Goal: Task Accomplishment & Management: Complete application form

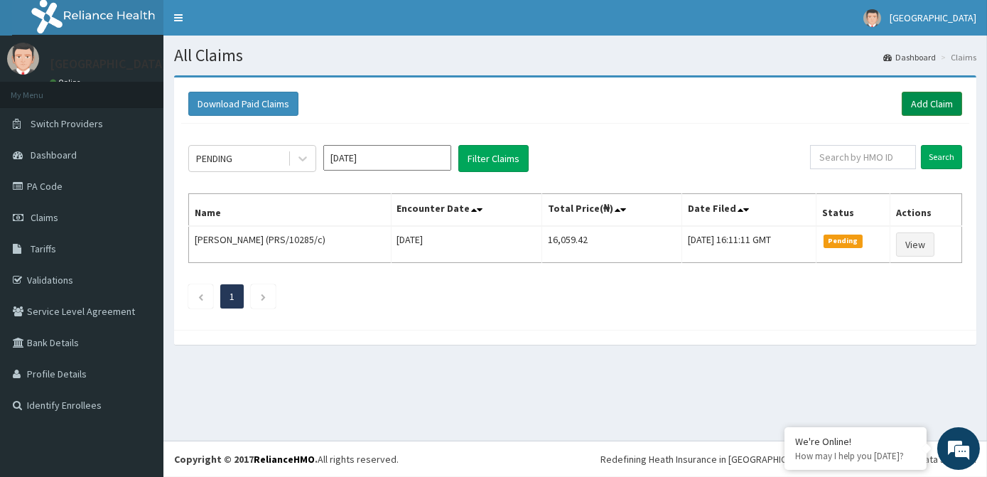
click at [934, 109] on link "Add Claim" at bounding box center [932, 104] width 60 height 24
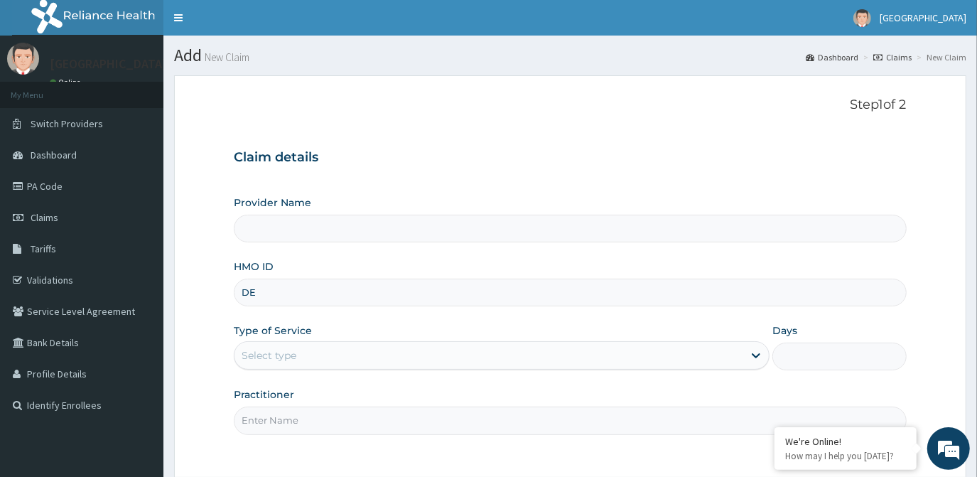
type input "DER"
type input "[GEOGRAPHIC_DATA]"
type input "DER/10009/A"
drag, startPoint x: 677, startPoint y: 350, endPoint x: 638, endPoint y: 372, distance: 45.2
click at [675, 351] on div "Select type" at bounding box center [489, 355] width 509 height 23
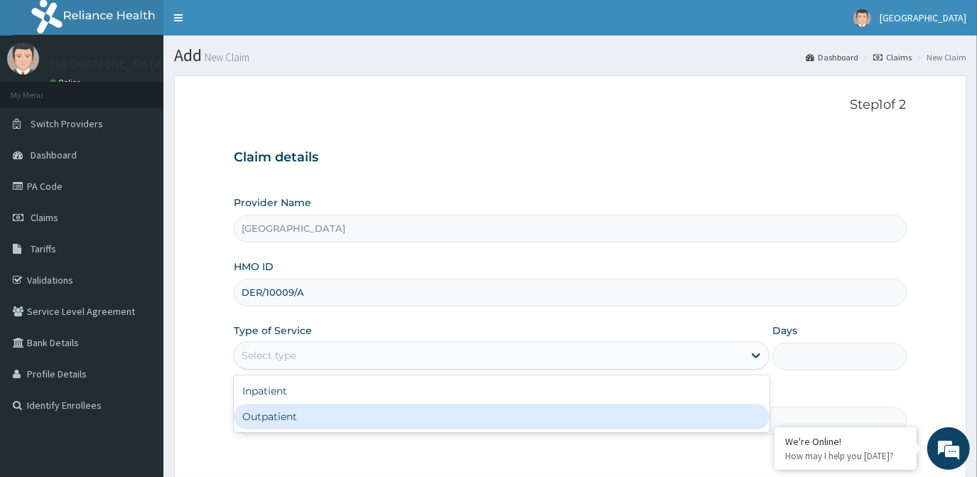
click at [402, 419] on div "Outpatient" at bounding box center [502, 417] width 536 height 26
type input "1"
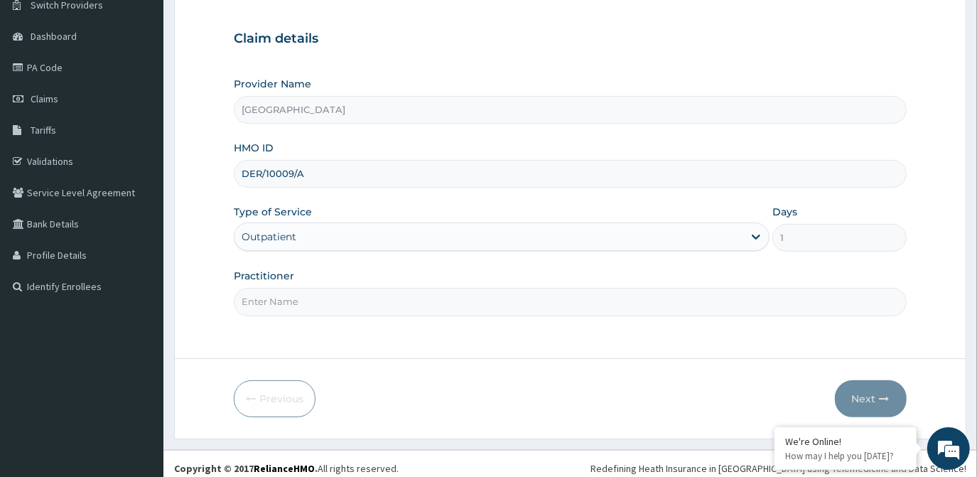
scroll to position [126, 0]
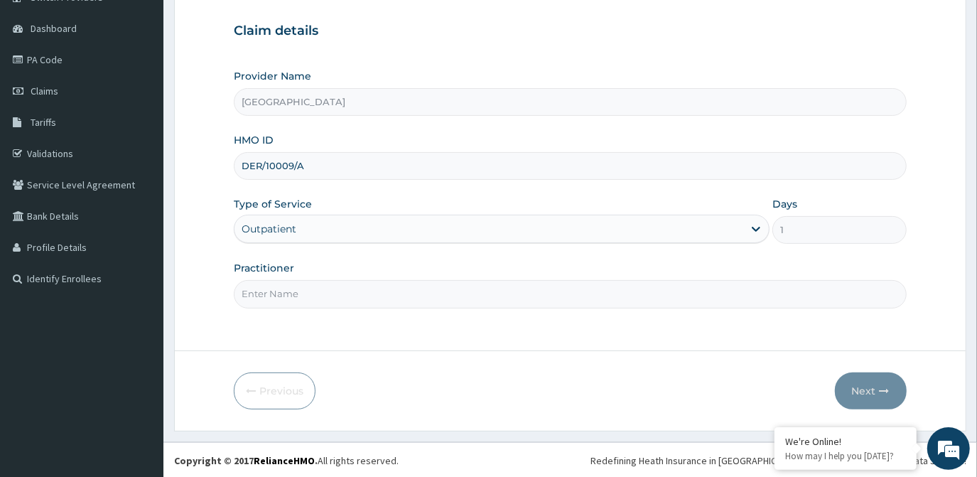
click at [426, 290] on input "Practitioner" at bounding box center [570, 294] width 672 height 28
type input "DR. OLA"
click at [872, 387] on button "Next" at bounding box center [871, 390] width 72 height 37
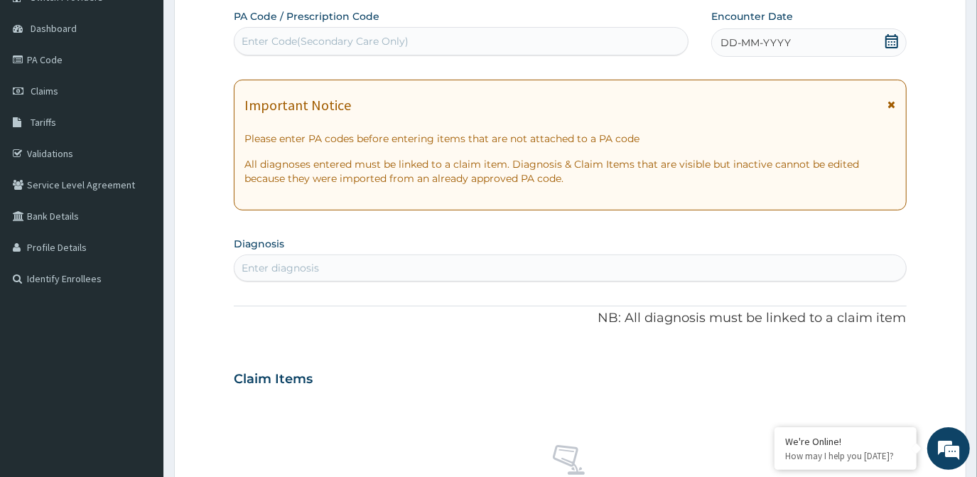
click at [893, 40] on icon at bounding box center [892, 41] width 14 height 14
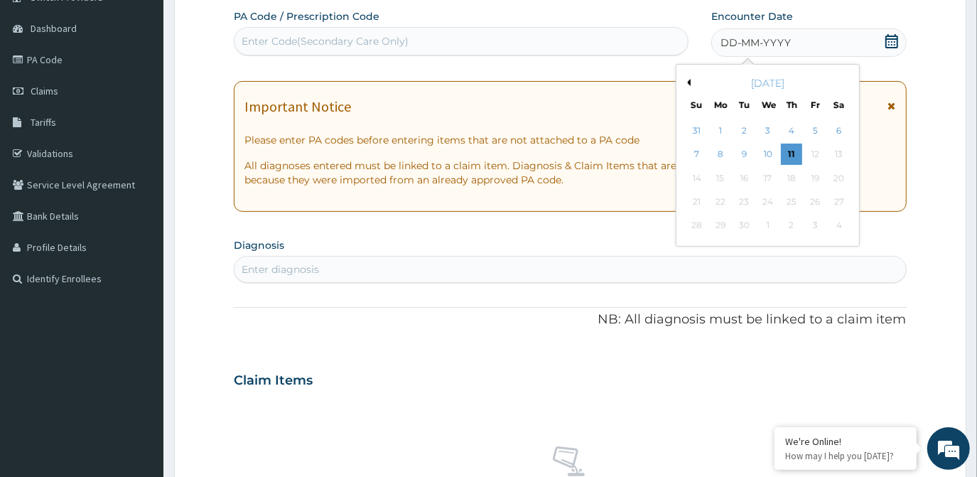
click at [790, 152] on div "11" at bounding box center [791, 154] width 21 height 21
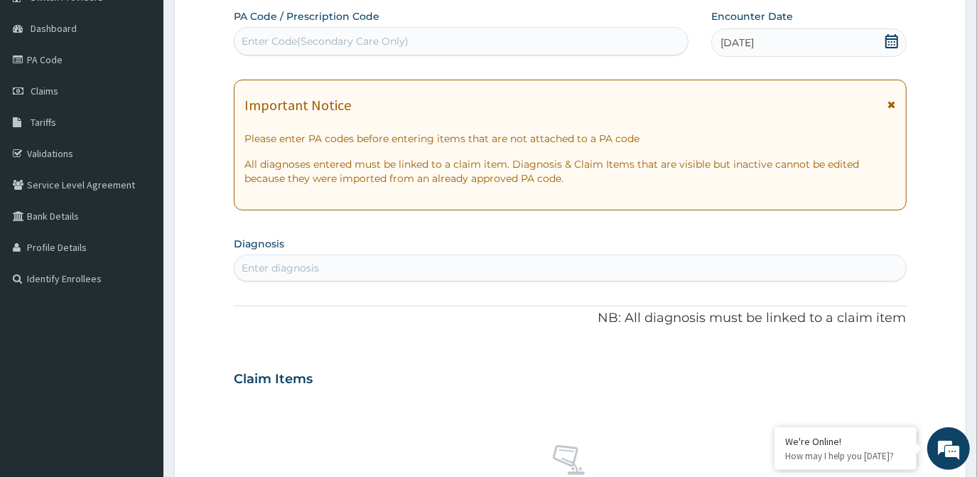
click at [500, 261] on div "Enter diagnosis" at bounding box center [570, 268] width 671 height 23
type input "B"
type input "[MEDICAL_DATA]"
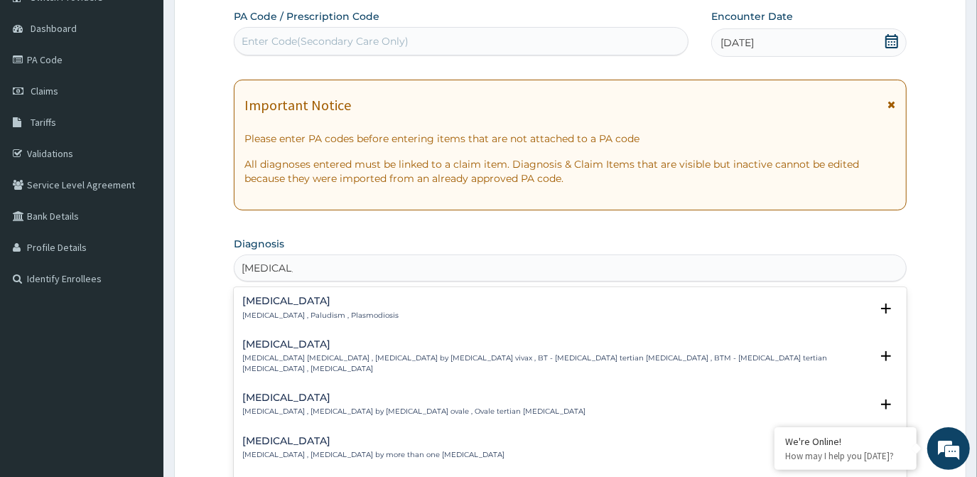
click at [313, 314] on p "Malaria , Paludism , Plasmodiosis" at bounding box center [320, 316] width 156 height 10
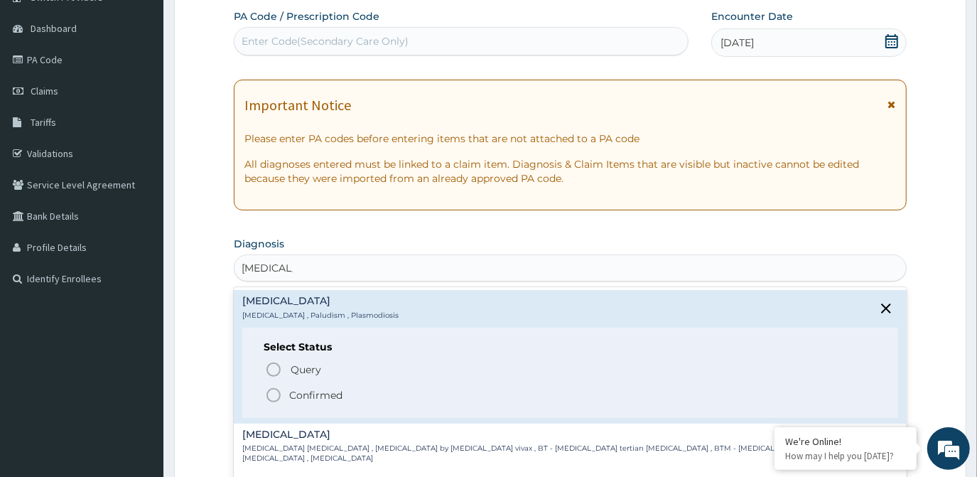
click at [274, 397] on icon "status option filled" at bounding box center [273, 395] width 17 height 17
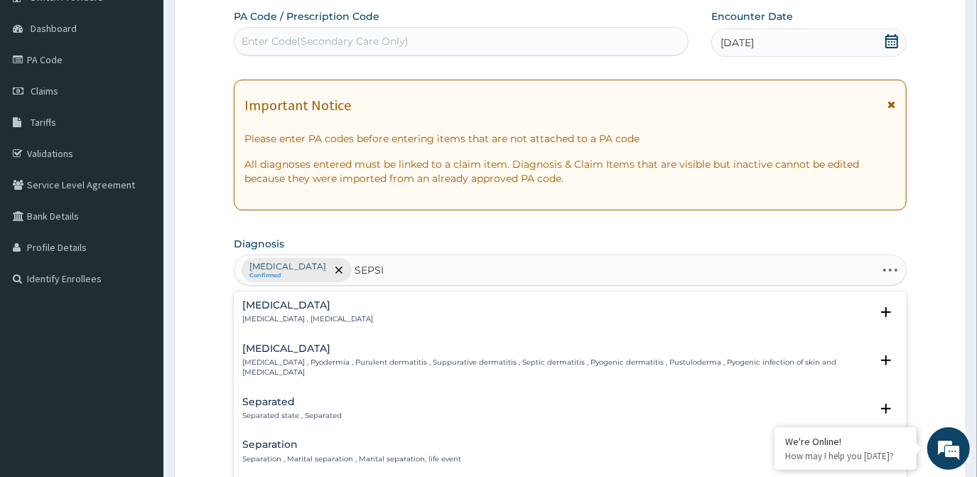
type input "SEPSIS"
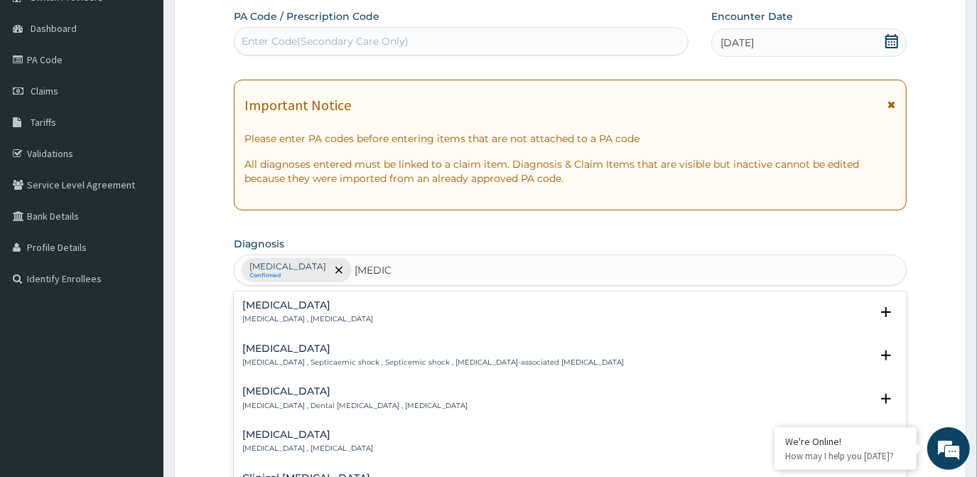
click at [346, 311] on div "Sepsis Systemic infection , Sepsis" at bounding box center [569, 312] width 655 height 25
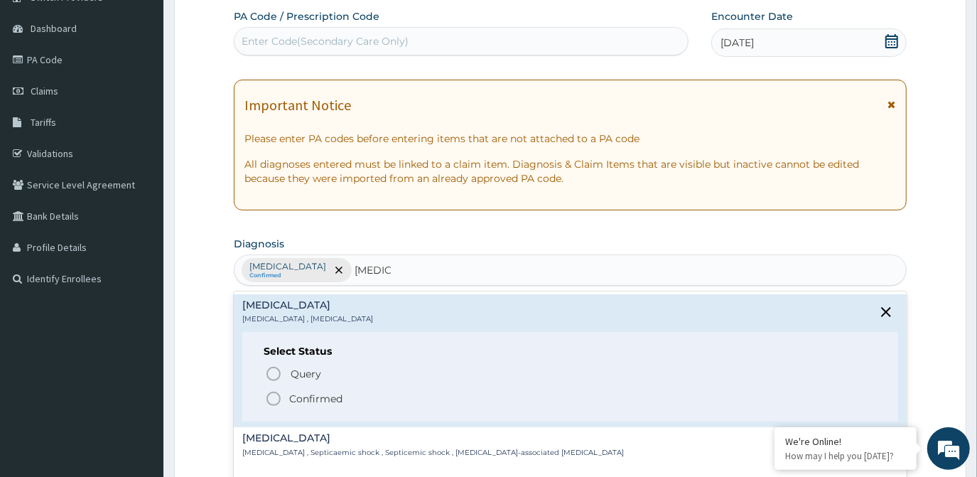
click at [292, 399] on p "Confirmed" at bounding box center [315, 399] width 53 height 14
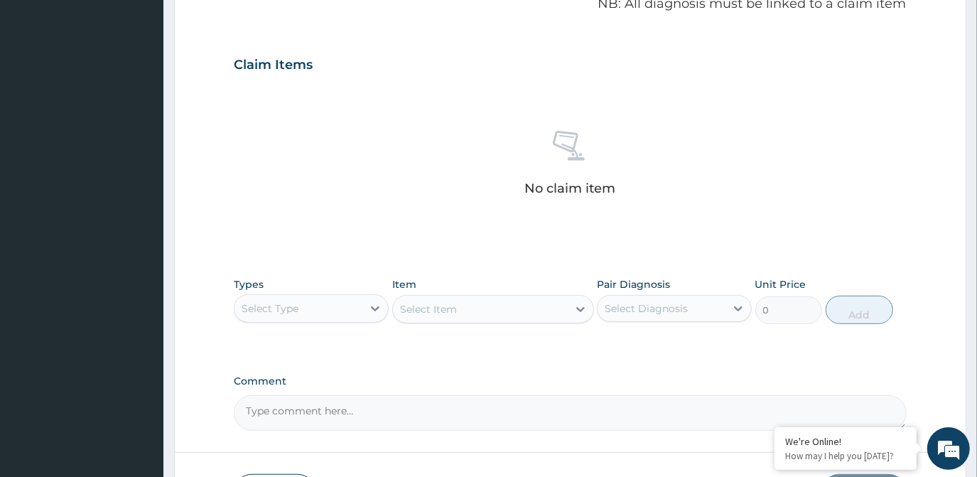
scroll to position [450, 0]
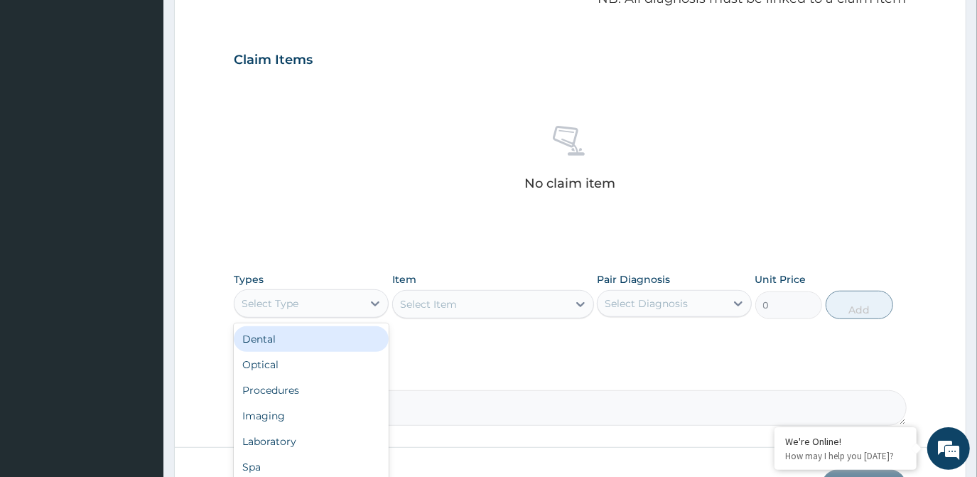
click at [350, 300] on div "Select Type" at bounding box center [299, 303] width 128 height 23
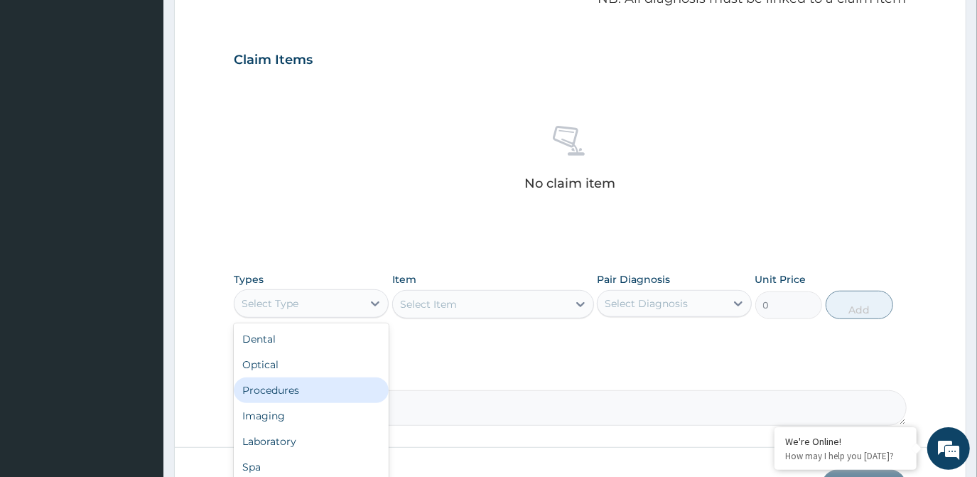
scroll to position [48, 0]
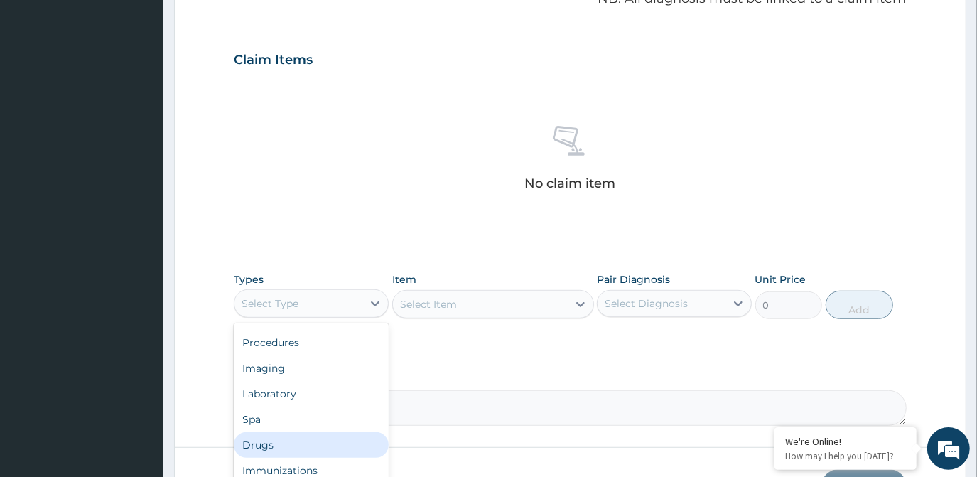
click at [281, 450] on div "Drugs" at bounding box center [311, 445] width 155 height 26
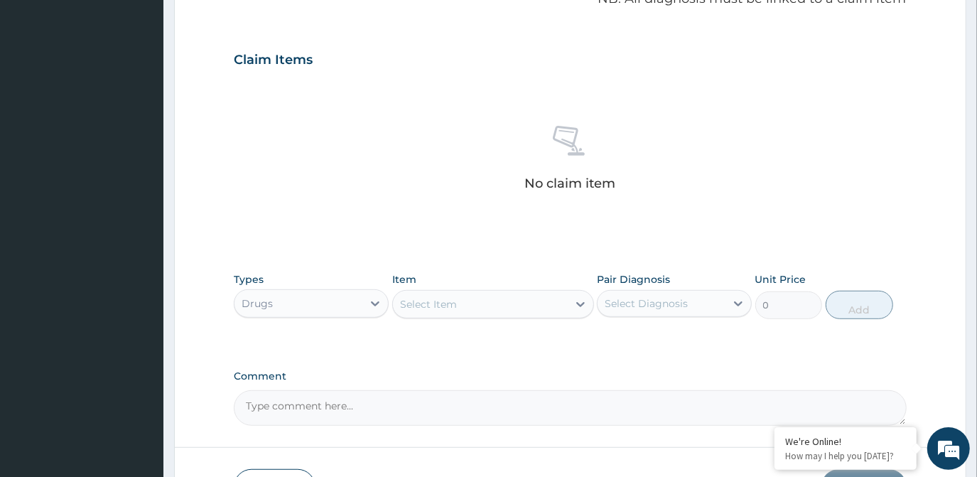
click at [564, 303] on div "Select Item" at bounding box center [480, 304] width 175 height 23
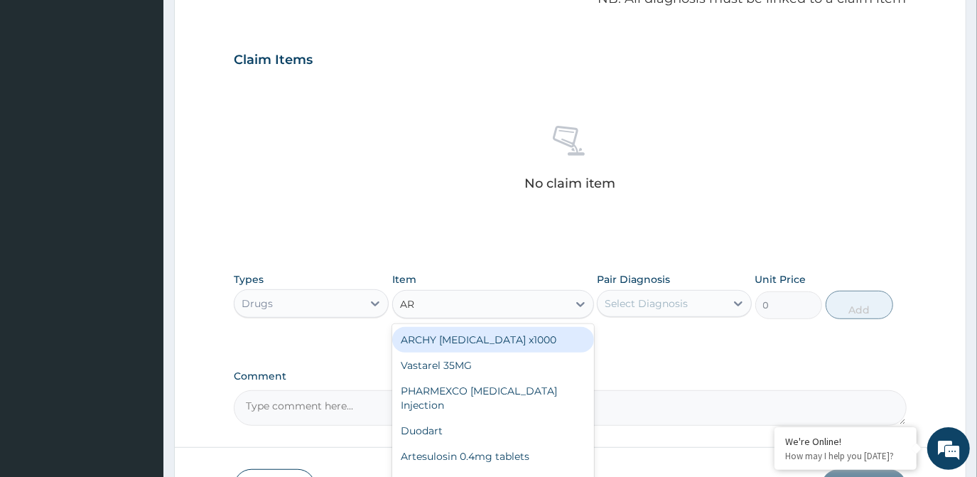
type input "ART"
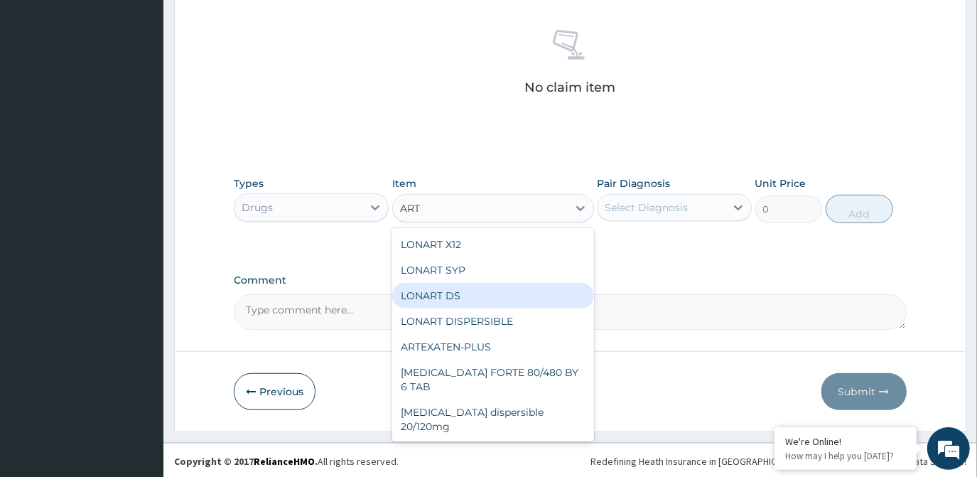
scroll to position [258, 0]
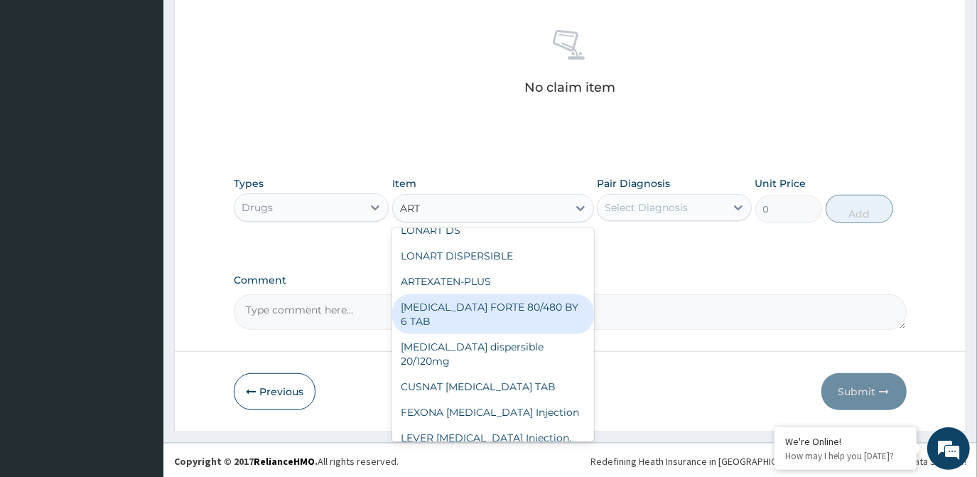
click at [546, 304] on div "COARTEM FORTE 80/480 BY 6 TAB" at bounding box center [493, 314] width 202 height 40
type input "449.35"
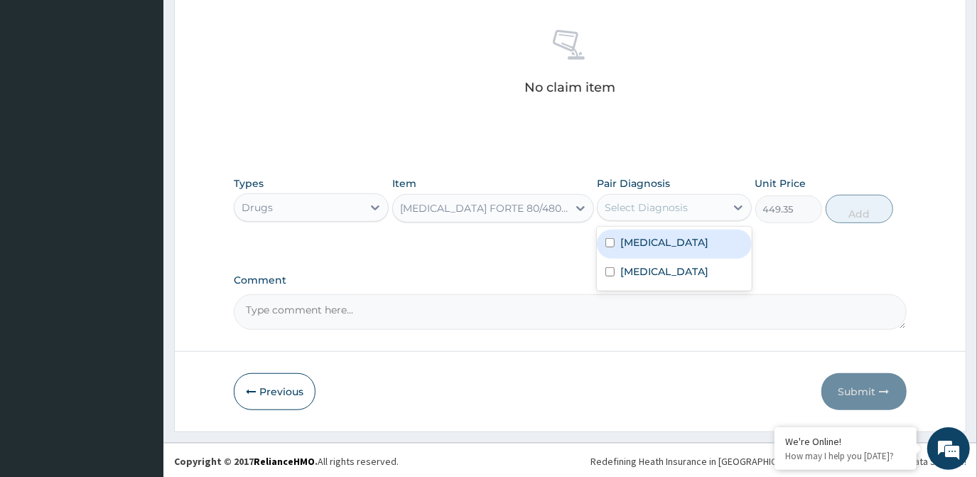
click at [686, 194] on div "Select Diagnosis" at bounding box center [674, 207] width 155 height 27
click at [680, 230] on div "Malaria" at bounding box center [674, 244] width 155 height 29
checkbox input "true"
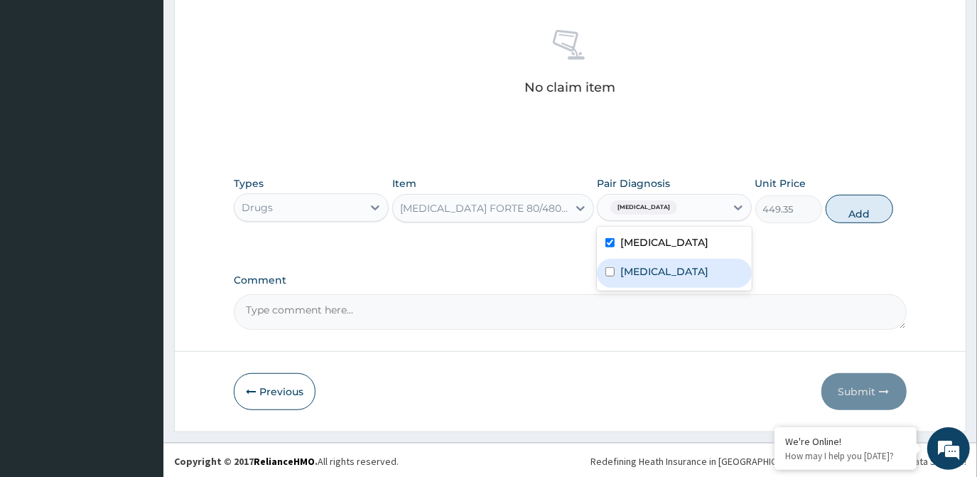
click at [662, 262] on div "Sepsis" at bounding box center [674, 273] width 155 height 29
checkbox input "true"
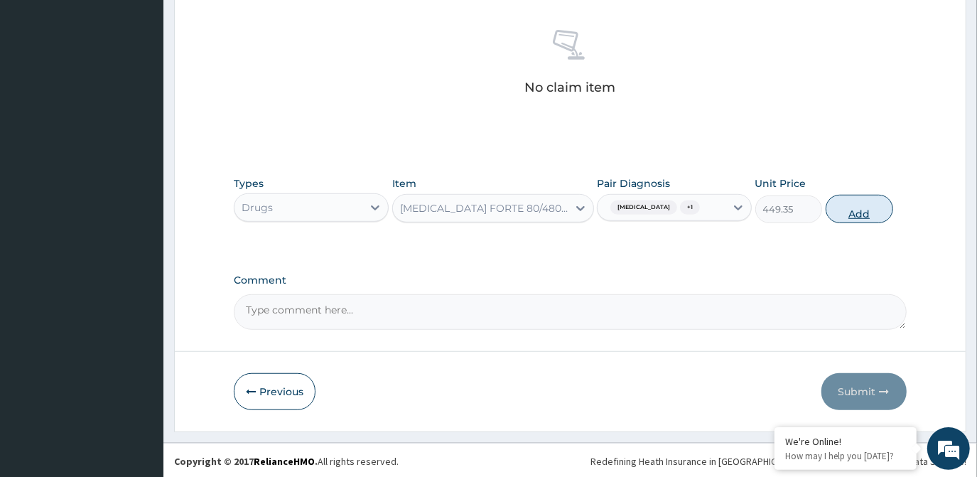
click at [845, 211] on button "Add" at bounding box center [860, 209] width 68 height 28
type input "0"
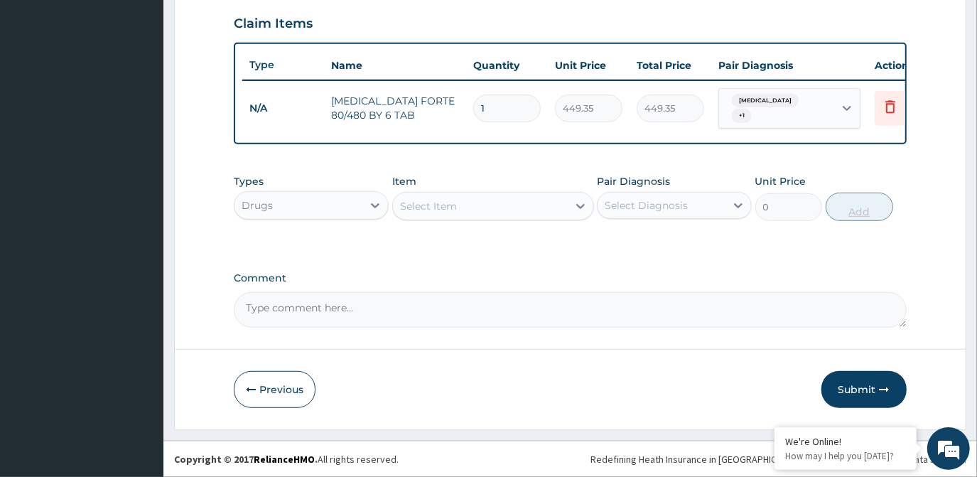
scroll to position [487, 0]
type input "0.00"
type input "6"
type input "2696.10"
type input "6"
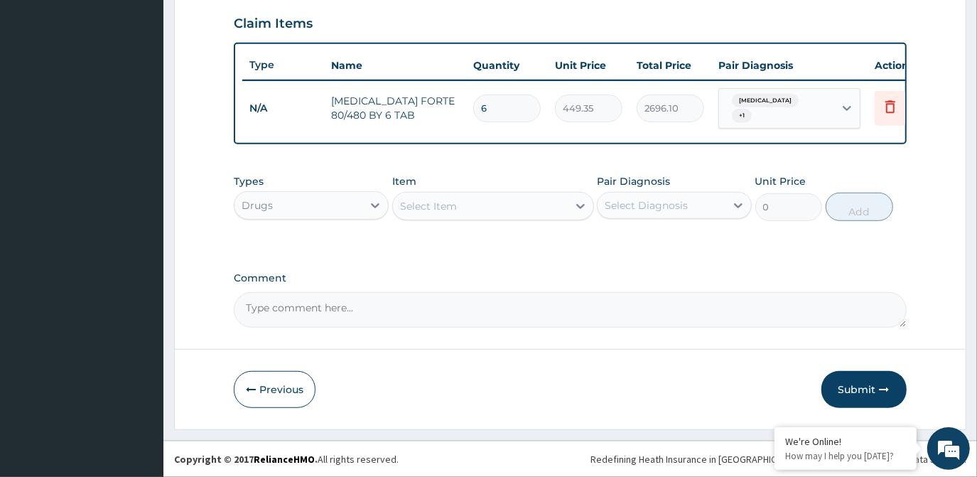
click at [533, 209] on div "Select Item" at bounding box center [480, 206] width 175 height 23
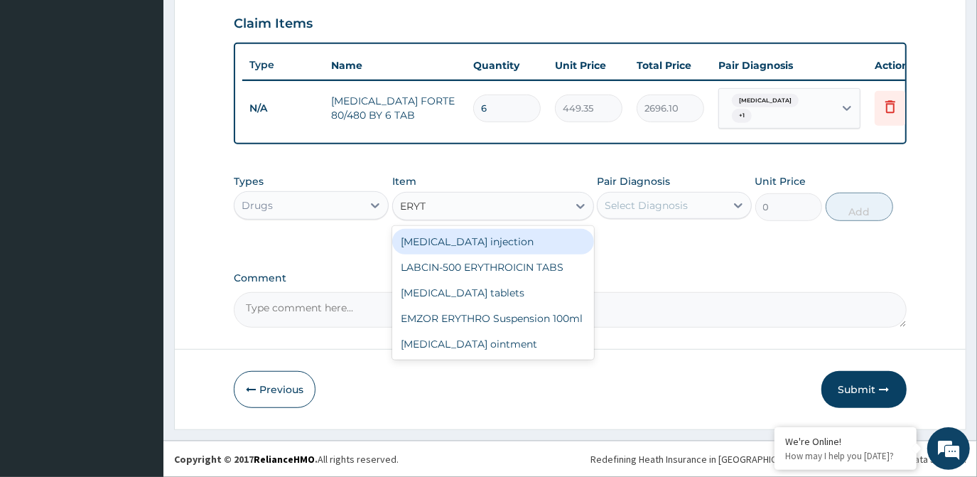
type input "ERYTH"
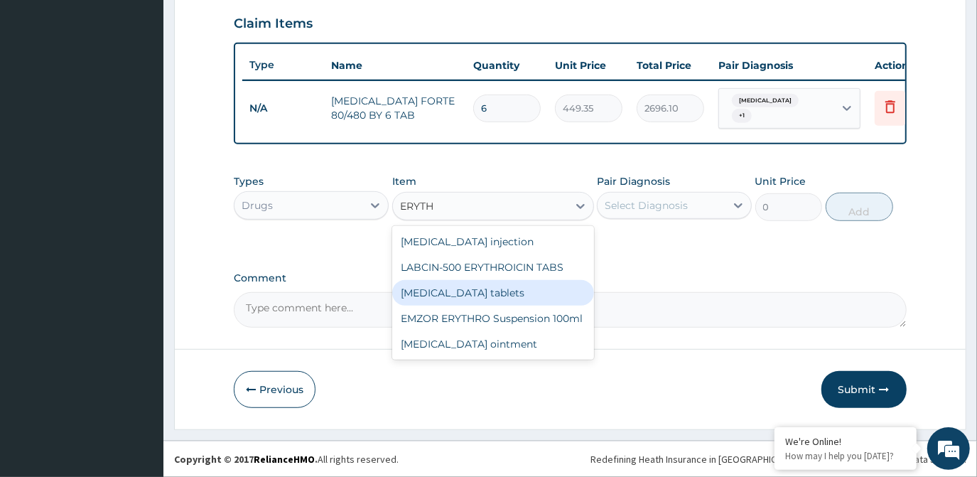
click at [522, 285] on div "Erythromycin tablets" at bounding box center [493, 293] width 202 height 26
type input "206.9375"
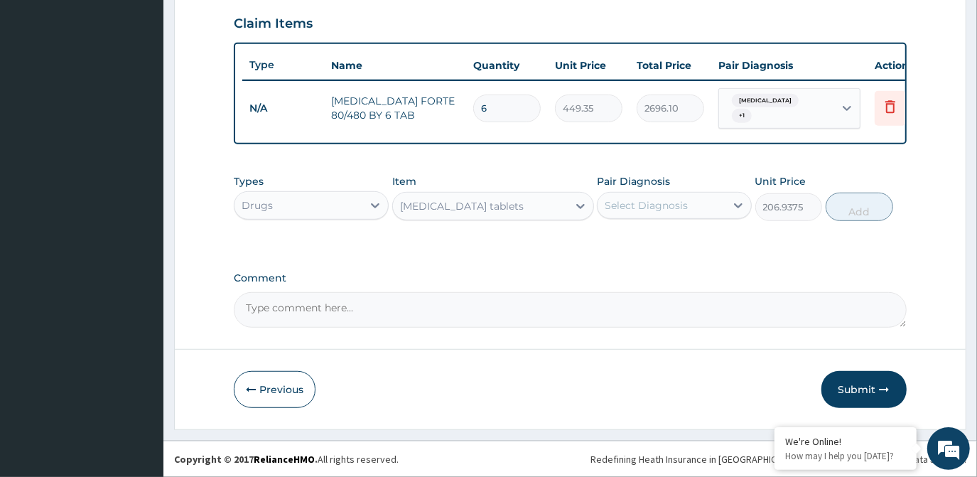
click at [671, 202] on div "Select Diagnosis" at bounding box center [646, 205] width 83 height 14
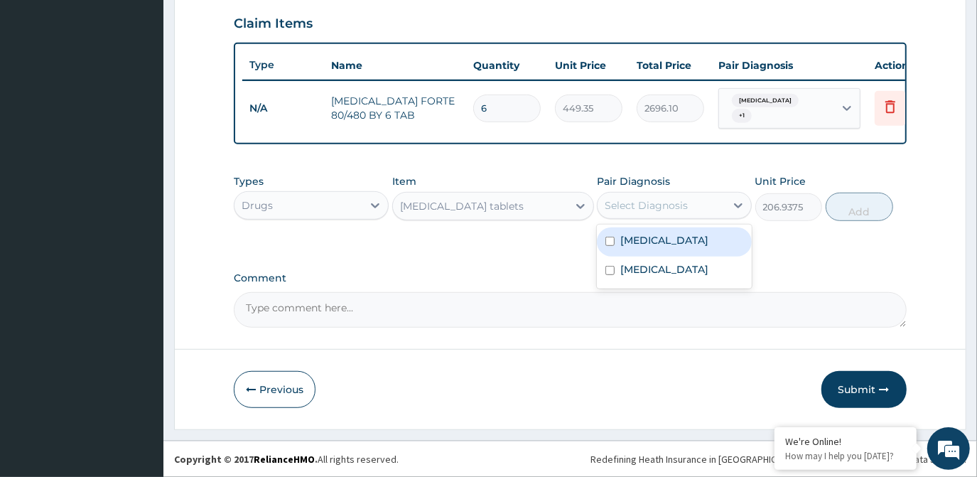
click at [677, 246] on div "Malaria" at bounding box center [674, 241] width 155 height 29
checkbox input "true"
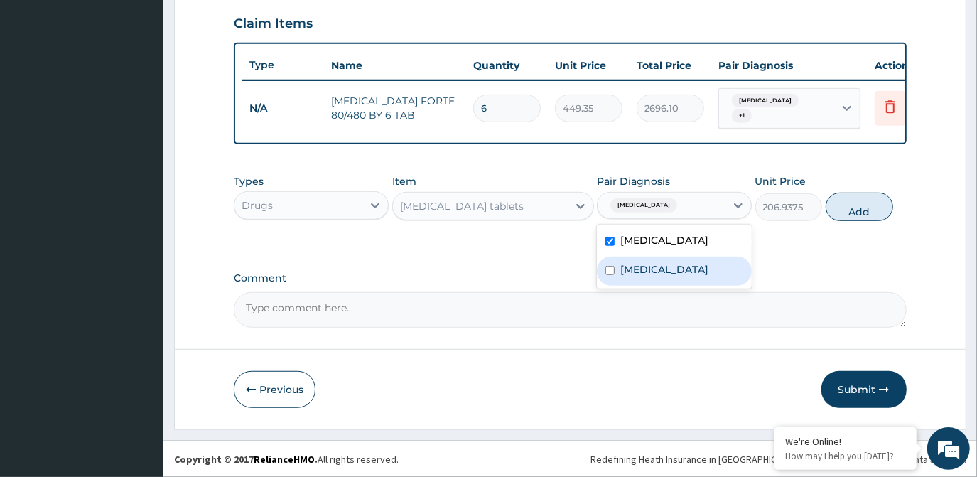
click at [667, 277] on div "Sepsis" at bounding box center [674, 271] width 155 height 29
checkbox input "true"
click at [851, 193] on button "Add" at bounding box center [860, 207] width 68 height 28
type input "0"
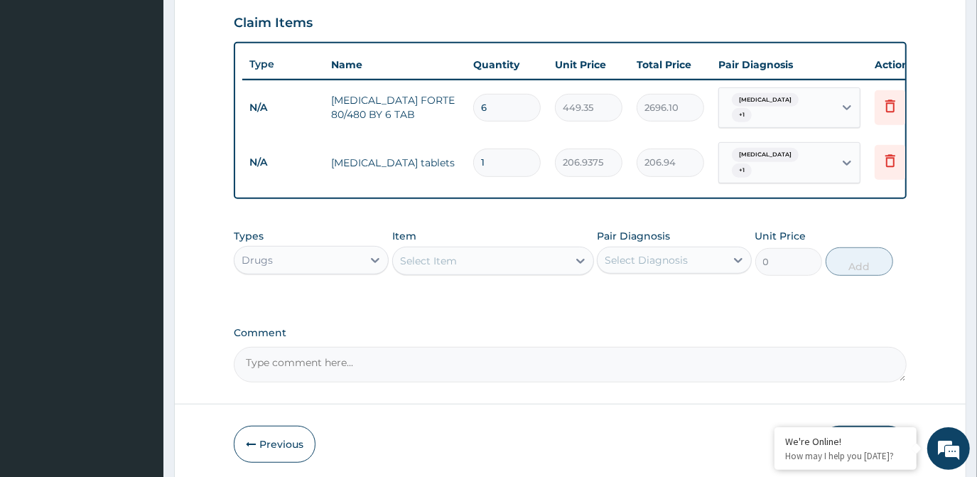
type input "10"
type input "2069.38"
type input "10"
click at [561, 259] on div "Select Item" at bounding box center [480, 260] width 175 height 23
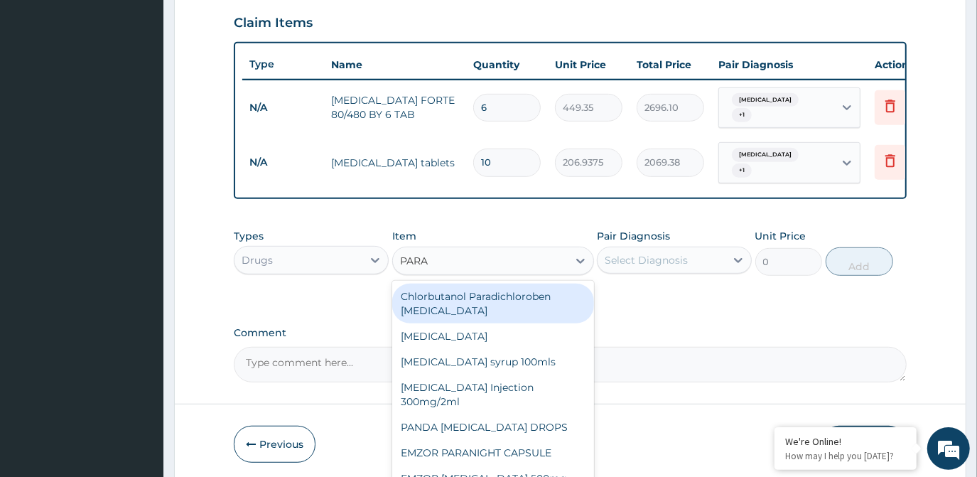
type input "PARAC"
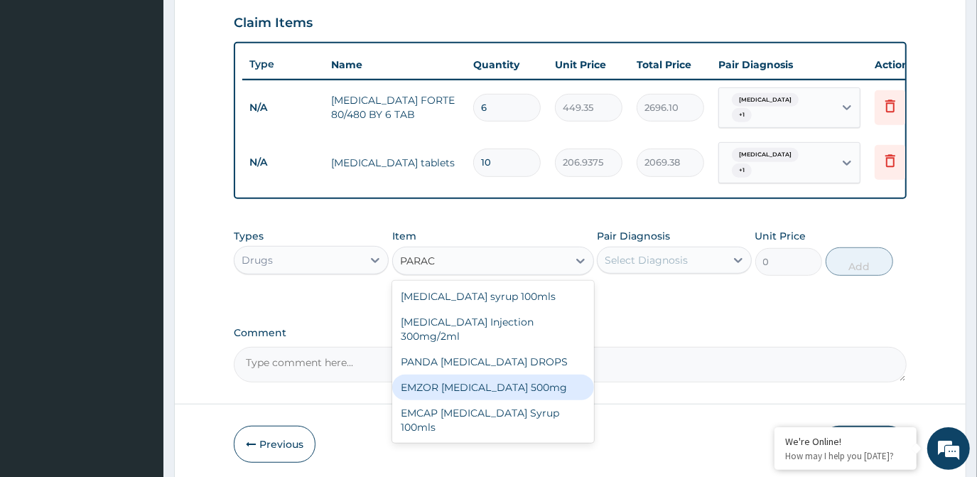
click at [522, 382] on div "EMZOR PARACETAMOL 500mg" at bounding box center [493, 388] width 202 height 26
type input "23.65"
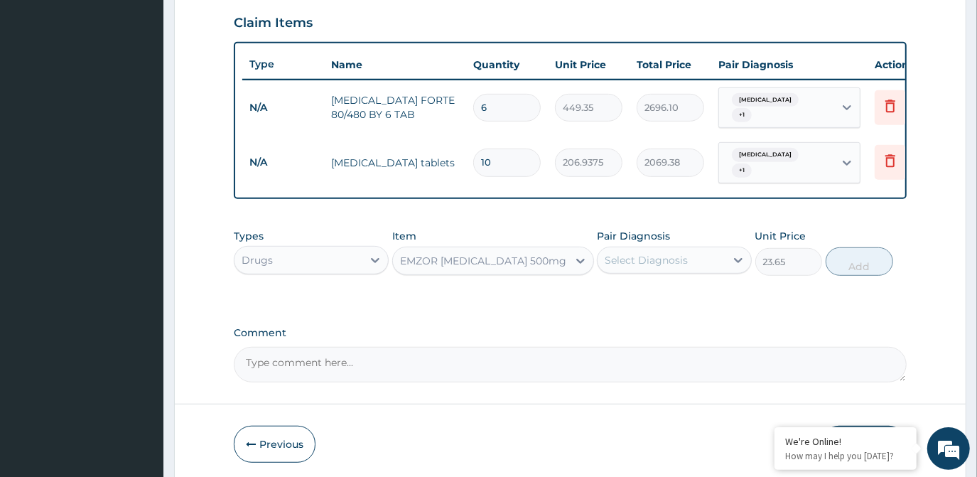
click at [723, 253] on div "Select Diagnosis" at bounding box center [662, 260] width 128 height 23
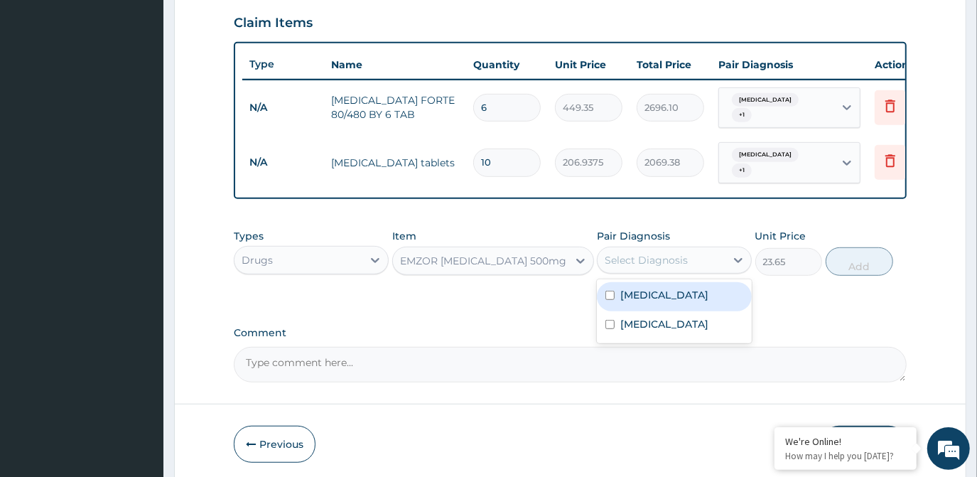
click at [691, 291] on div "Malaria" at bounding box center [674, 296] width 155 height 29
checkbox input "true"
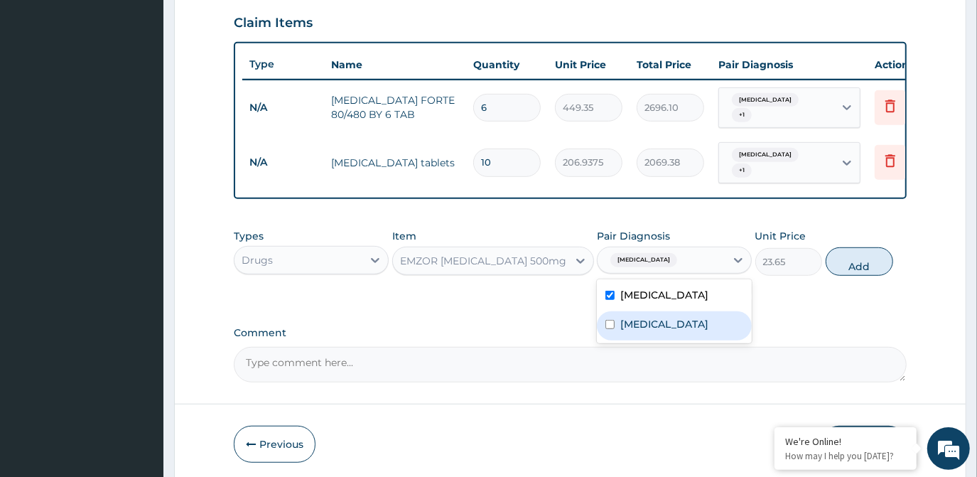
click at [684, 317] on div "Sepsis" at bounding box center [674, 325] width 155 height 29
checkbox input "true"
click at [881, 247] on button "Add" at bounding box center [860, 261] width 68 height 28
type input "0"
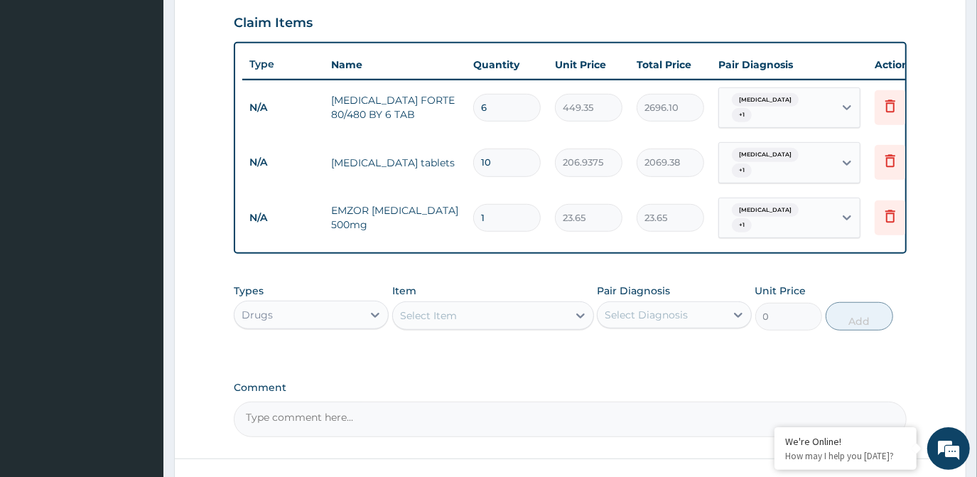
type input "18"
type input "425.70"
type input "18"
click at [554, 304] on div "Select Item" at bounding box center [480, 315] width 175 height 23
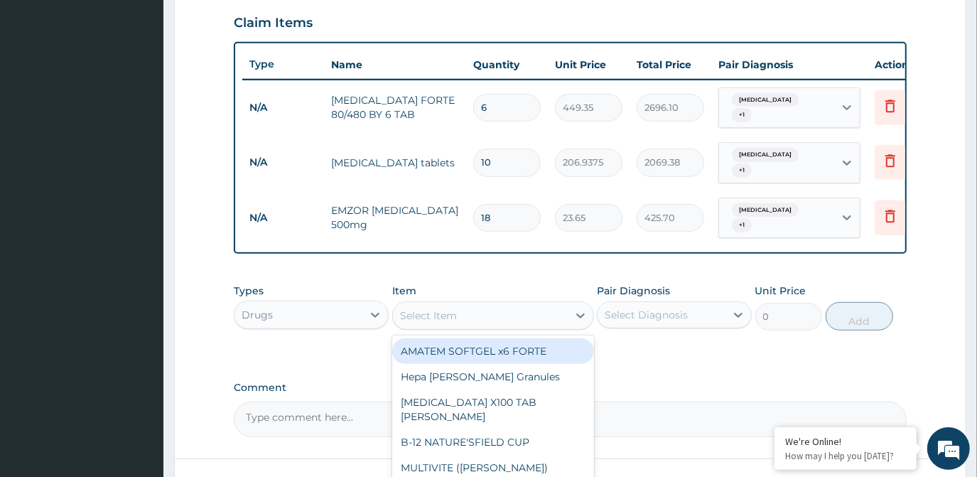
click at [356, 311] on div "Drugs" at bounding box center [299, 314] width 128 height 23
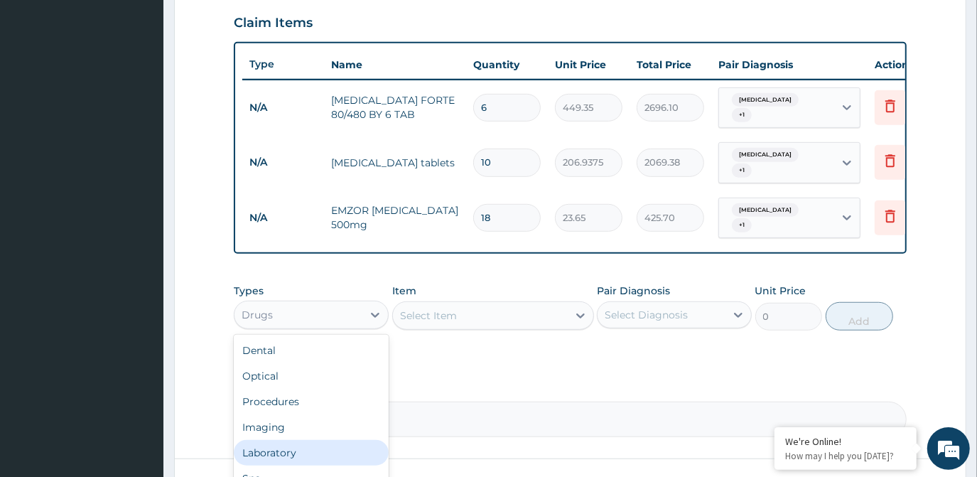
click at [345, 441] on div "Laboratory" at bounding box center [311, 453] width 155 height 26
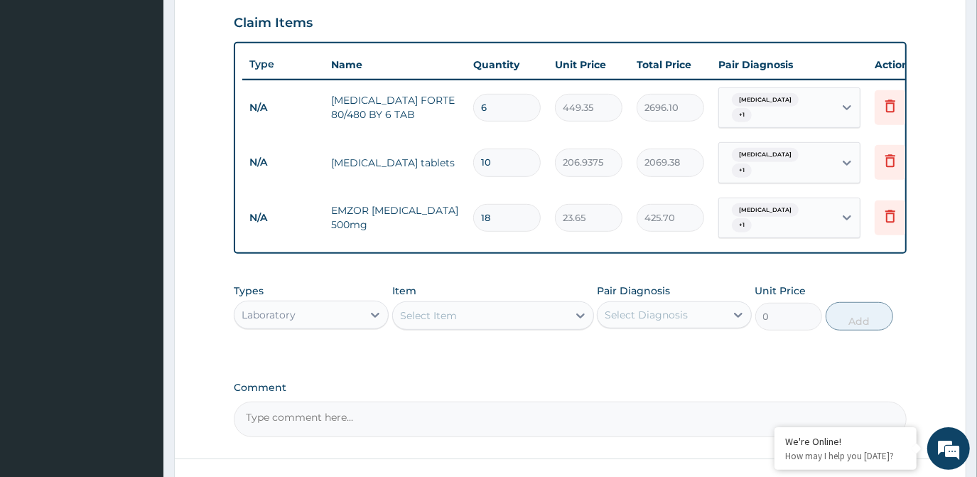
click at [527, 312] on div "Select Item" at bounding box center [480, 315] width 175 height 23
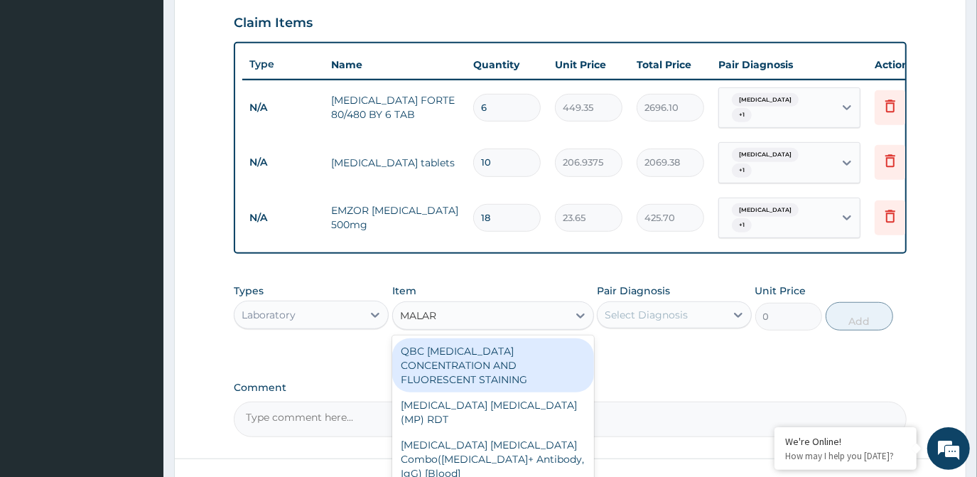
type input "MALARI"
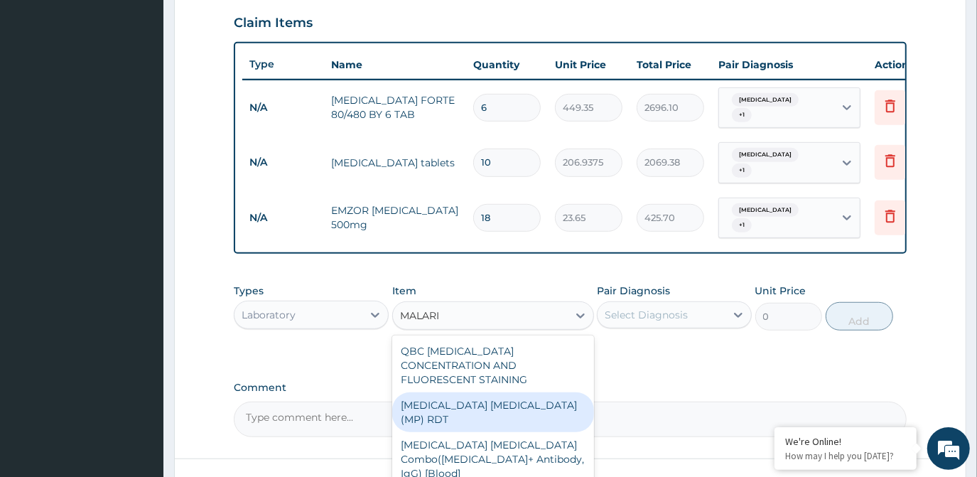
click at [504, 392] on div "MALARIA PARASITE (MP) RDT" at bounding box center [493, 412] width 202 height 40
type input "1612.5"
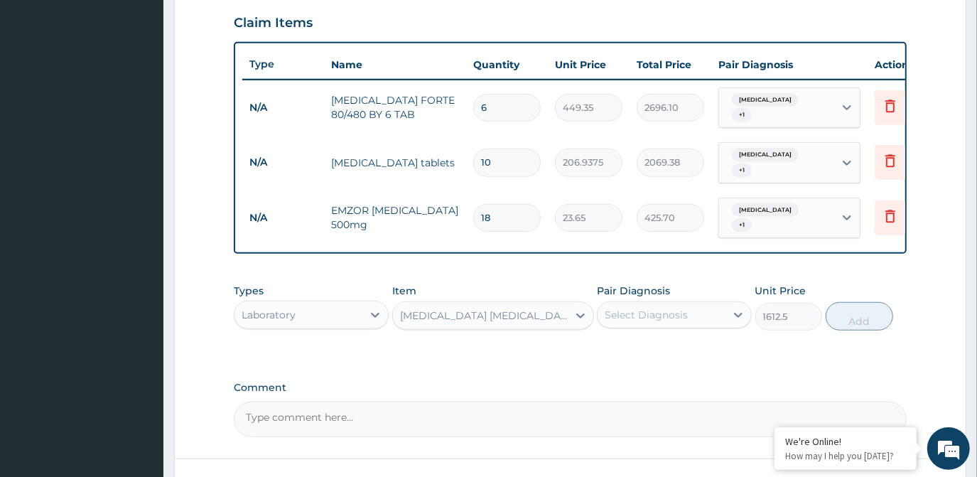
click at [674, 289] on div "Pair Diagnosis Select Diagnosis" at bounding box center [674, 307] width 155 height 47
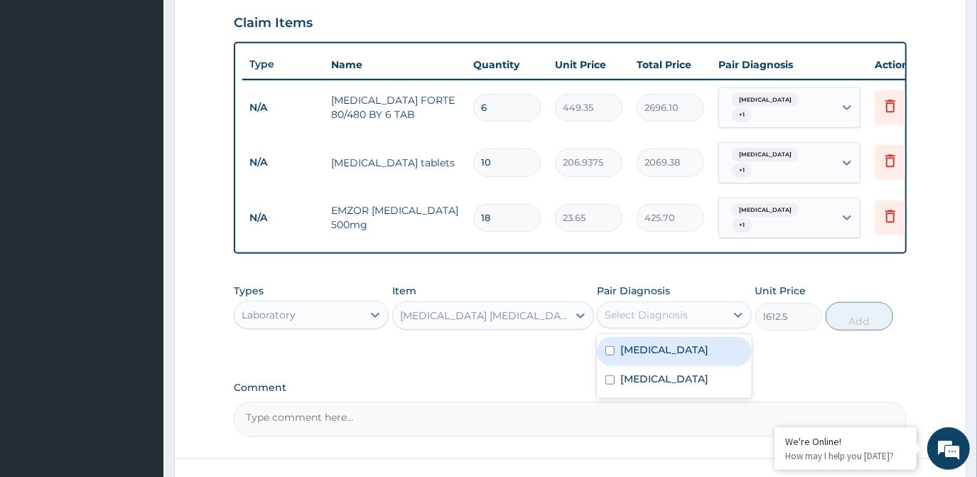
click at [664, 311] on div "Select Diagnosis" at bounding box center [646, 315] width 83 height 14
click at [654, 347] on div "Malaria" at bounding box center [674, 351] width 155 height 29
checkbox input "true"
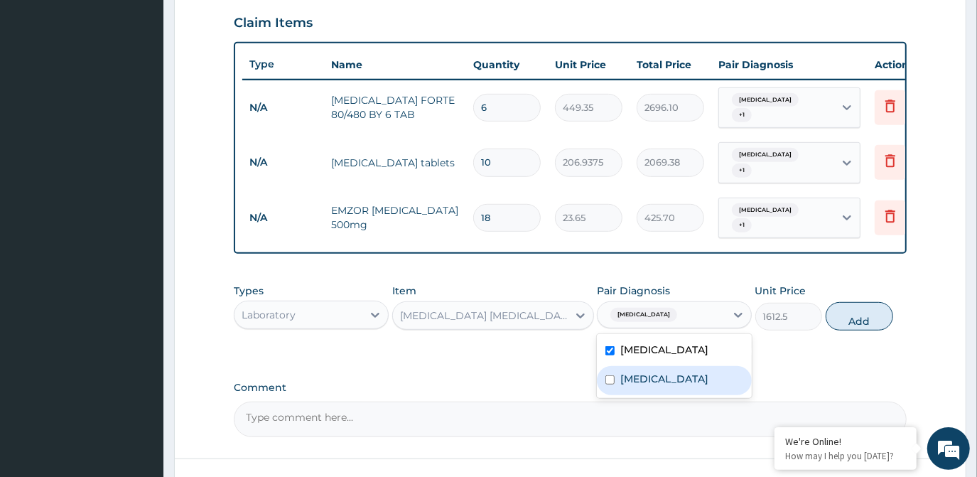
click at [648, 372] on label "Sepsis" at bounding box center [664, 379] width 88 height 14
checkbox input "true"
click at [851, 310] on button "Add" at bounding box center [860, 316] width 68 height 28
type input "0"
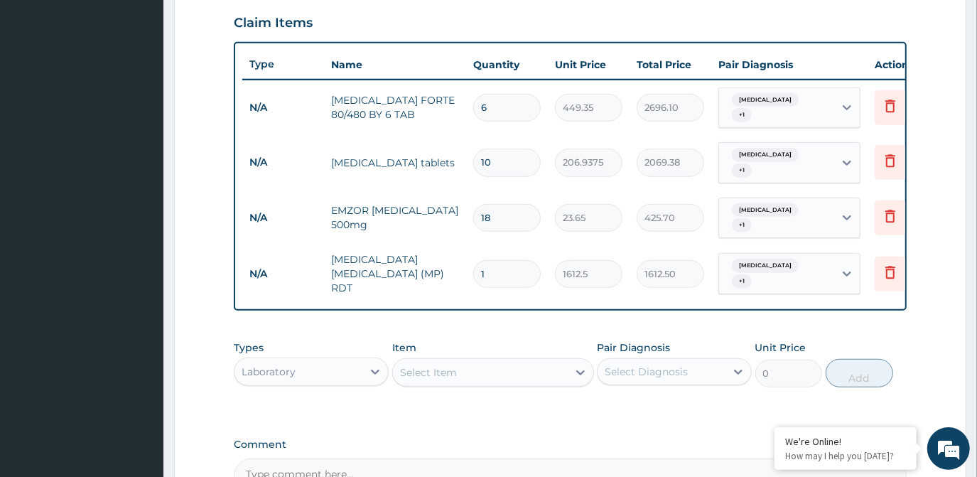
click at [532, 361] on div "Select Item" at bounding box center [480, 372] width 175 height 23
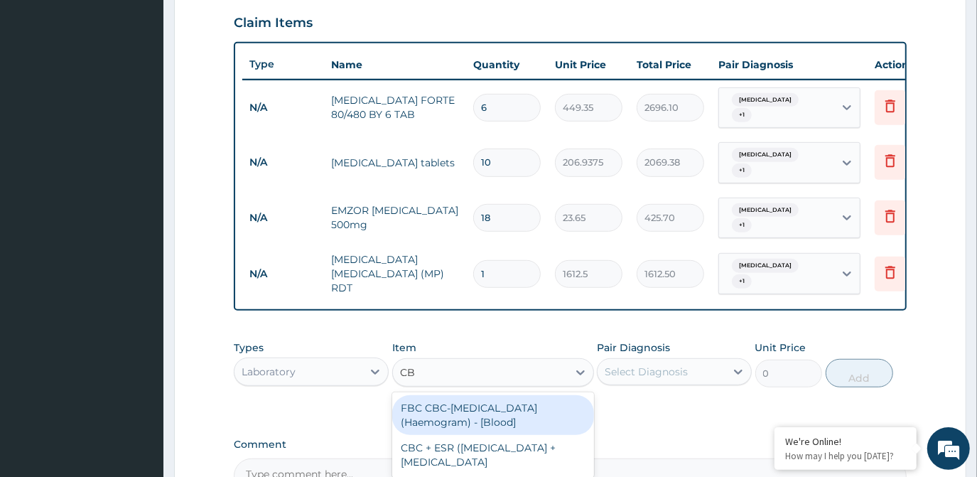
type input "CBC"
click at [437, 404] on div "FBC CBC-Complete Blood Count (Haemogram) - [Blood]" at bounding box center [493, 415] width 202 height 40
type input "4300"
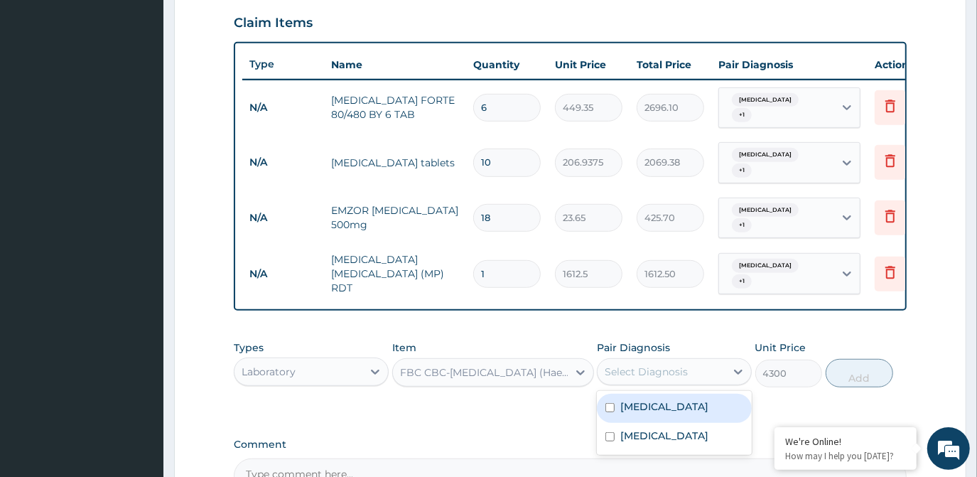
click at [673, 365] on div "Select Diagnosis" at bounding box center [646, 372] width 83 height 14
drag, startPoint x: 664, startPoint y: 376, endPoint x: 661, endPoint y: 388, distance: 12.6
click at [664, 394] on div "Malaria" at bounding box center [674, 408] width 155 height 29
checkbox input "true"
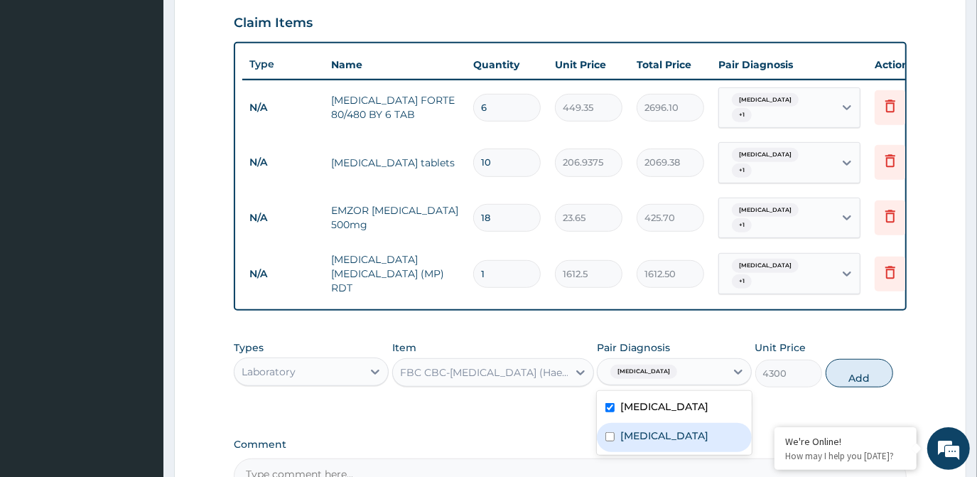
click at [654, 423] on div "Sepsis" at bounding box center [674, 437] width 155 height 29
checkbox input "true"
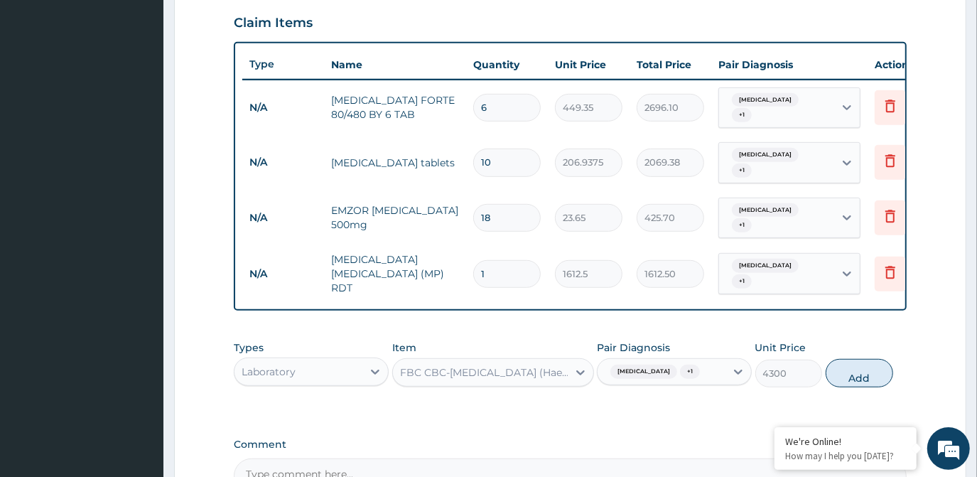
drag, startPoint x: 880, startPoint y: 352, endPoint x: 591, endPoint y: 379, distance: 290.5
click at [879, 359] on button "Add" at bounding box center [860, 373] width 68 height 28
type input "0"
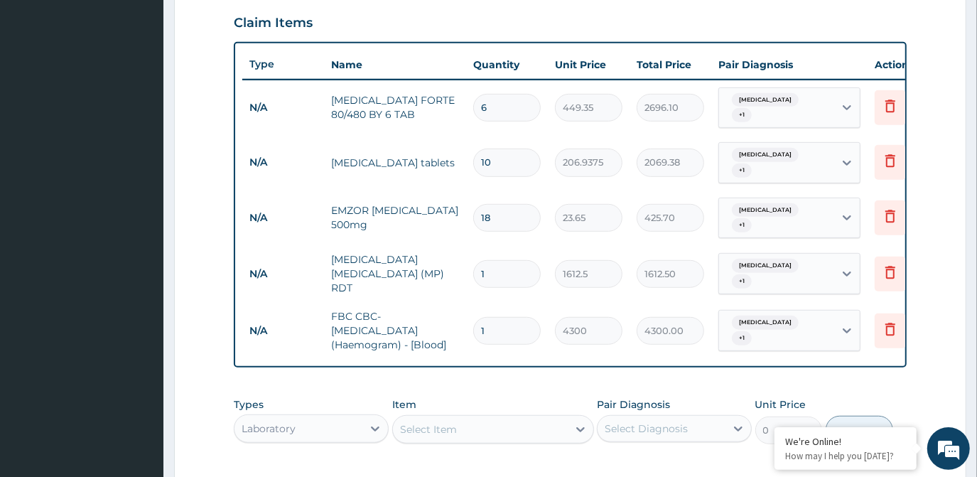
click at [536, 418] on div "Select Item" at bounding box center [480, 429] width 175 height 23
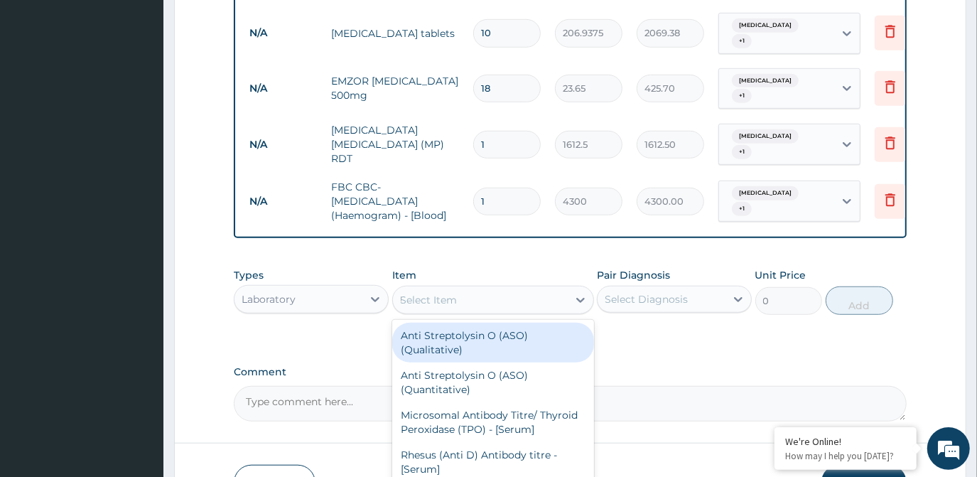
scroll to position [691, 0]
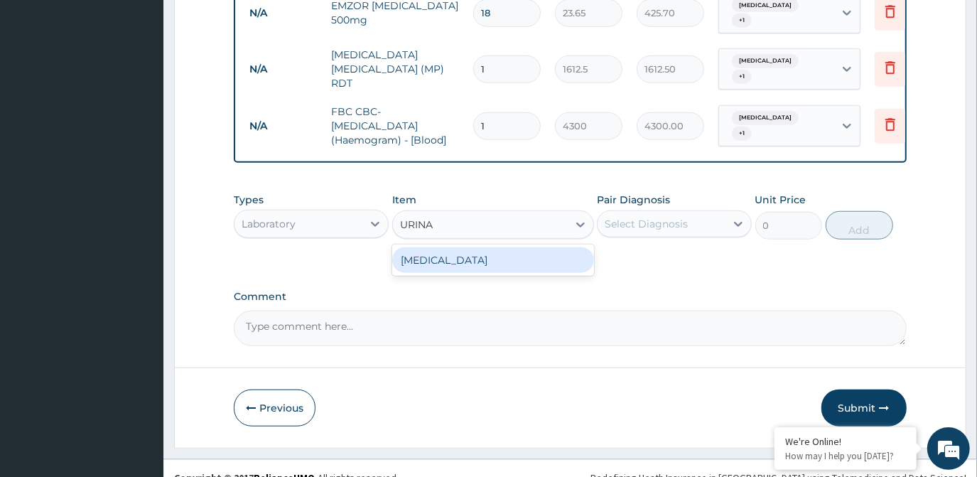
type input "URINA"
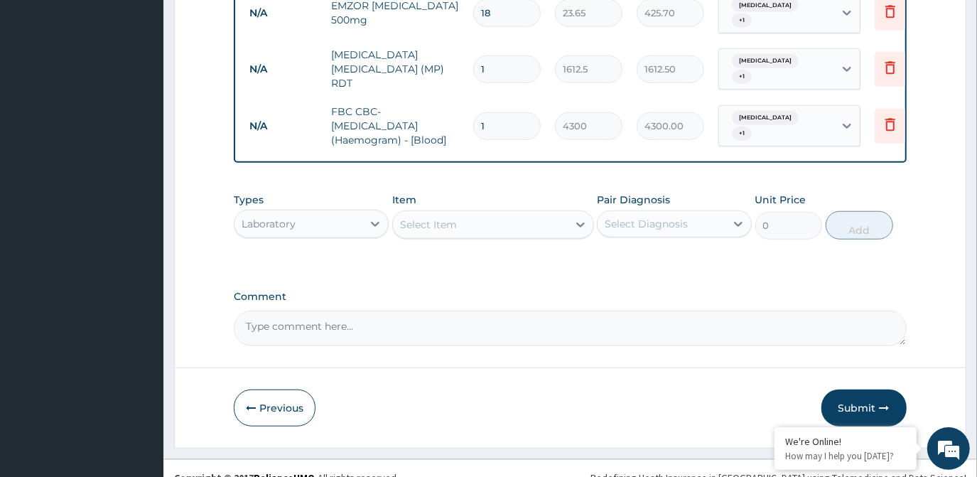
scroll to position [691, 0]
click at [547, 217] on div "Select Item" at bounding box center [480, 225] width 175 height 23
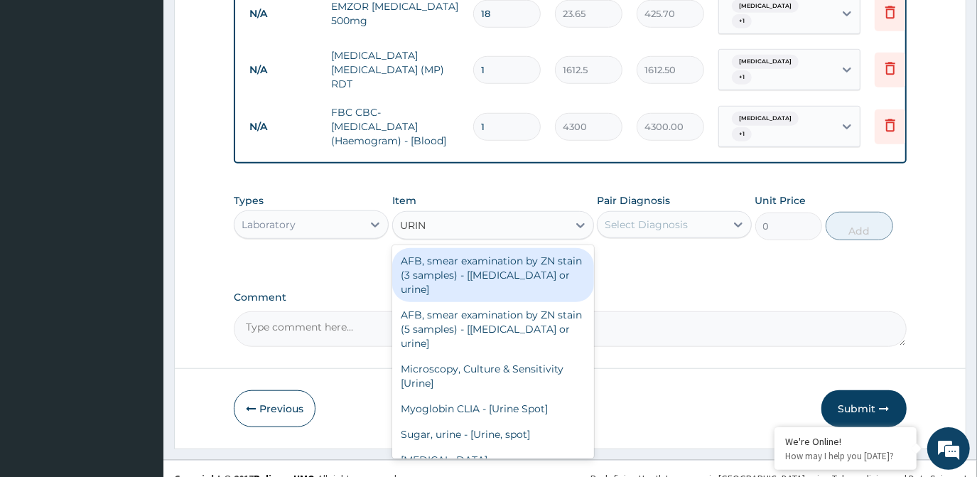
type input "URINA"
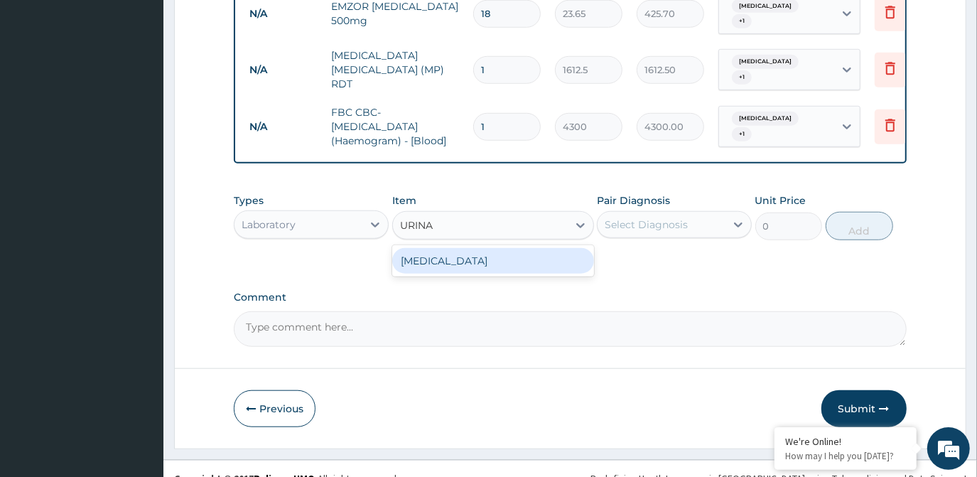
click at [544, 248] on div "URINALYSIS" at bounding box center [493, 261] width 202 height 26
type input "1612.5"
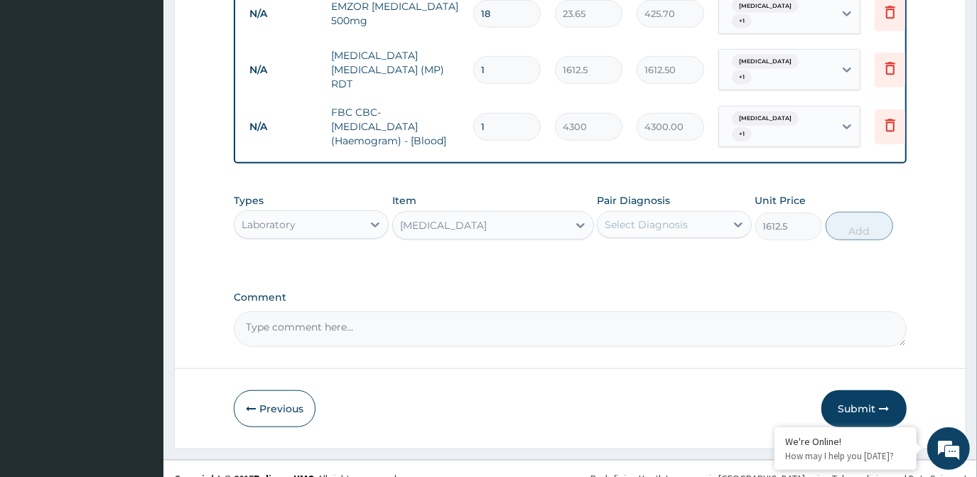
click at [650, 217] on div "Select Diagnosis" at bounding box center [646, 224] width 83 height 14
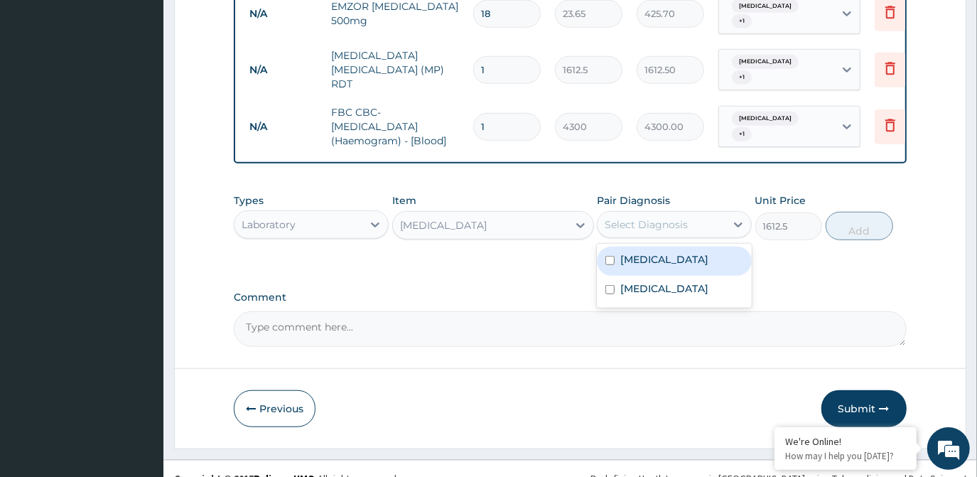
click at [657, 252] on div "Malaria" at bounding box center [674, 261] width 155 height 29
checkbox input "true"
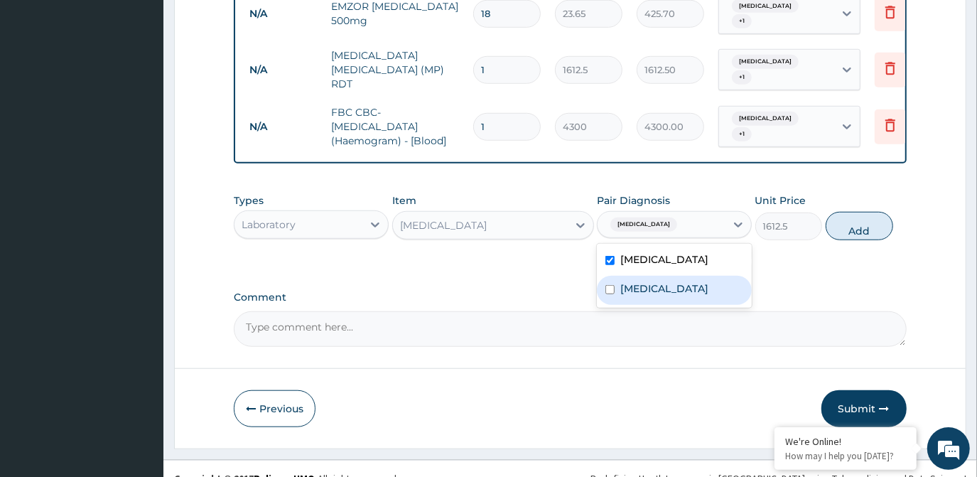
click at [654, 276] on div "Sepsis" at bounding box center [674, 290] width 155 height 29
checkbox input "true"
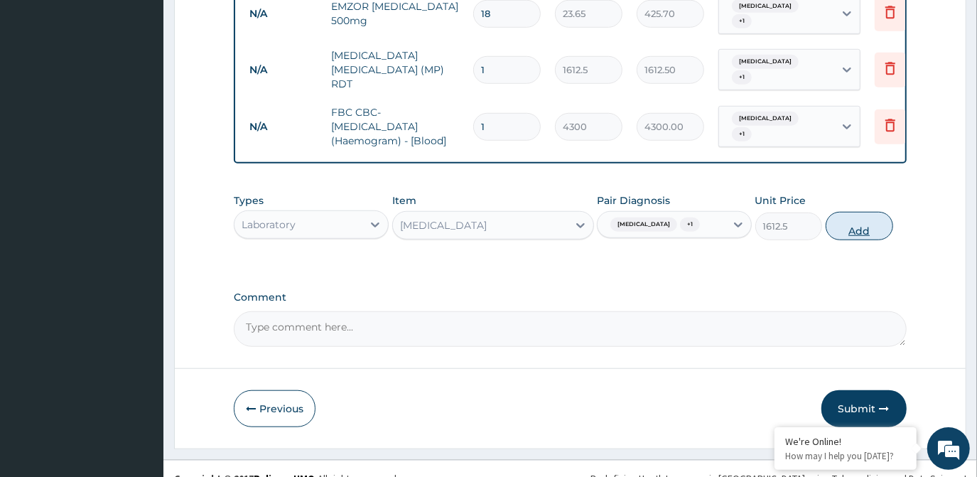
click at [851, 212] on button "Add" at bounding box center [860, 226] width 68 height 28
type input "0"
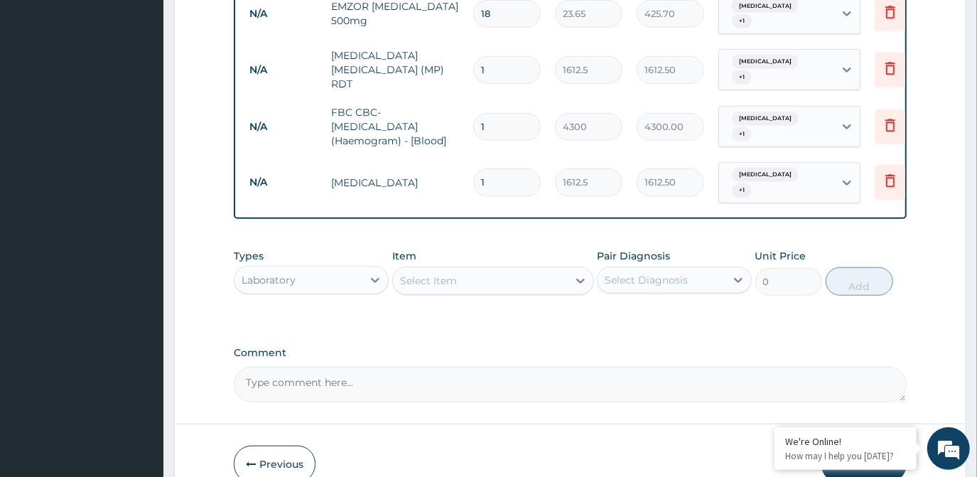
click at [348, 269] on div "Laboratory" at bounding box center [299, 280] width 128 height 23
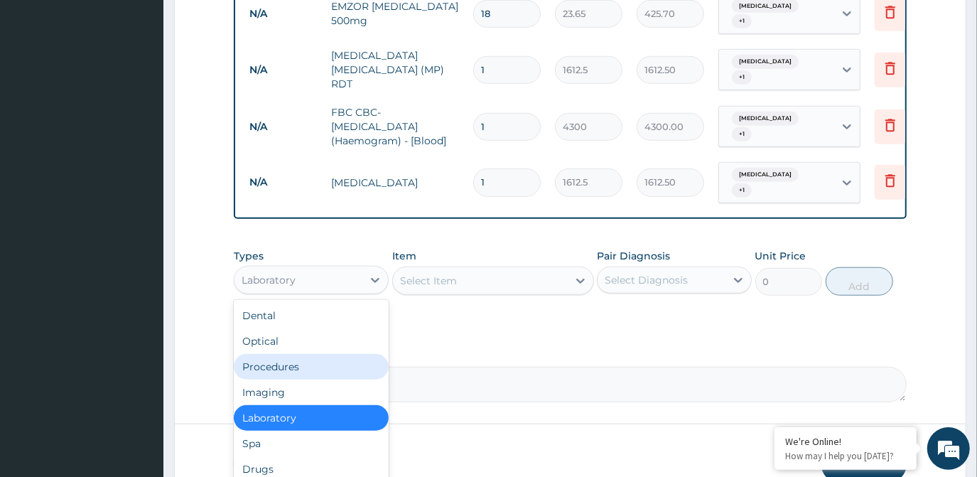
click at [324, 354] on div "Procedures" at bounding box center [311, 367] width 155 height 26
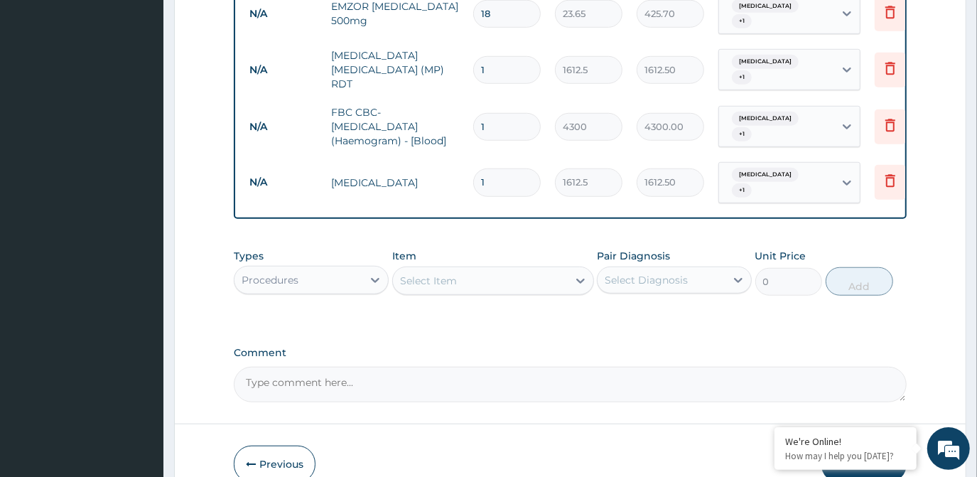
click at [516, 269] on div "Select Item" at bounding box center [480, 280] width 175 height 23
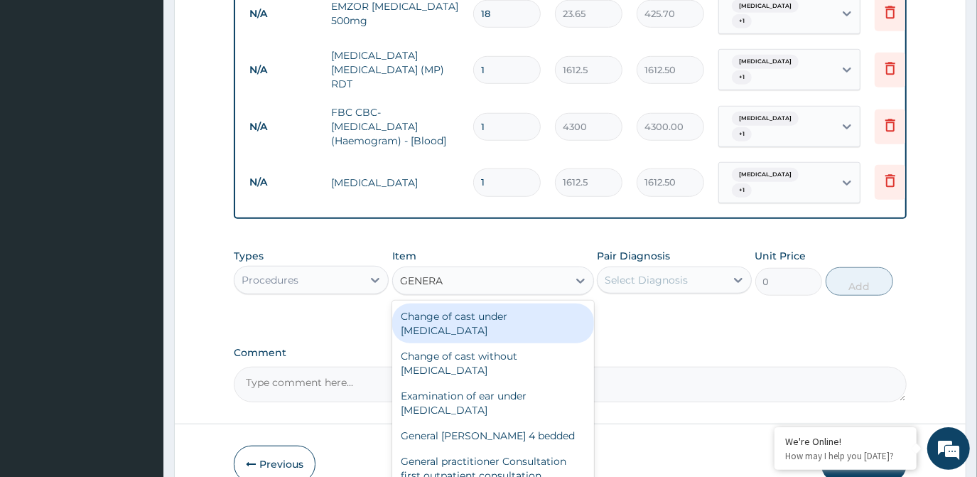
type input "GENERAL"
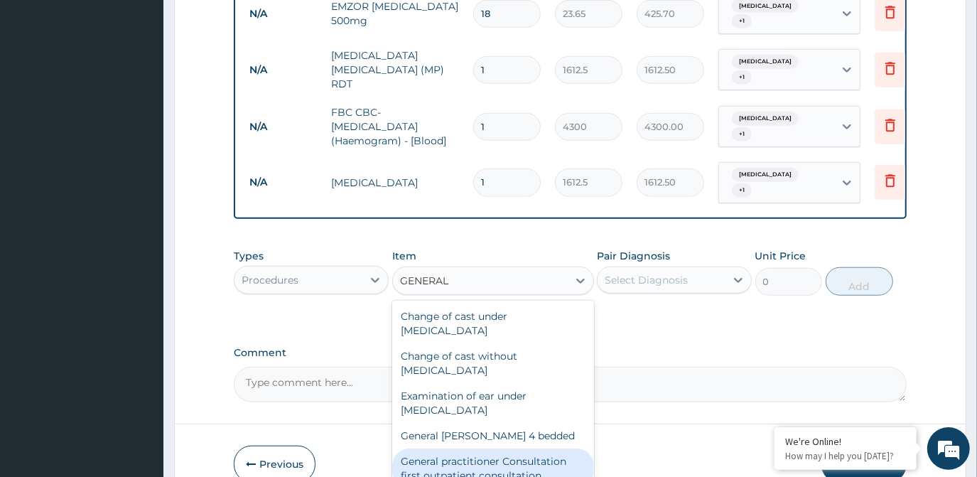
click at [502, 448] on div "General practitioner Consultation first outpatient consultation" at bounding box center [493, 468] width 202 height 40
type input "3547.5"
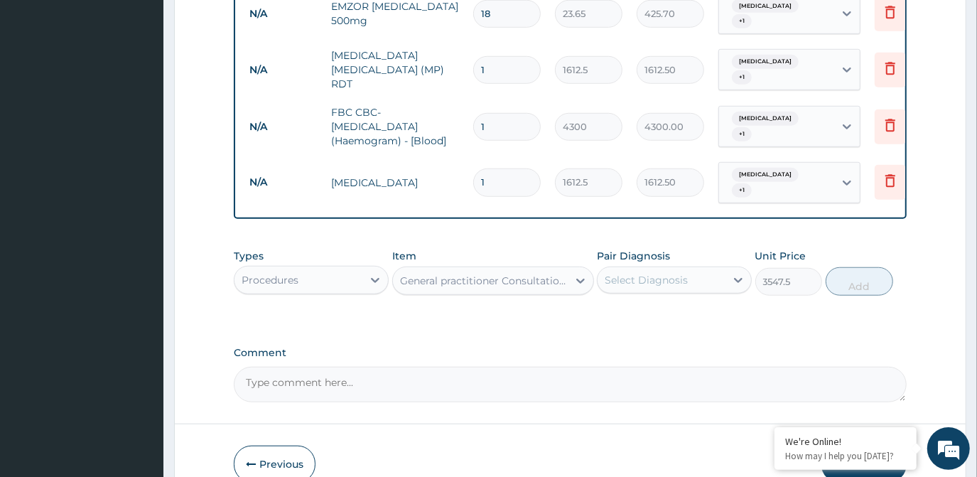
click at [644, 273] on div "Select Diagnosis" at bounding box center [646, 280] width 83 height 14
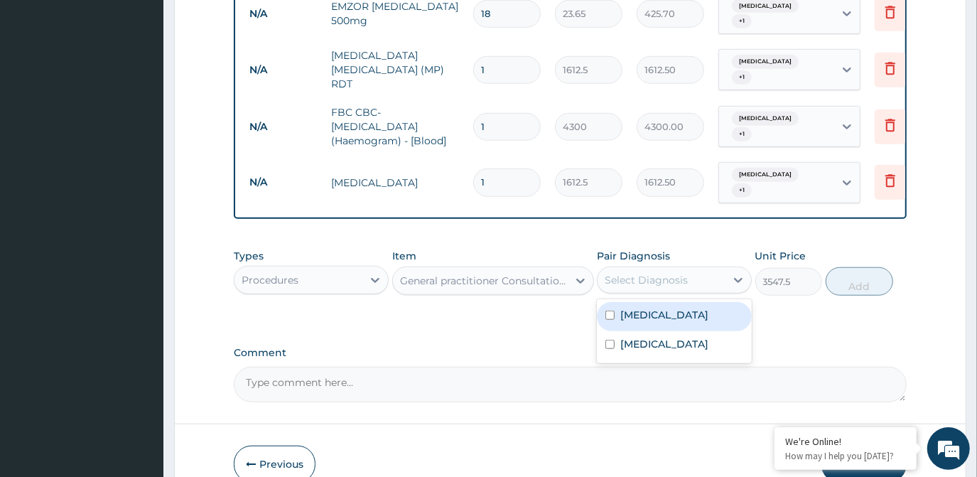
click at [642, 308] on label "Malaria" at bounding box center [664, 315] width 88 height 14
checkbox input "true"
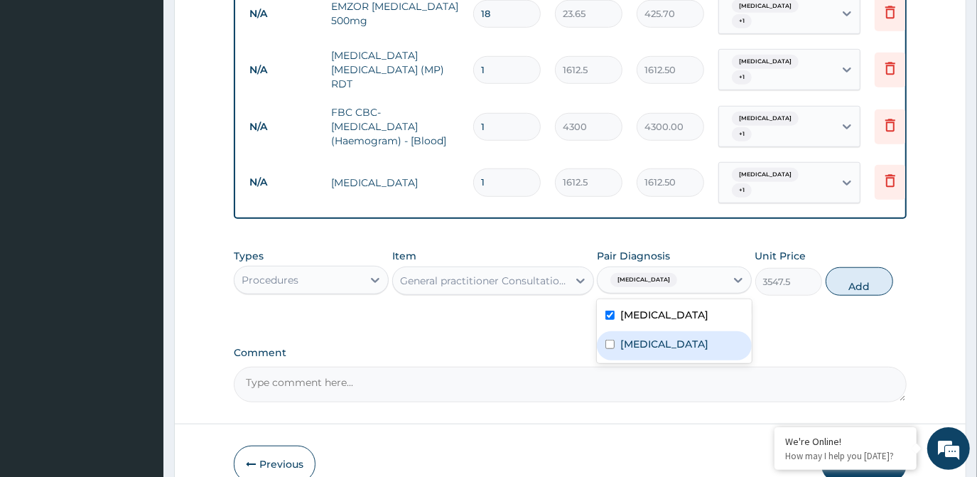
click at [646, 337] on label "Sepsis" at bounding box center [664, 344] width 88 height 14
checkbox input "true"
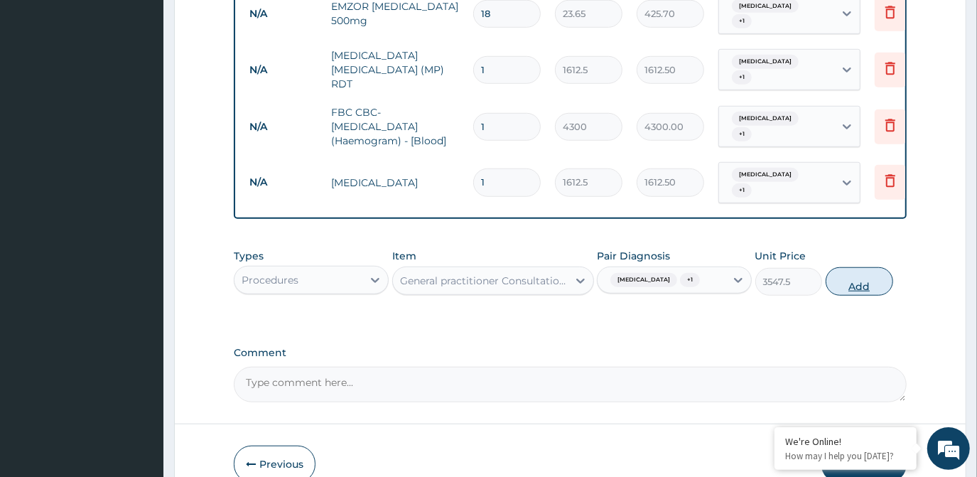
click at [857, 267] on button "Add" at bounding box center [860, 281] width 68 height 28
type input "0"
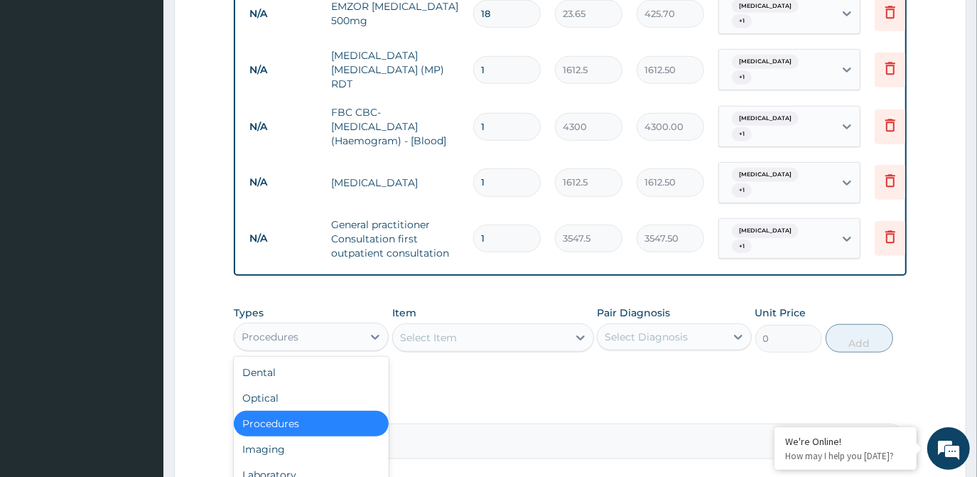
click at [358, 325] on div "Procedures" at bounding box center [299, 336] width 128 height 23
click at [312, 462] on div "Laboratory" at bounding box center [311, 475] width 155 height 26
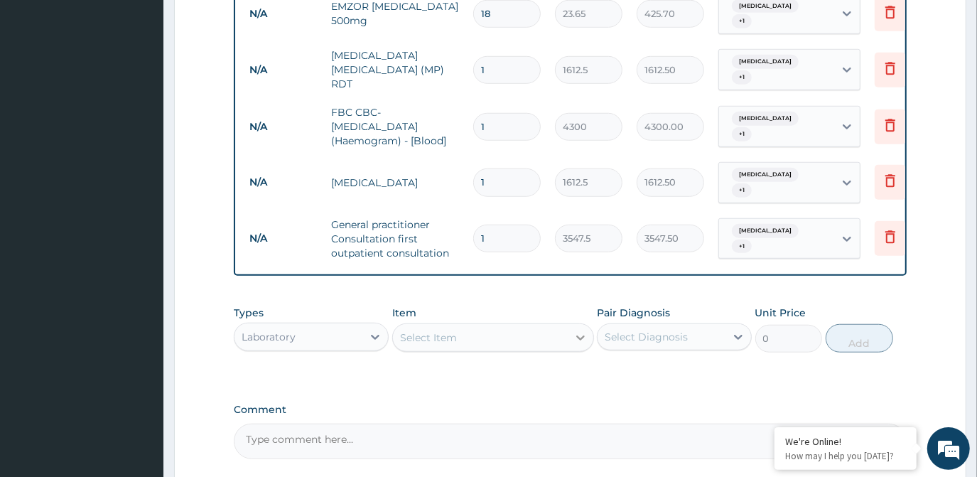
click at [576, 330] on icon at bounding box center [580, 337] width 14 height 14
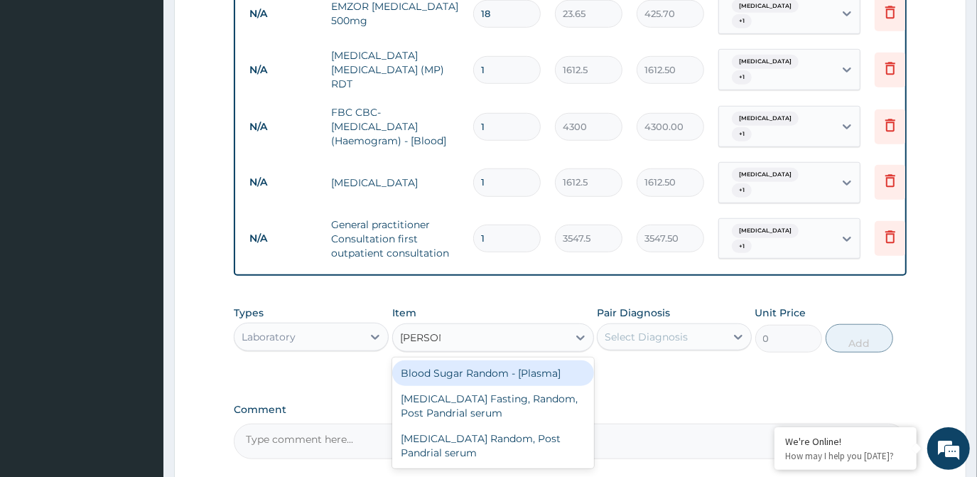
type input "RANDOM"
click at [521, 360] on div "Blood Sugar Random - [Plasma]" at bounding box center [493, 373] width 202 height 26
type input "1290"
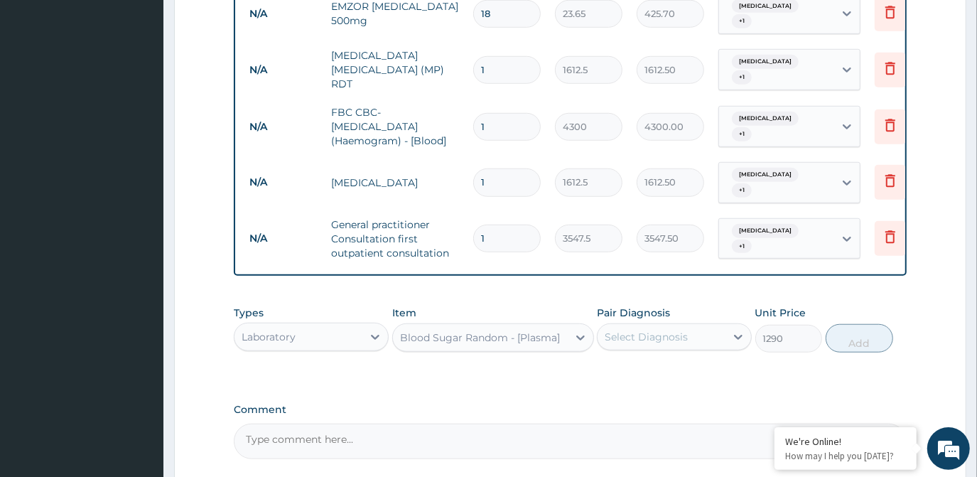
click at [665, 330] on div "Select Diagnosis" at bounding box center [646, 337] width 83 height 14
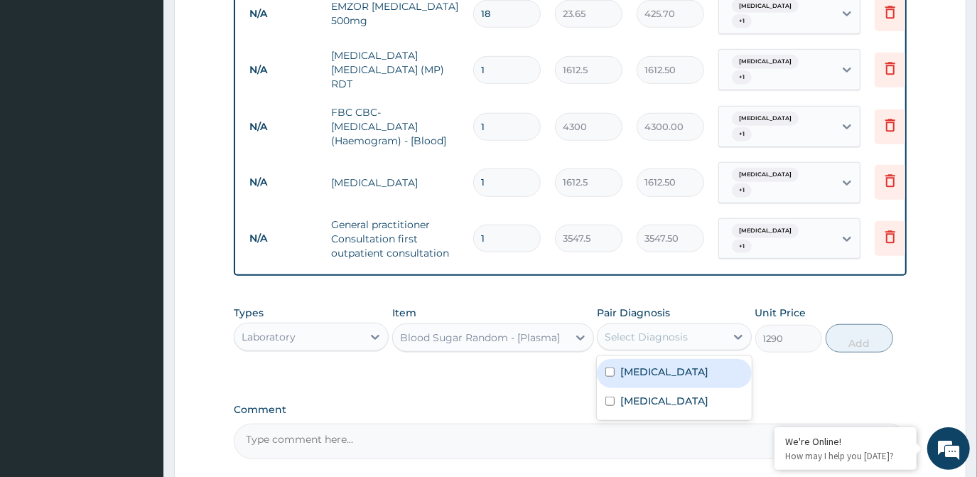
drag, startPoint x: 656, startPoint y: 357, endPoint x: 647, endPoint y: 379, distance: 24.3
click at [652, 367] on div "Malaria Sepsis" at bounding box center [674, 388] width 155 height 64
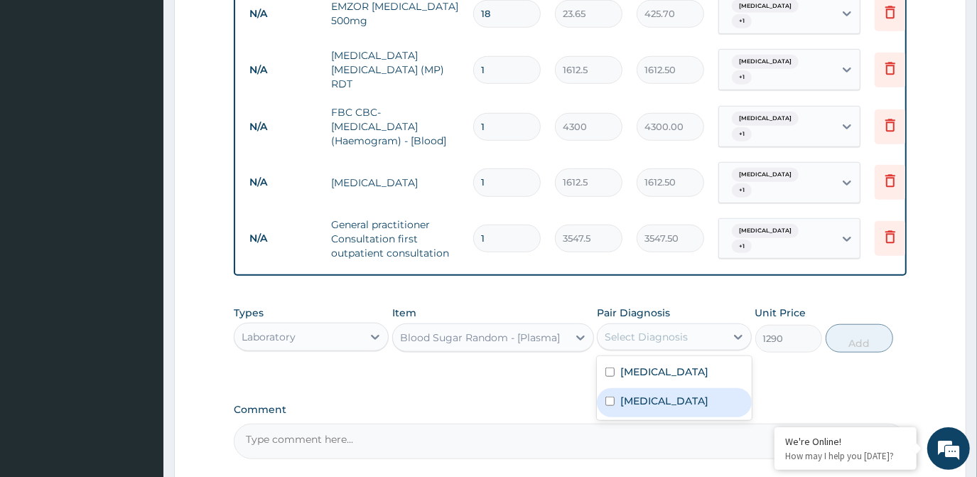
click at [647, 394] on label "Sepsis" at bounding box center [664, 401] width 88 height 14
checkbox input "true"
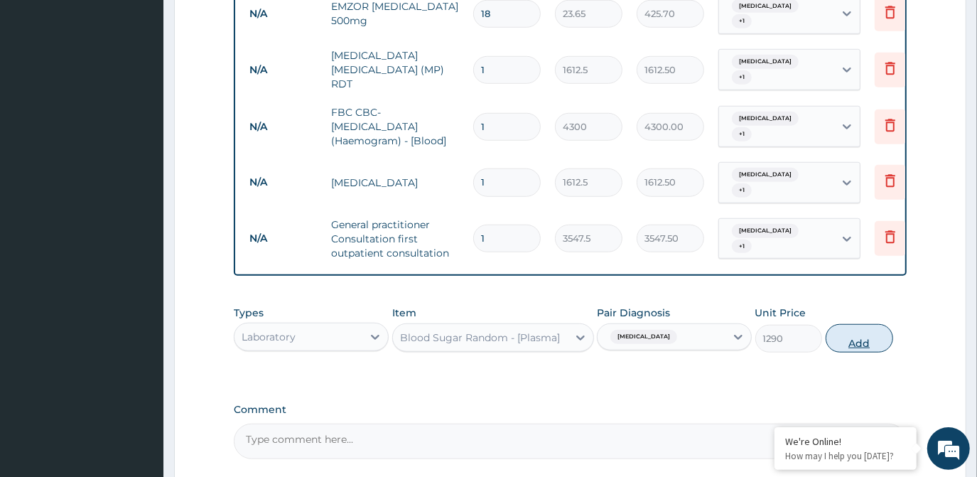
click at [858, 324] on button "Add" at bounding box center [860, 338] width 68 height 28
type input "0"
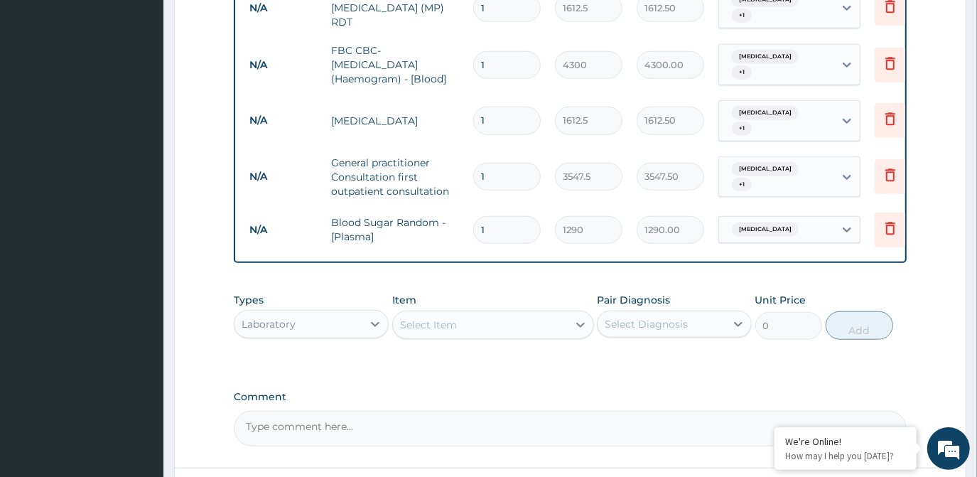
scroll to position [847, 0]
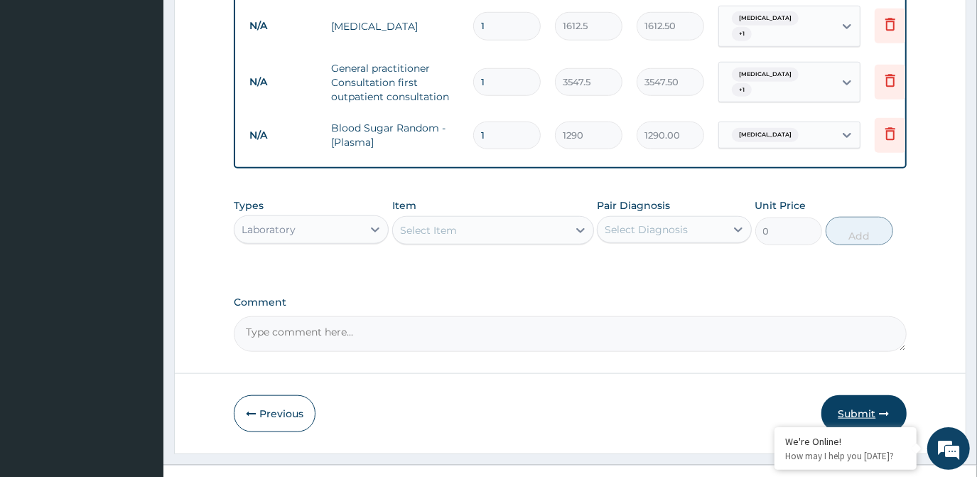
click at [865, 395] on button "Submit" at bounding box center [863, 413] width 85 height 37
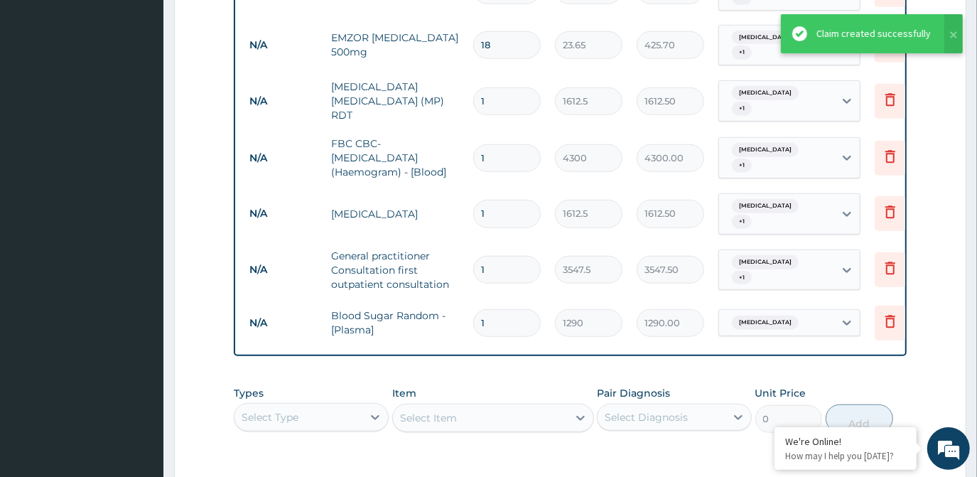
scroll to position [589, 0]
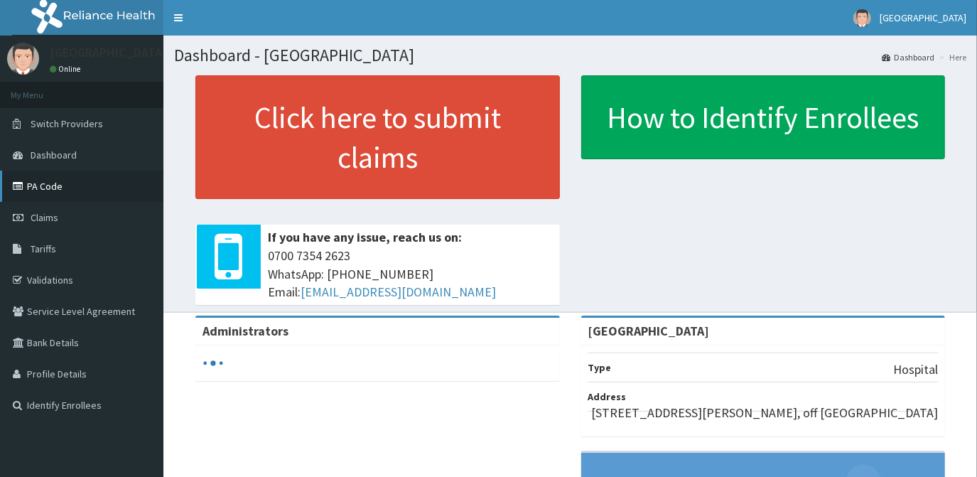
click at [55, 192] on link "PA Code" at bounding box center [81, 186] width 163 height 31
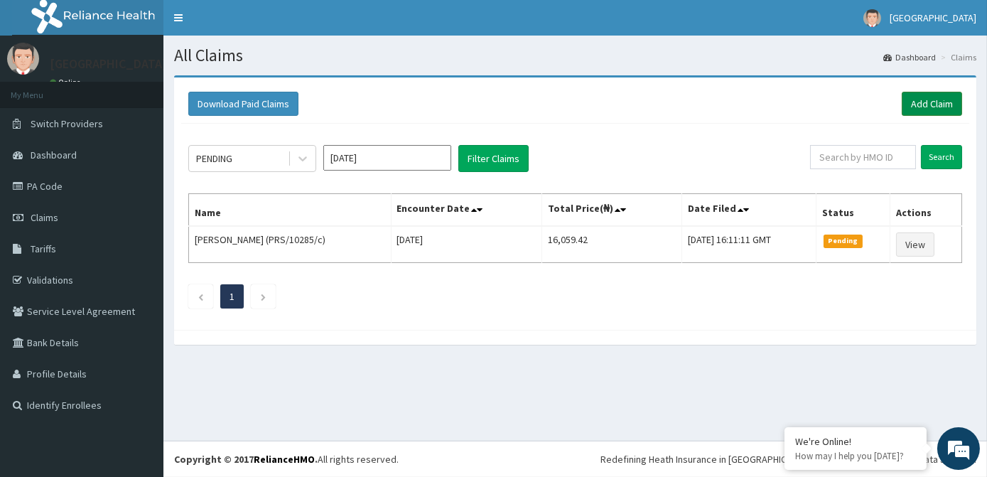
click at [933, 103] on link "Add Claim" at bounding box center [932, 104] width 60 height 24
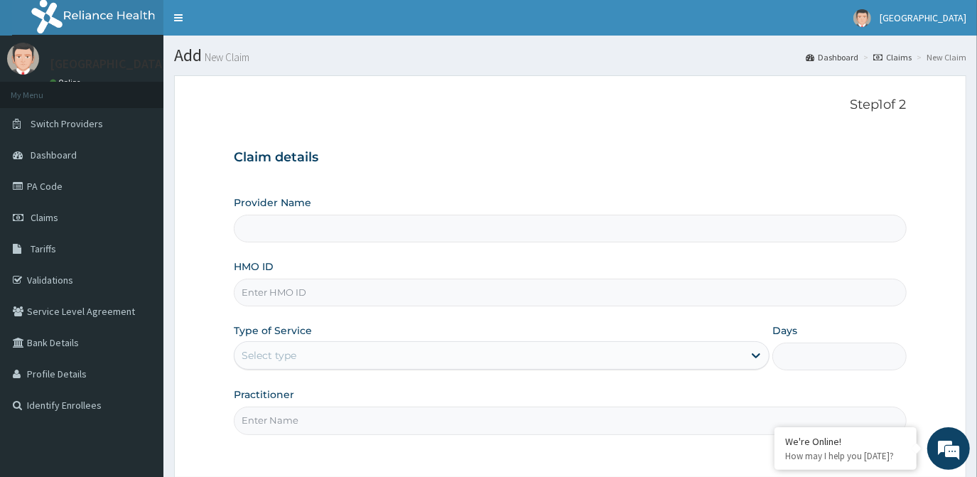
click at [296, 290] on input "HMO ID" at bounding box center [570, 293] width 672 height 28
type input "[GEOGRAPHIC_DATA]"
type input "LRT/10199/C"
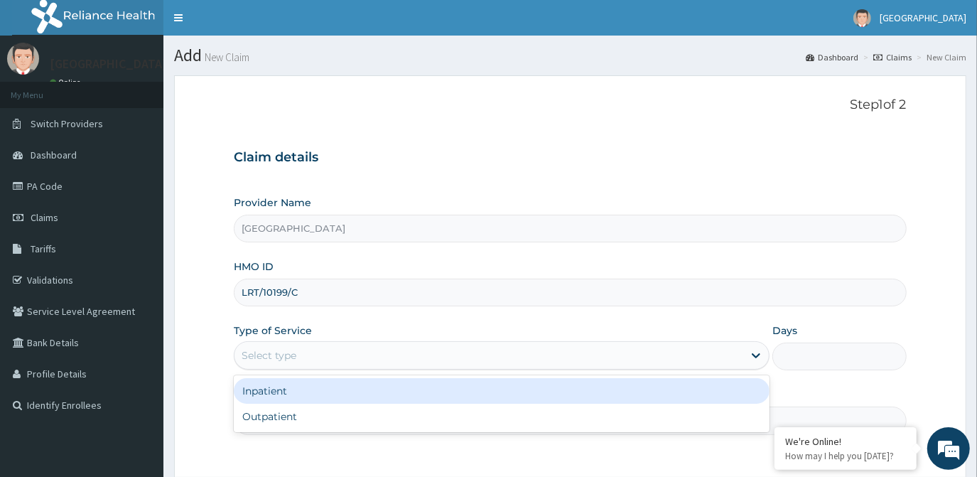
click at [347, 354] on div "Select type" at bounding box center [489, 355] width 509 height 23
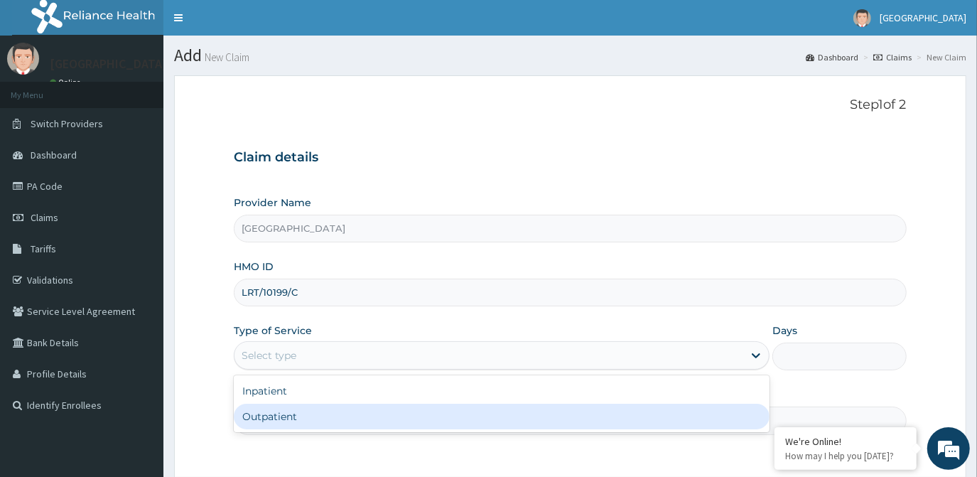
click at [312, 413] on div "Outpatient" at bounding box center [502, 417] width 536 height 26
type input "1"
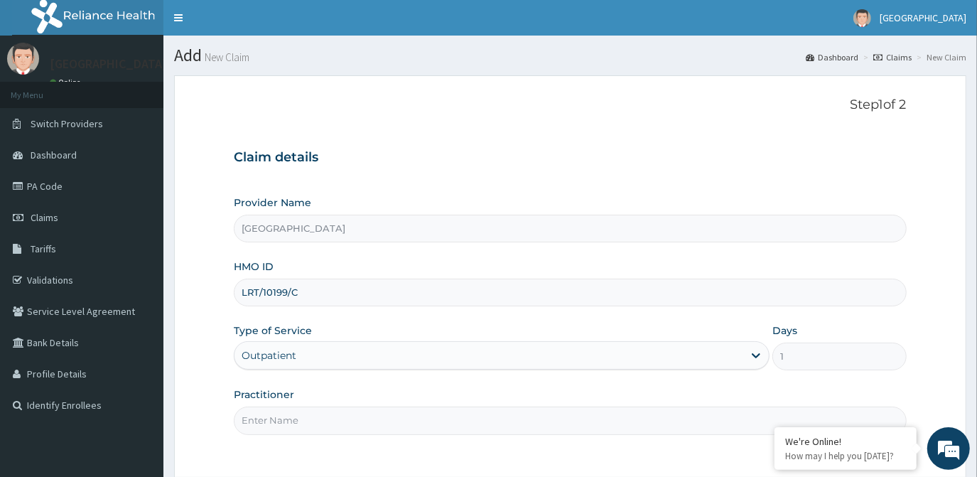
click at [313, 416] on input "Practitioner" at bounding box center [570, 420] width 672 height 28
type input "DR. OLA"
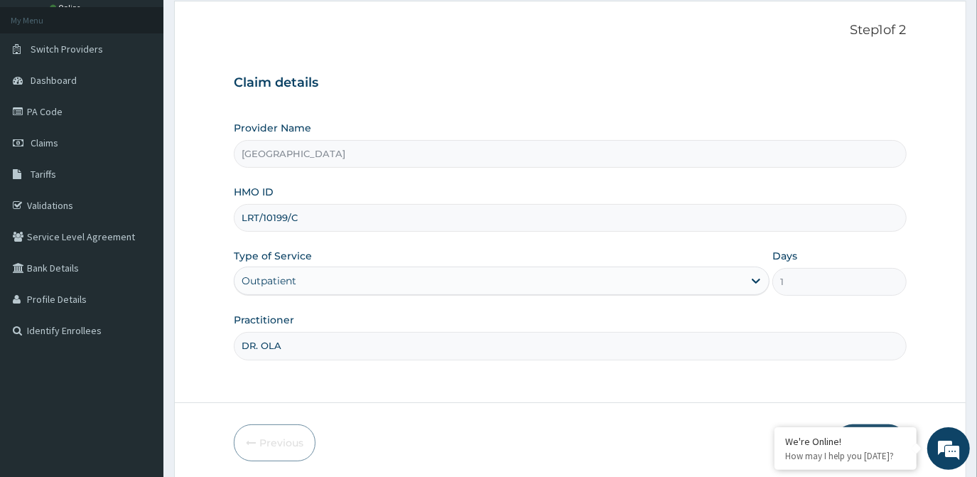
scroll to position [126, 0]
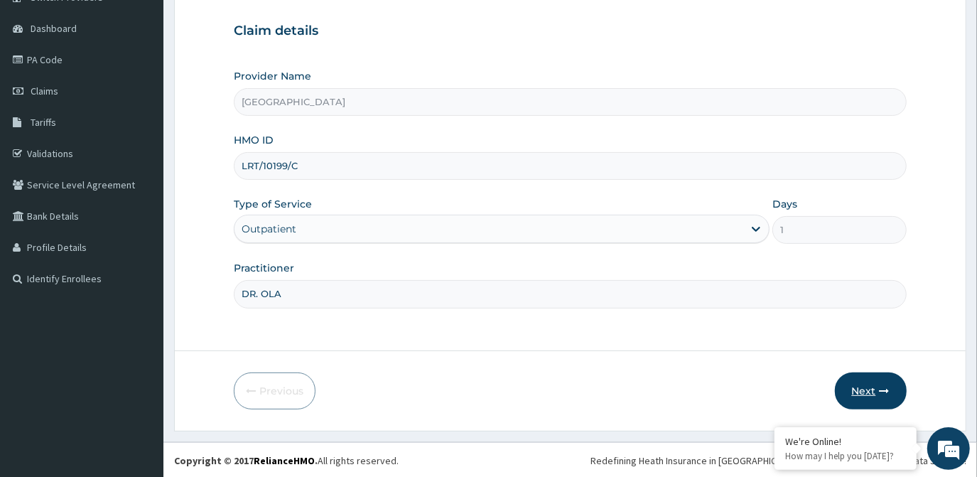
click at [848, 384] on button "Next" at bounding box center [871, 390] width 72 height 37
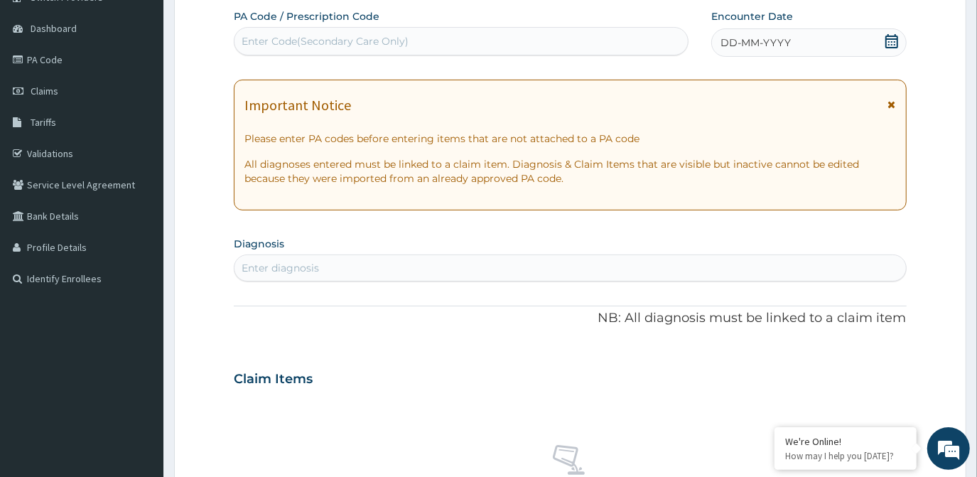
click at [330, 38] on div "Enter Code(Secondary Care Only)" at bounding box center [325, 41] width 167 height 14
drag, startPoint x: 330, startPoint y: 38, endPoint x: 295, endPoint y: 83, distance: 57.2
click at [295, 83] on div "Important Notice Please enter PA codes before entering items that are not attac…" at bounding box center [570, 145] width 672 height 131
drag, startPoint x: 301, startPoint y: 29, endPoint x: 252, endPoint y: 50, distance: 53.8
click at [246, 50] on form "Step 2 of 2 PA Code / Prescription Code Enter Code(Secondary Care Only) Encount…" at bounding box center [570, 398] width 792 height 898
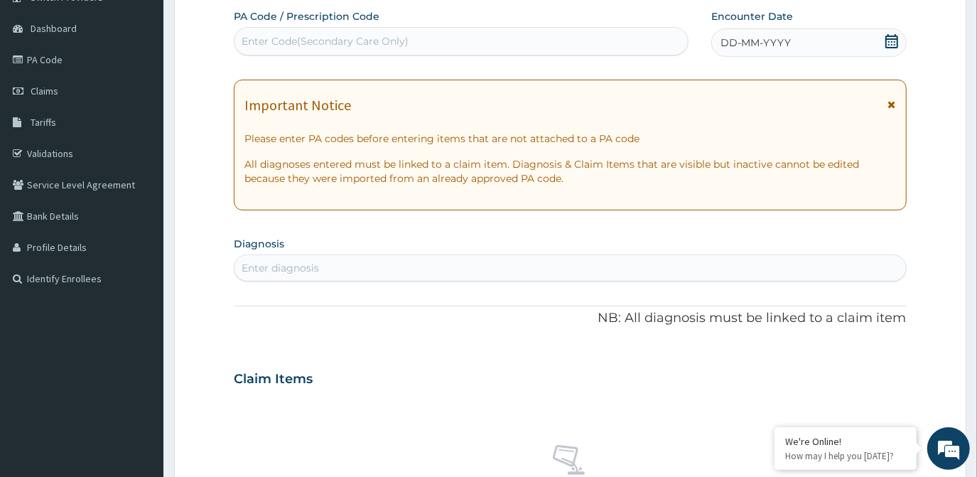
drag, startPoint x: 252, startPoint y: 50, endPoint x: 323, endPoint y: 39, distance: 72.6
click at [323, 39] on div "Enter Code(Secondary Care Only)" at bounding box center [325, 41] width 167 height 14
click at [308, 35] on div "Enter Code(Secondary Care Only)" at bounding box center [325, 41] width 167 height 14
drag, startPoint x: 307, startPoint y: 37, endPoint x: 260, endPoint y: 45, distance: 47.5
click at [260, 45] on div "Enter Code(Secondary Care Only)" at bounding box center [325, 41] width 167 height 14
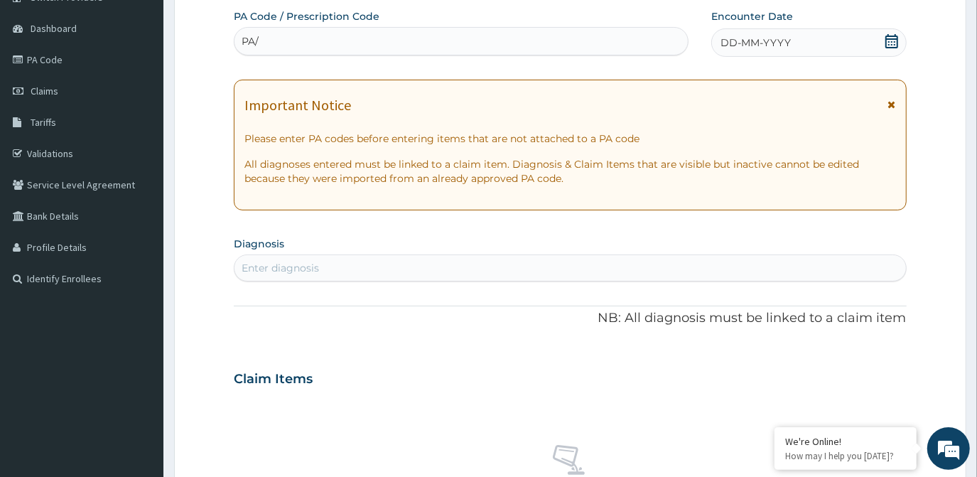
type input "PA/"
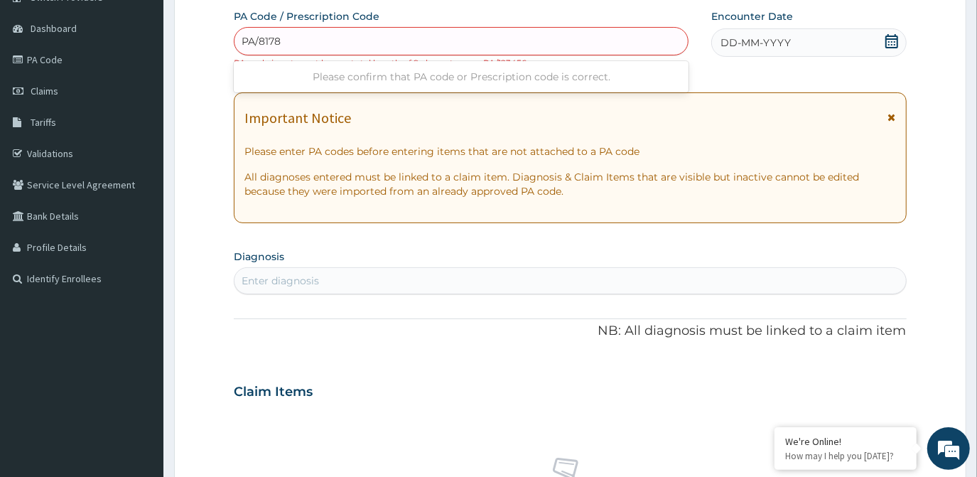
type input "PA/8178"
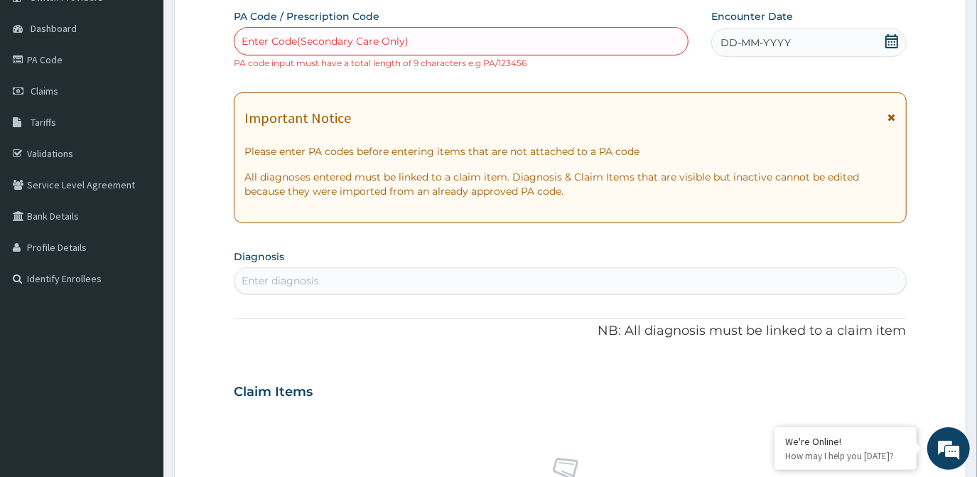
click at [462, 149] on p "Please enter PA codes before entering items that are not attached to a PA code" at bounding box center [569, 151] width 651 height 14
click at [318, 31] on div "Enter Code(Secondary Care Only)" at bounding box center [461, 41] width 453 height 23
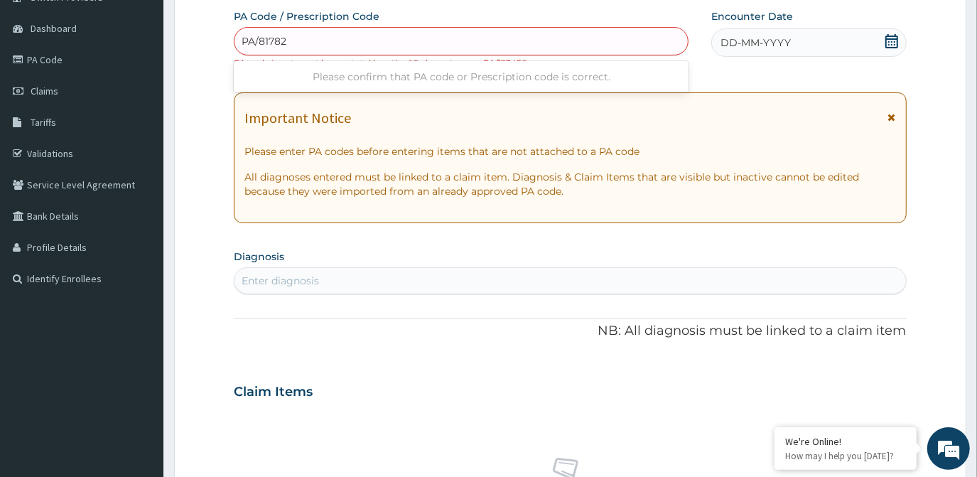
type input "PA/817823"
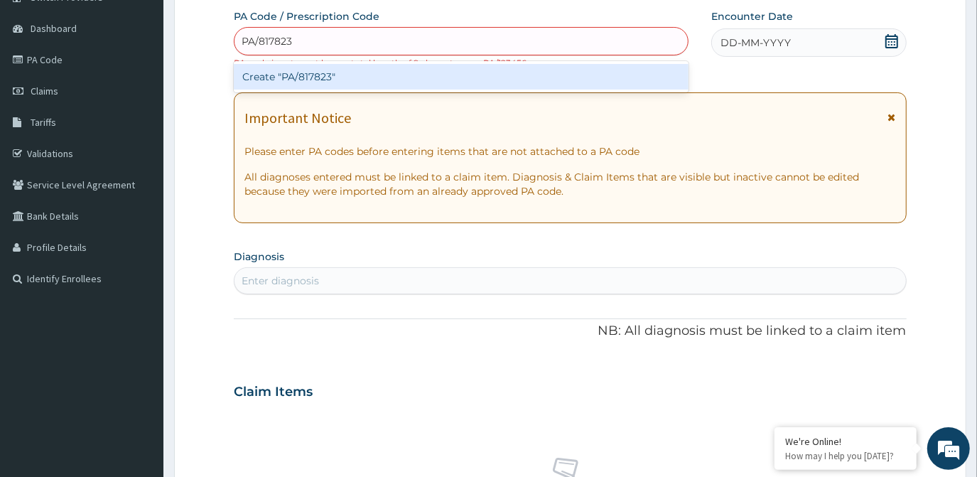
click at [358, 77] on div "Create "PA/817823"" at bounding box center [461, 77] width 455 height 26
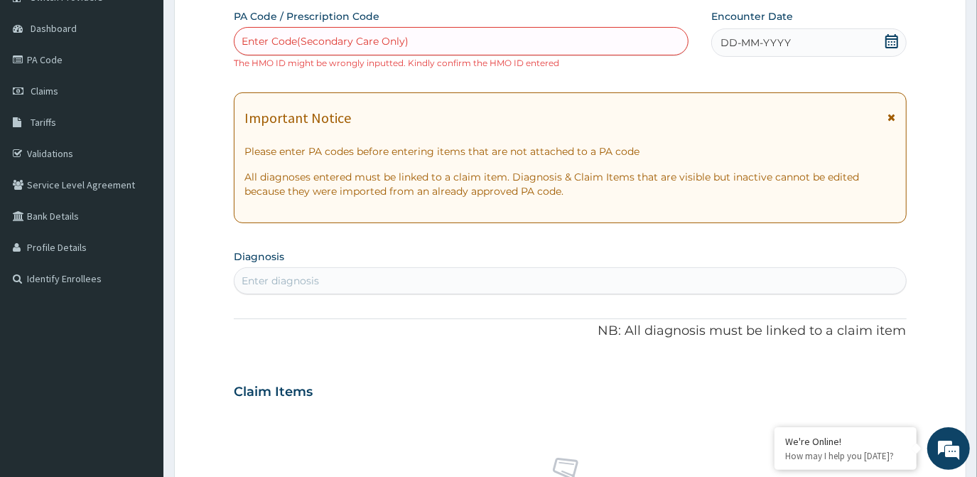
click at [431, 48] on div "Enter Code(Secondary Care Only)" at bounding box center [461, 41] width 453 height 23
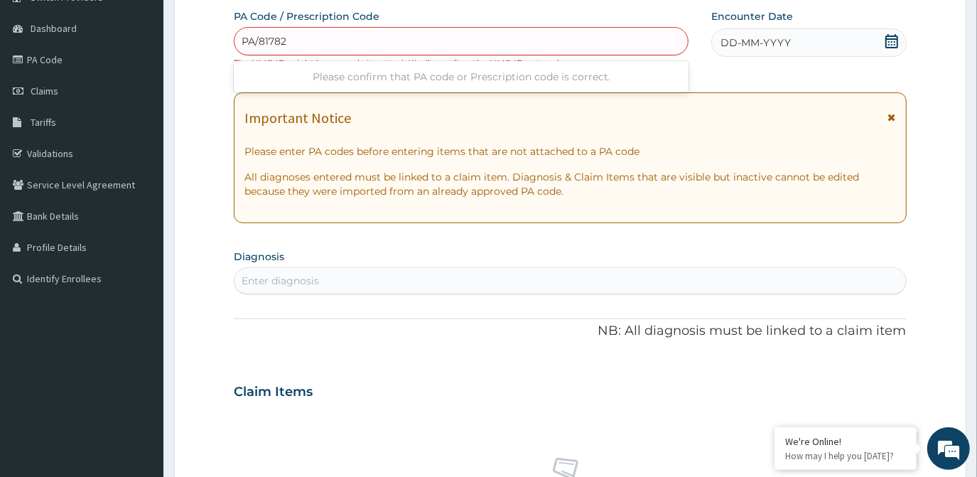
type input "PA/817823"
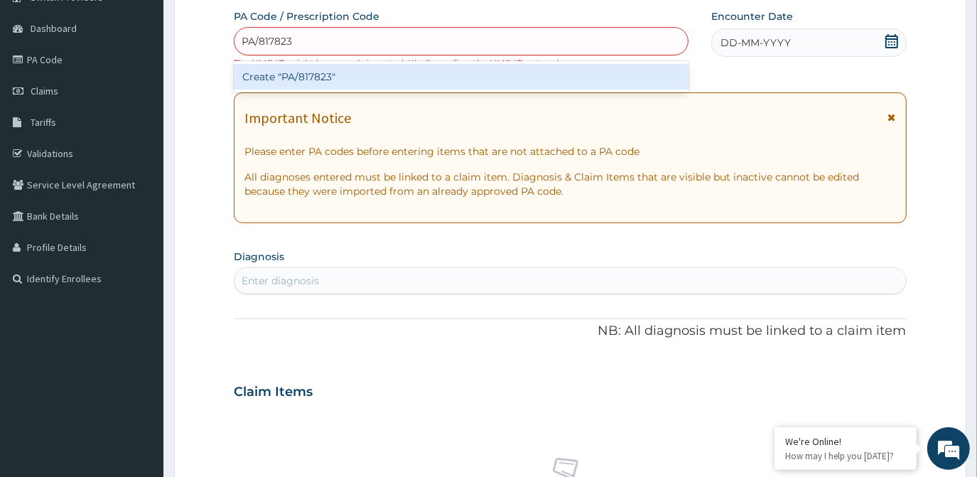
click at [417, 65] on div "Create "PA/817823"" at bounding box center [461, 77] width 455 height 26
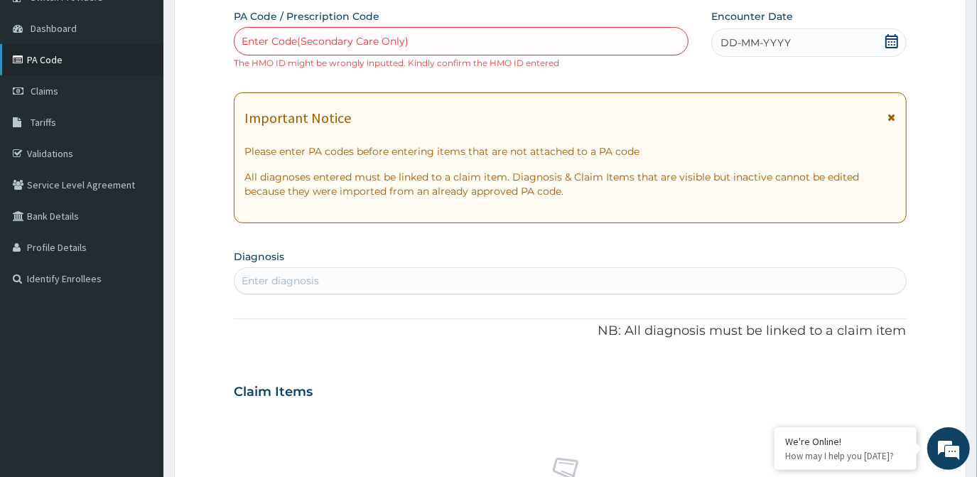
click at [58, 57] on link "PA Code" at bounding box center [81, 59] width 163 height 31
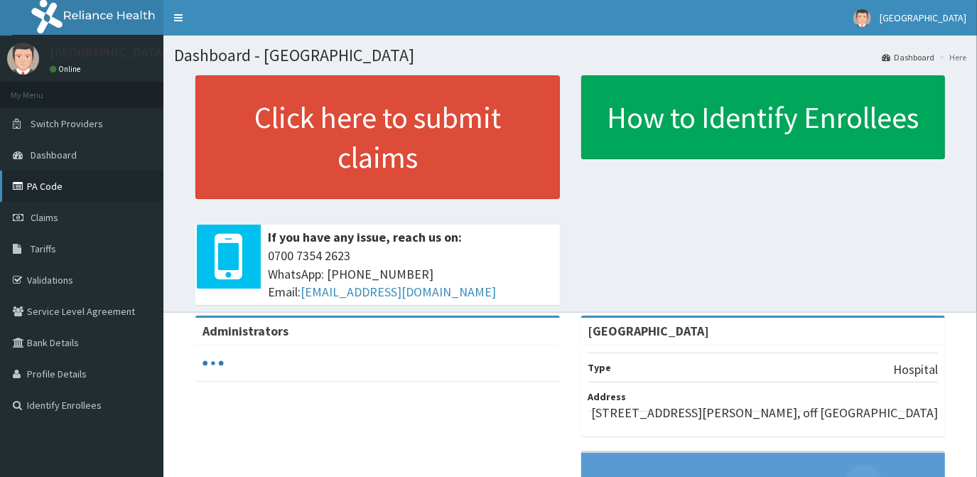
click at [57, 188] on link "PA Code" at bounding box center [81, 186] width 163 height 31
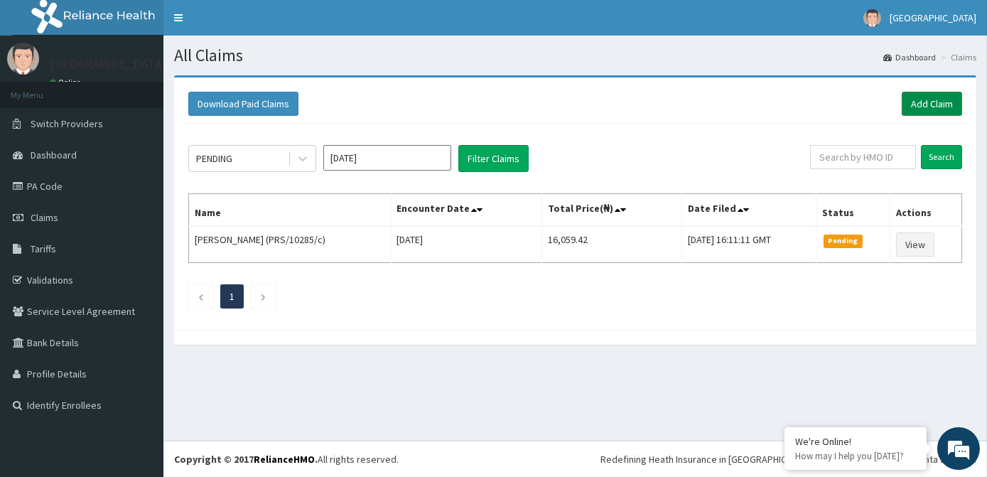
click at [934, 101] on link "Add Claim" at bounding box center [932, 104] width 60 height 24
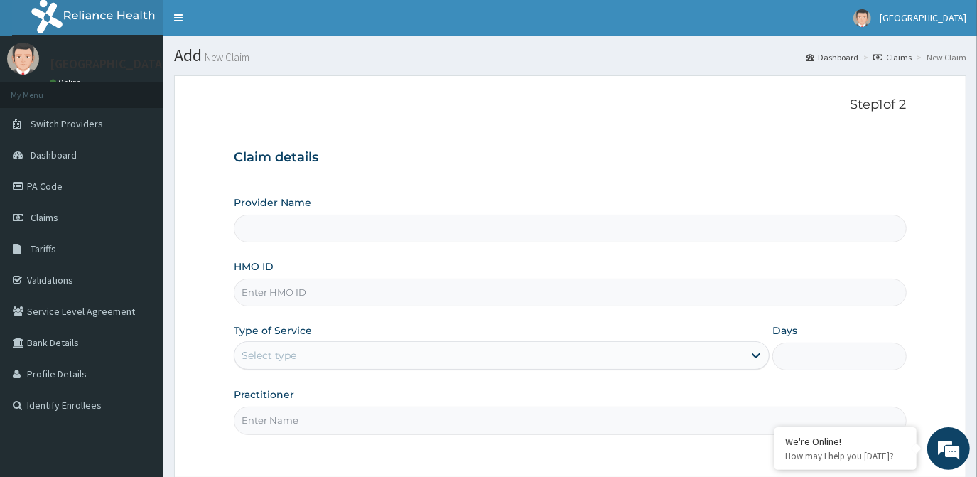
click at [308, 289] on input "HMO ID" at bounding box center [570, 293] width 672 height 28
type input "LRT/10199/C"
type input "[GEOGRAPHIC_DATA]"
click at [306, 351] on div "Select type" at bounding box center [489, 355] width 509 height 23
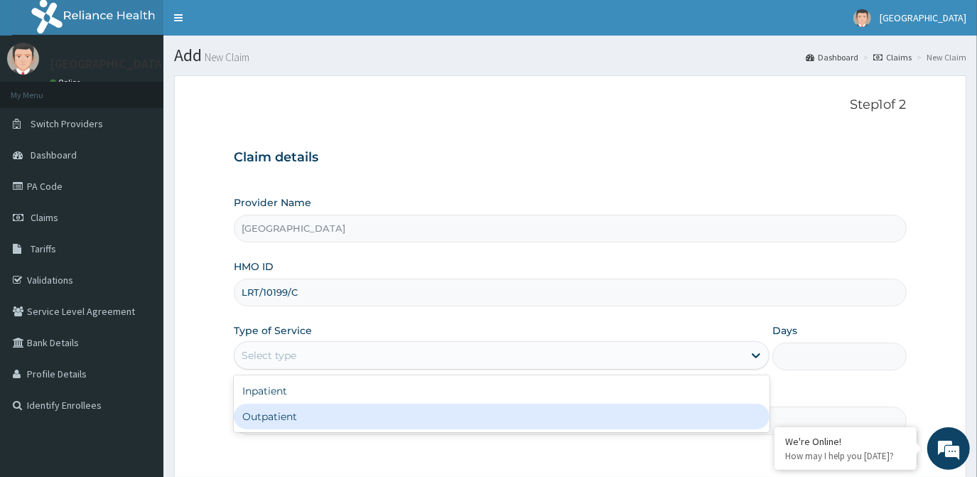
click at [312, 406] on div "Outpatient" at bounding box center [502, 417] width 536 height 26
type input "1"
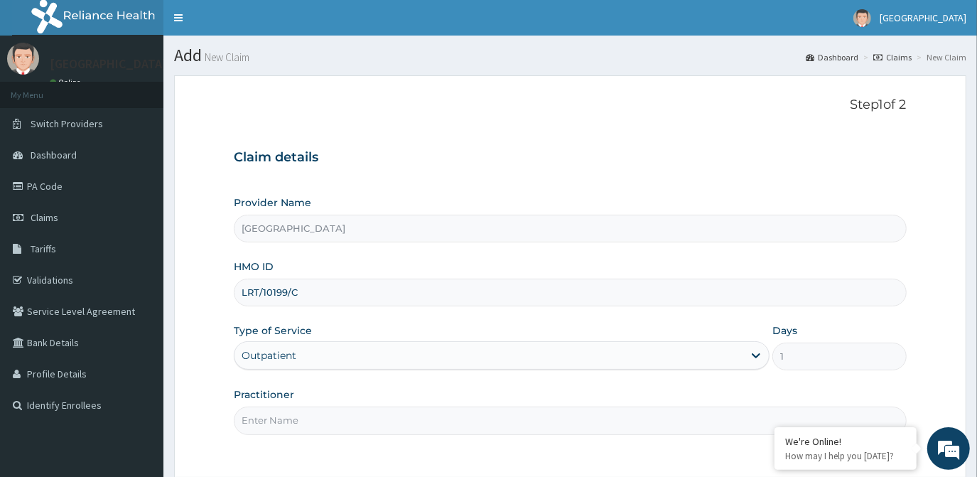
click at [305, 416] on input "Practitioner" at bounding box center [570, 420] width 672 height 28
type input "DR. OLA"
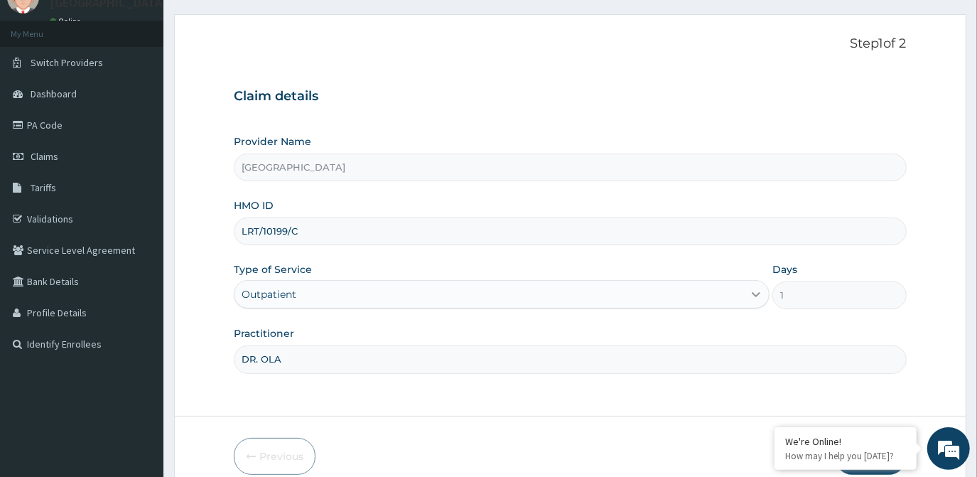
scroll to position [126, 0]
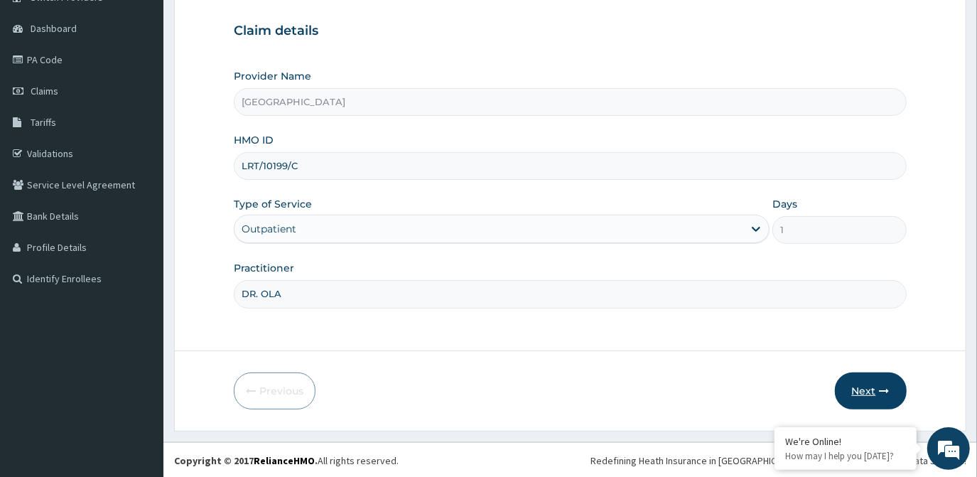
click at [869, 392] on button "Next" at bounding box center [871, 390] width 72 height 37
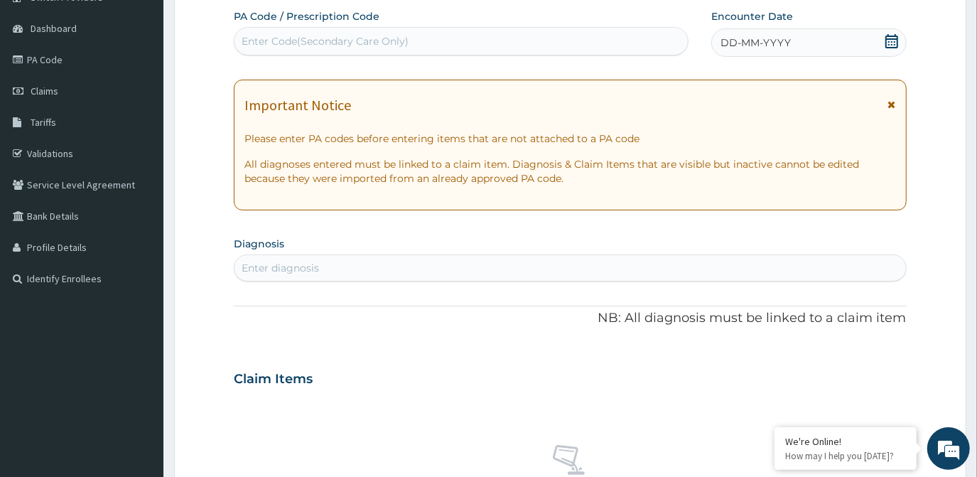
click at [411, 39] on div "Enter Code(Secondary Care Only)" at bounding box center [461, 41] width 453 height 23
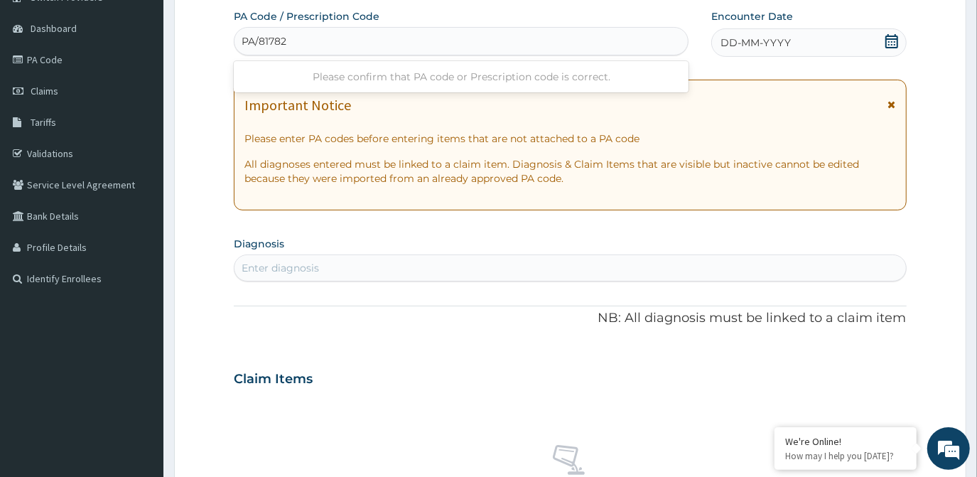
type input "PA/817823"
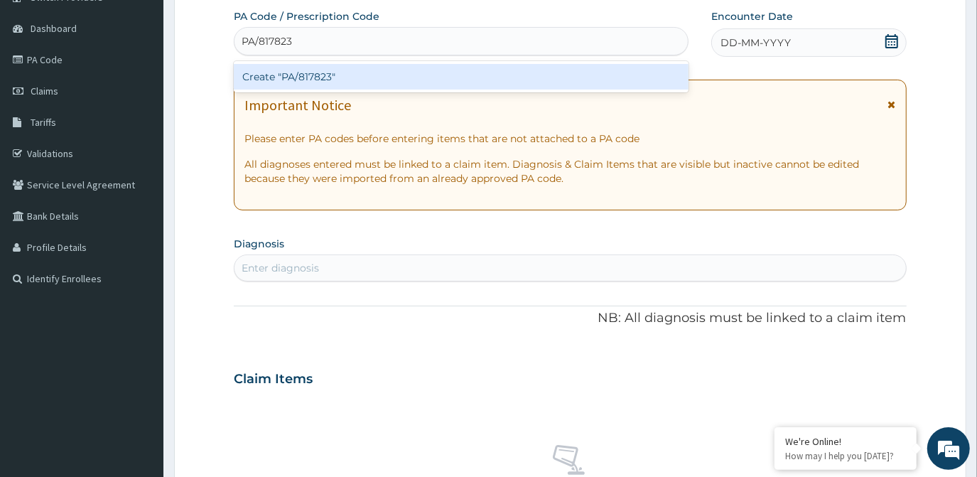
click at [354, 76] on div "Create "PA/817823"" at bounding box center [461, 77] width 455 height 26
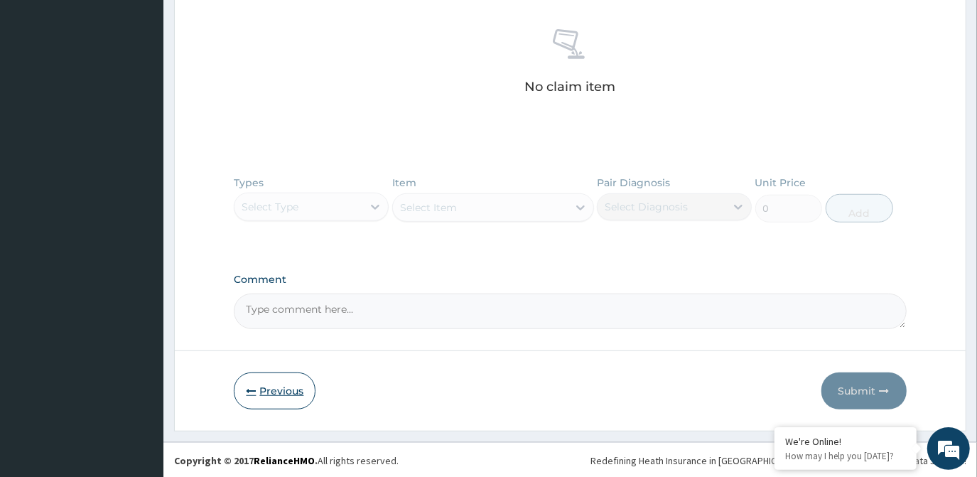
click at [271, 391] on button "Previous" at bounding box center [275, 390] width 82 height 37
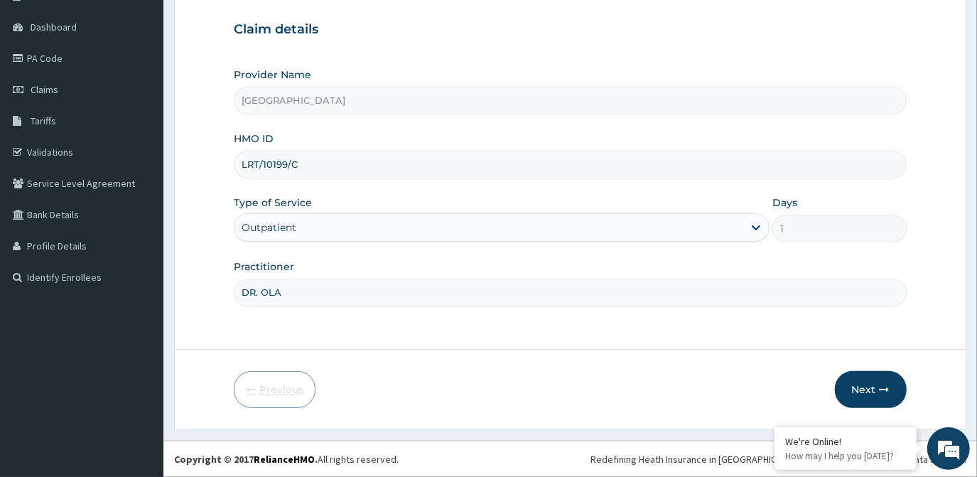
scroll to position [126, 0]
click at [313, 165] on input "LRT/10199/C" at bounding box center [570, 166] width 672 height 28
click at [51, 63] on link "PA Code" at bounding box center [81, 59] width 163 height 31
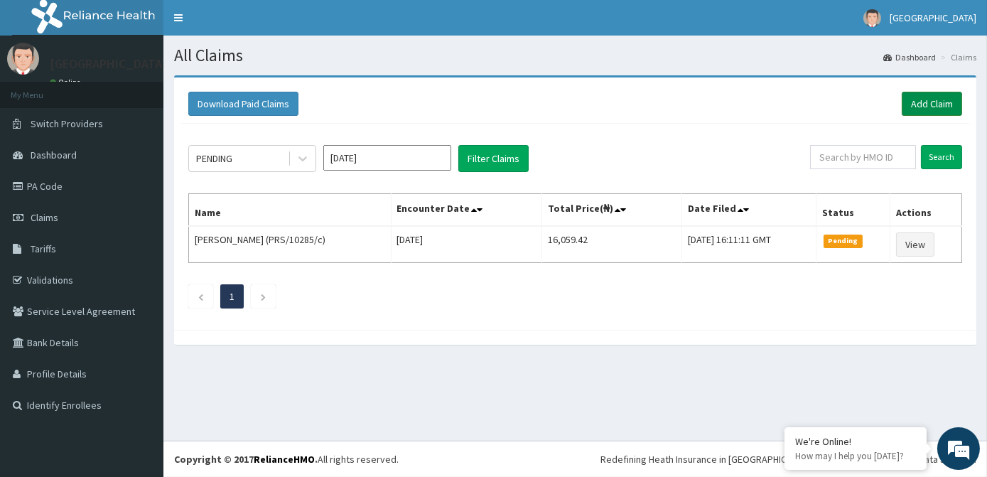
click at [934, 107] on link "Add Claim" at bounding box center [932, 104] width 60 height 24
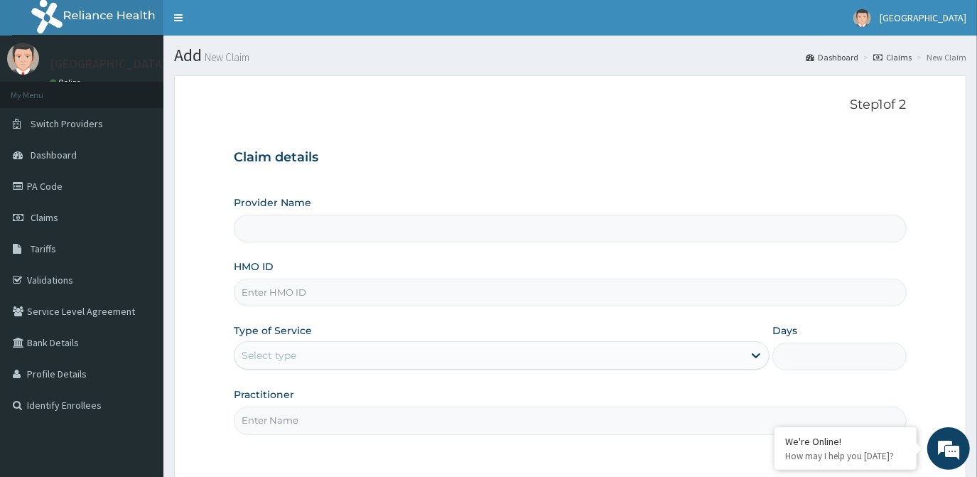
type input "[GEOGRAPHIC_DATA]"
click at [328, 300] on input "HMO ID" at bounding box center [570, 293] width 672 height 28
type input "LRT/10199/C"
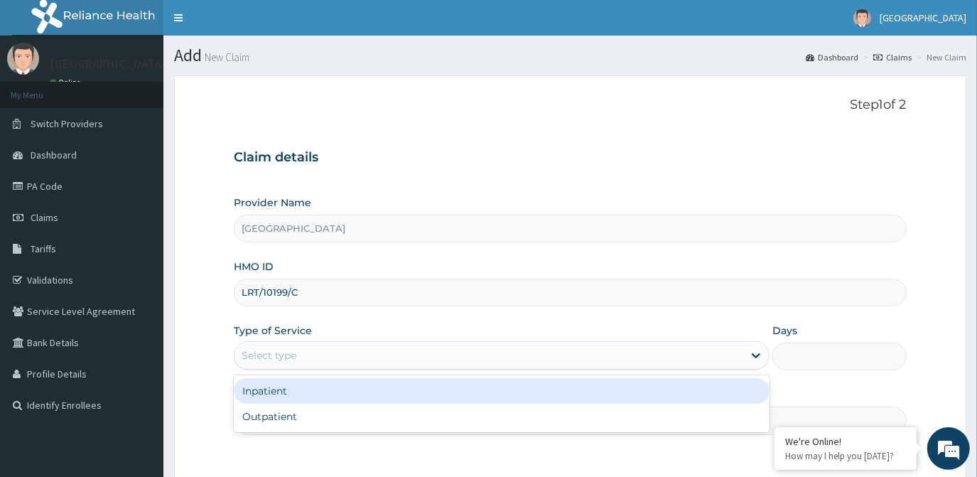
click at [465, 350] on div "Select type" at bounding box center [489, 355] width 509 height 23
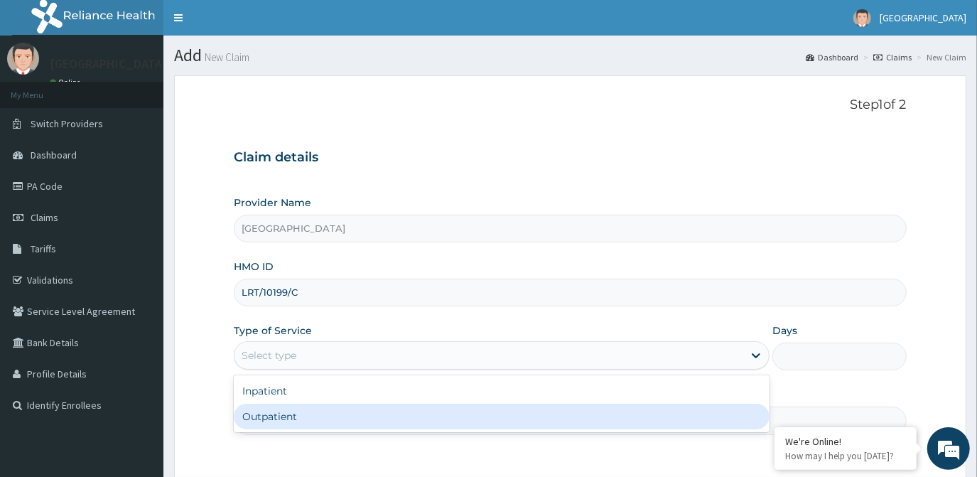
click at [273, 421] on div "Outpatient" at bounding box center [502, 417] width 536 height 26
type input "1"
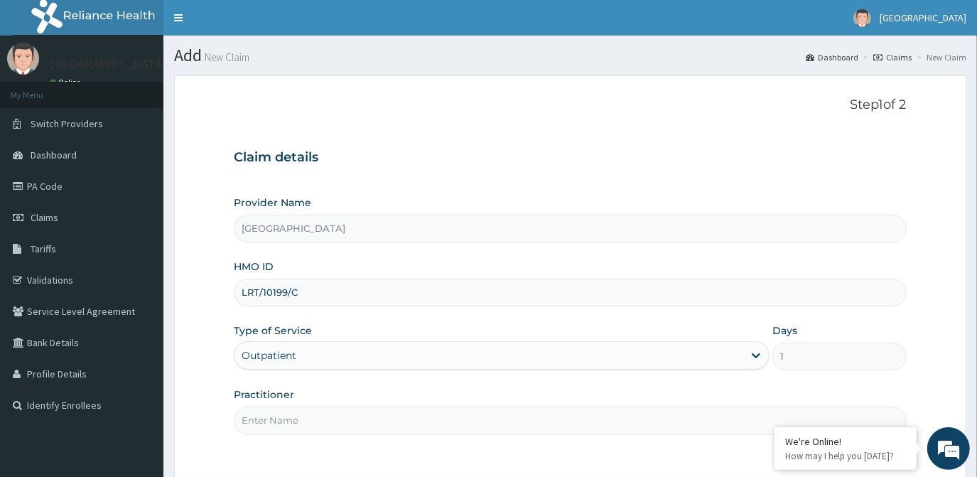
click at [284, 415] on input "Practitioner" at bounding box center [570, 420] width 672 height 28
type input "DR. OLA"
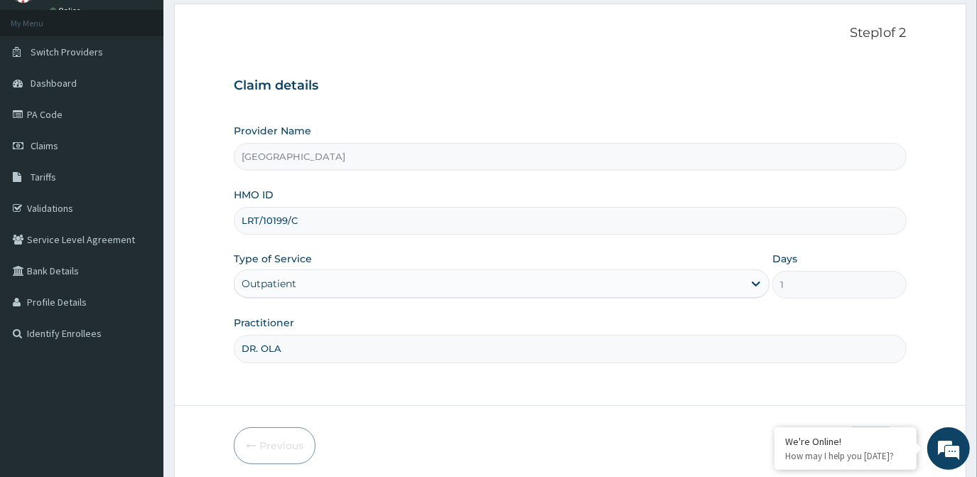
scroll to position [126, 0]
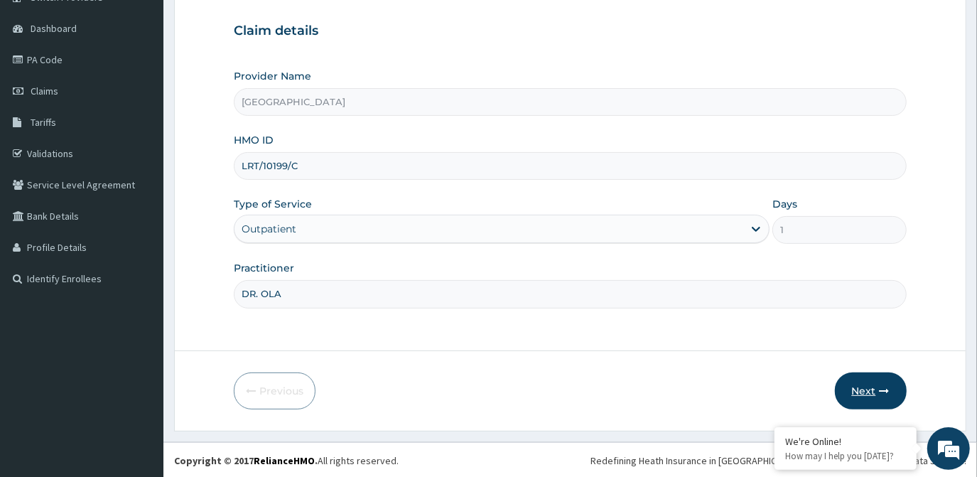
click at [864, 382] on button "Next" at bounding box center [871, 390] width 72 height 37
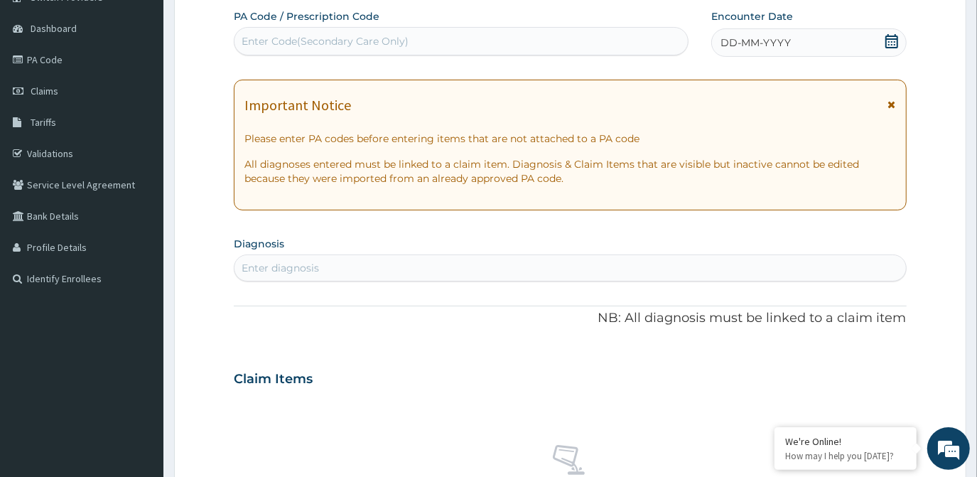
click at [893, 43] on icon at bounding box center [892, 41] width 14 height 14
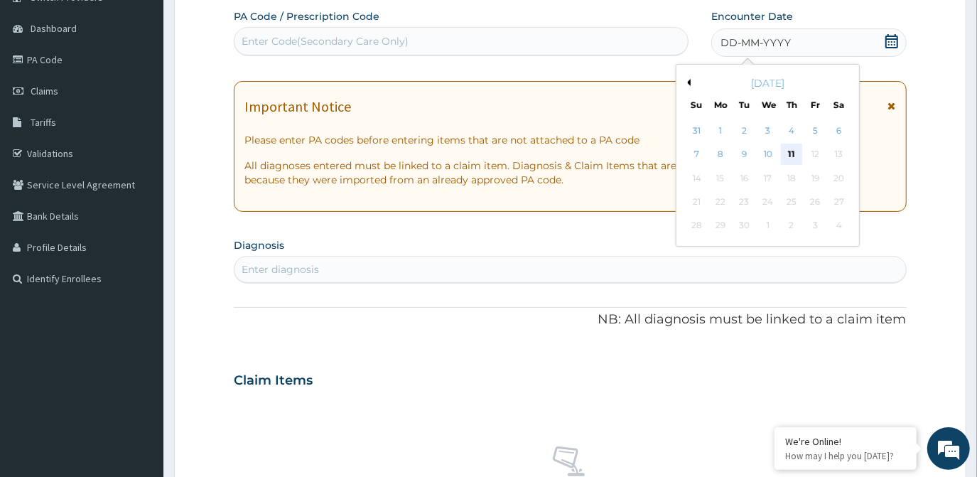
click at [792, 153] on div "11" at bounding box center [791, 154] width 21 height 21
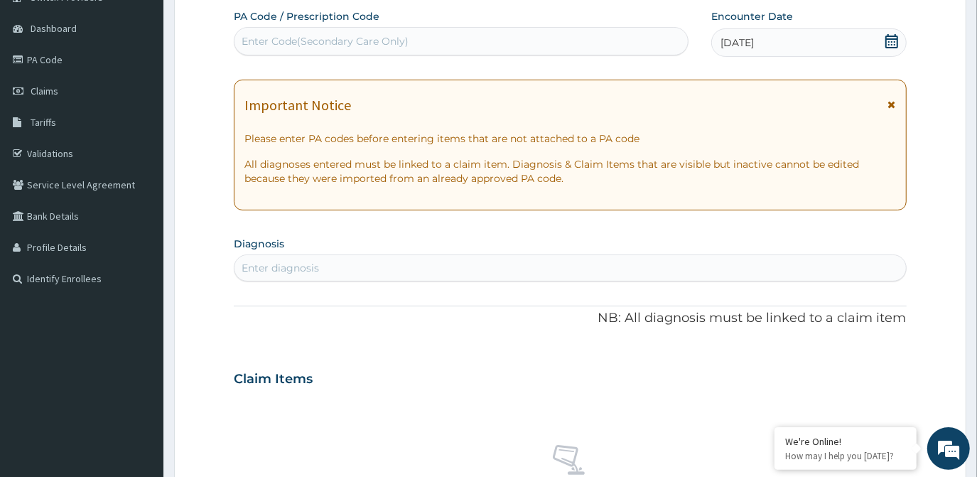
click at [460, 46] on div "Enter Code(Secondary Care Only)" at bounding box center [461, 41] width 453 height 23
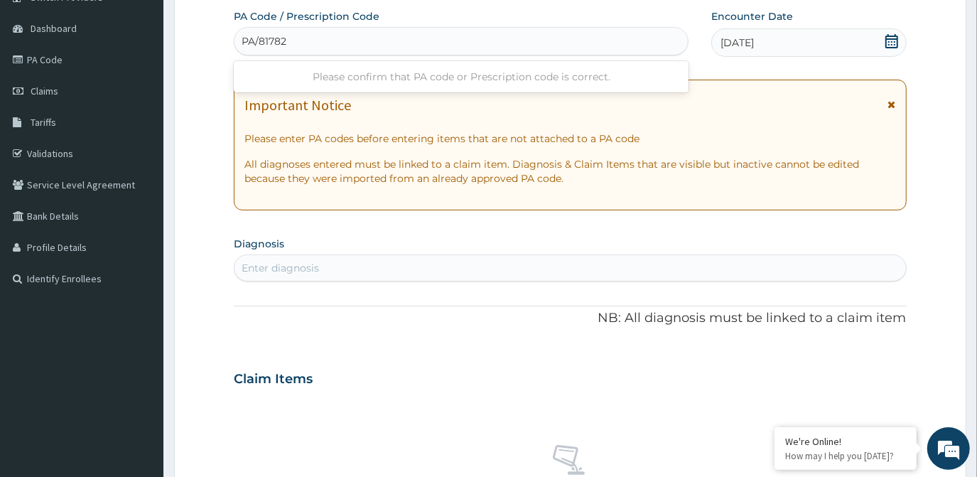
type input "PA/817823"
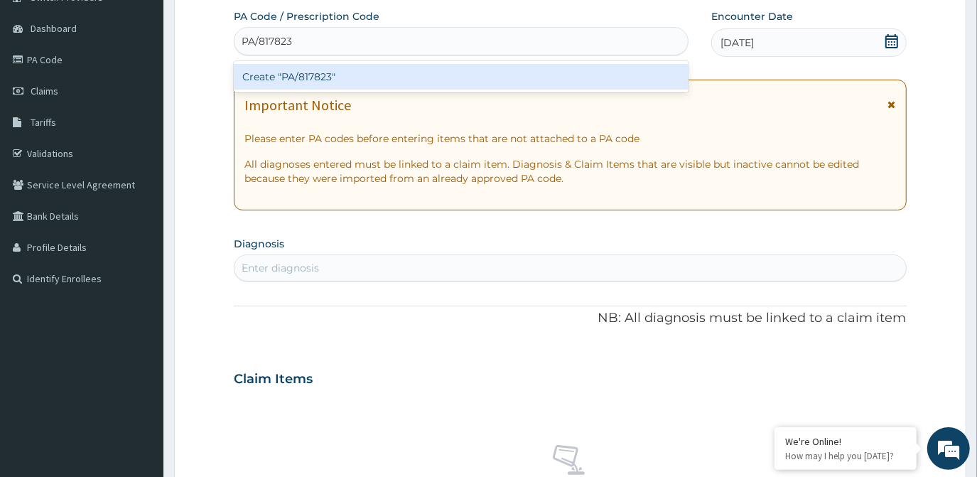
click at [379, 64] on div "Create "PA/817823"" at bounding box center [461, 77] width 455 height 26
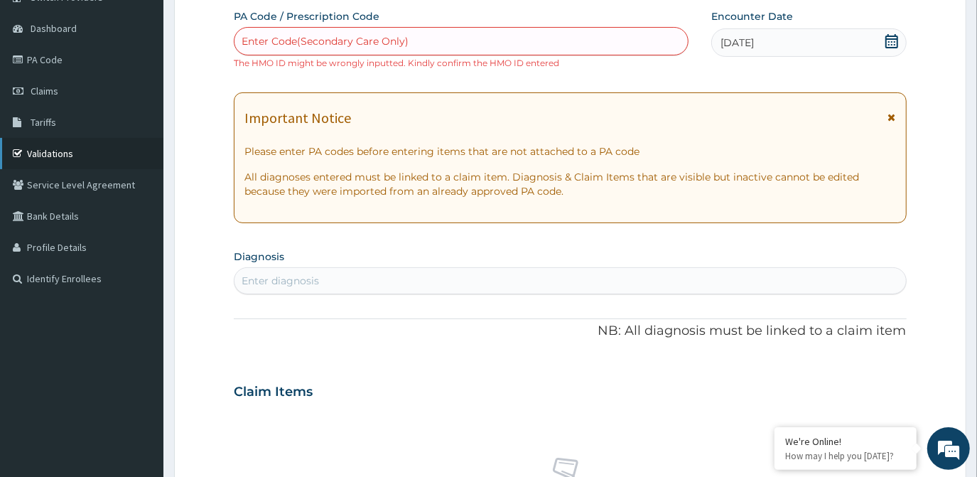
click at [54, 154] on link "Validations" at bounding box center [81, 153] width 163 height 31
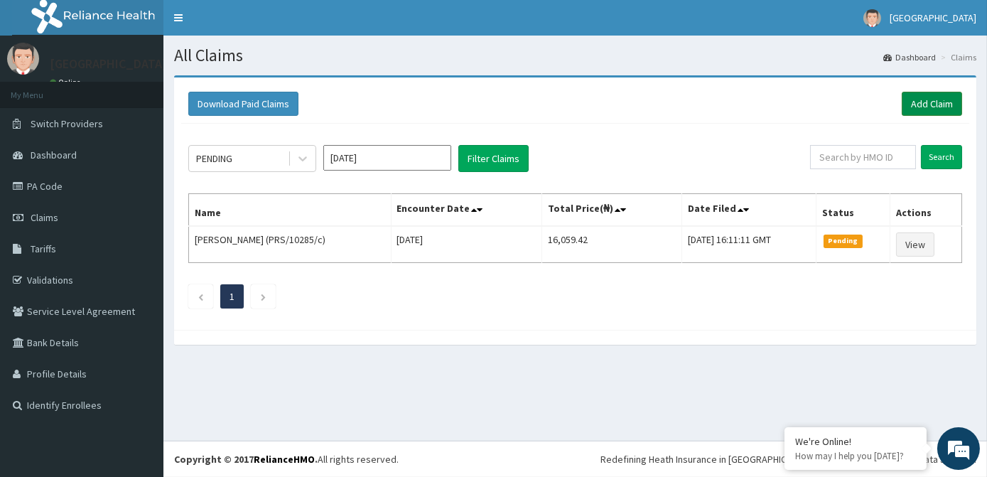
click at [907, 95] on link "Add Claim" at bounding box center [932, 104] width 60 height 24
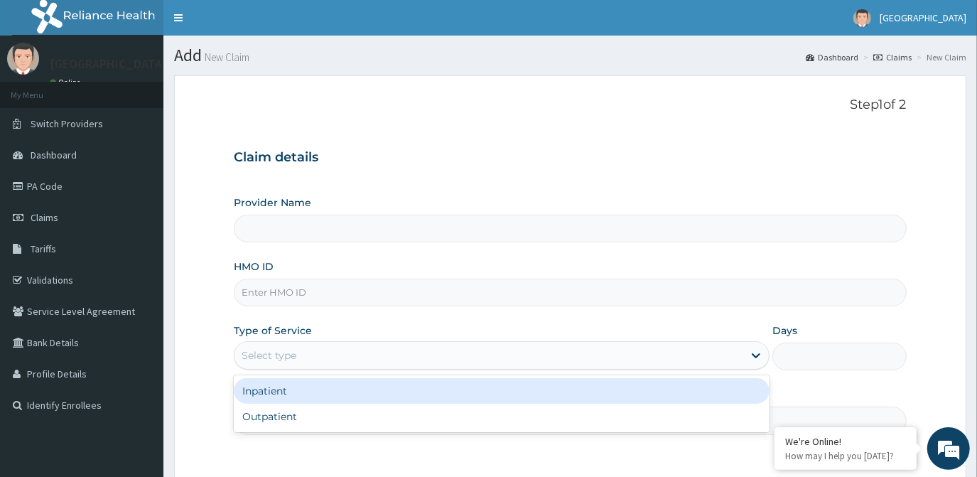
click at [281, 359] on div "Select type" at bounding box center [269, 355] width 55 height 14
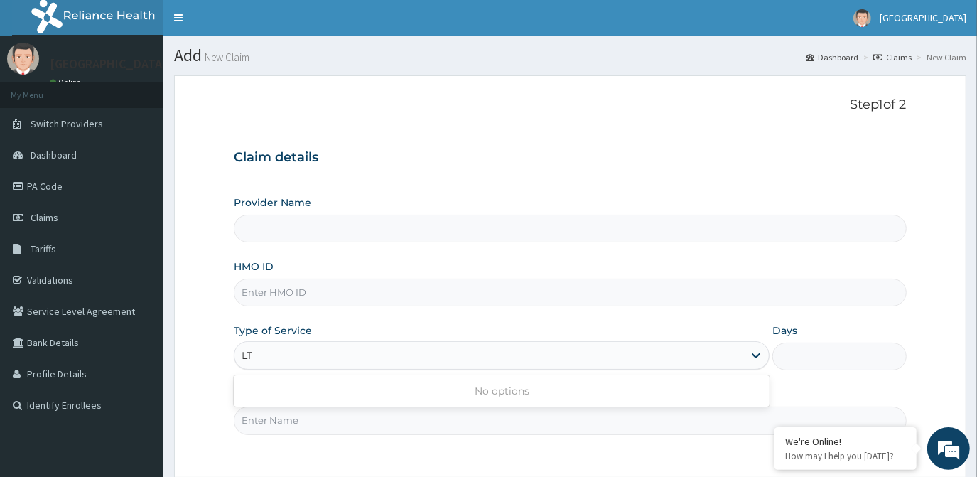
type input "LTR"
type input "[GEOGRAPHIC_DATA]"
click at [281, 359] on input "LTR/10199" at bounding box center [266, 355] width 49 height 14
type input "LTR/10199/C"
click at [826, 351] on input "Days" at bounding box center [839, 357] width 134 height 28
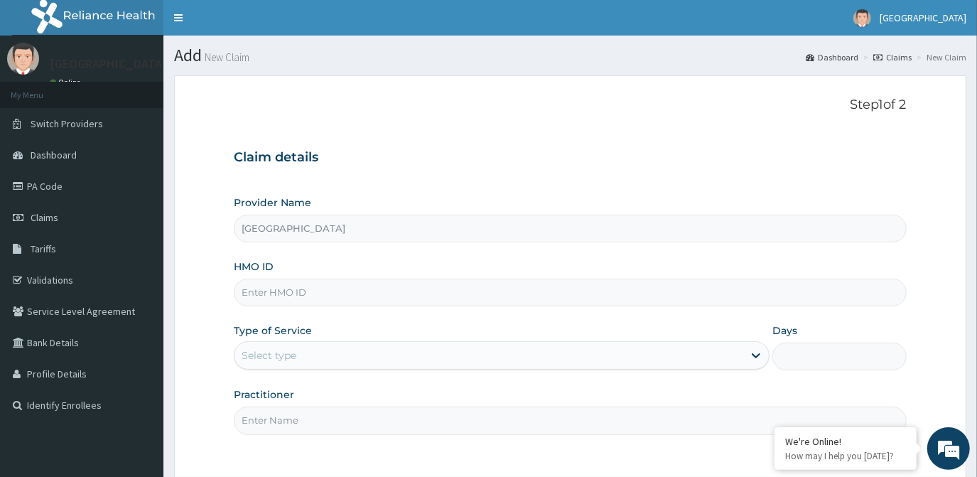
click at [325, 291] on input "HMO ID" at bounding box center [570, 293] width 672 height 28
type input "LTR/10199/C"
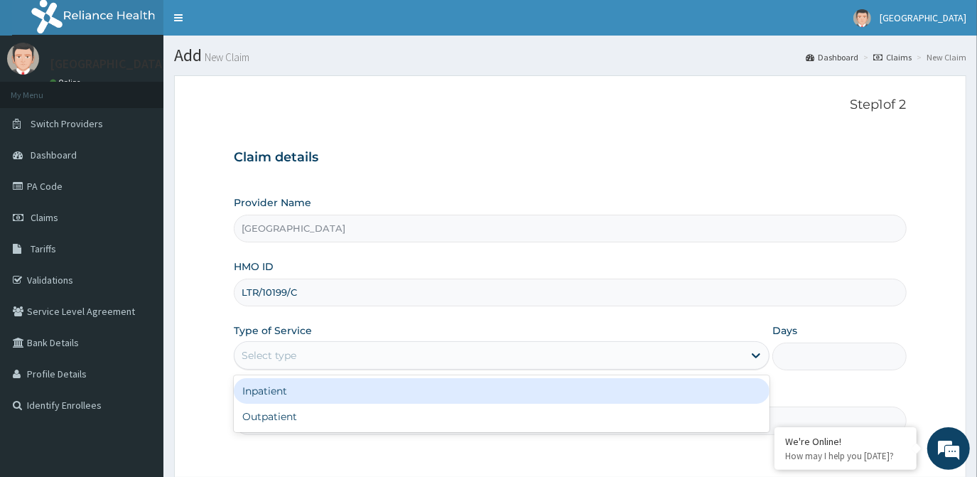
click at [346, 363] on div "Select type" at bounding box center [489, 355] width 509 height 23
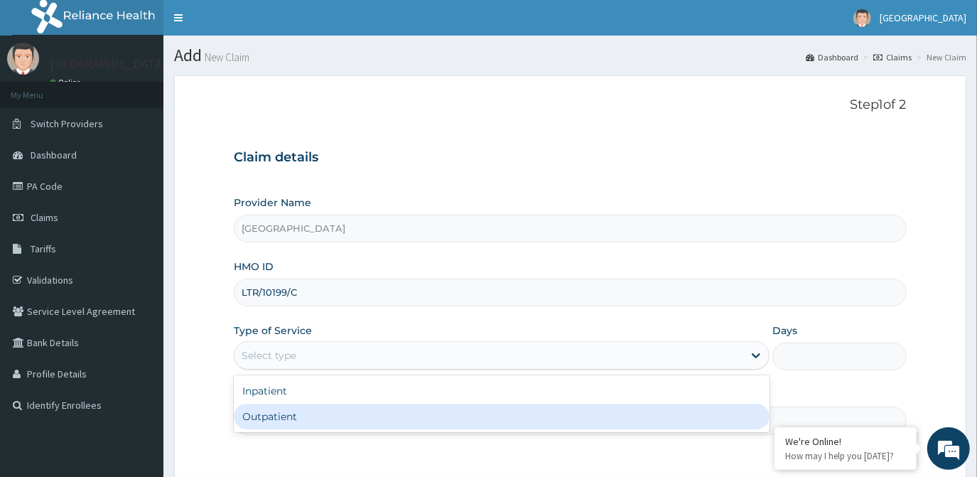
click at [306, 421] on div "Outpatient" at bounding box center [502, 417] width 536 height 26
type input "1"
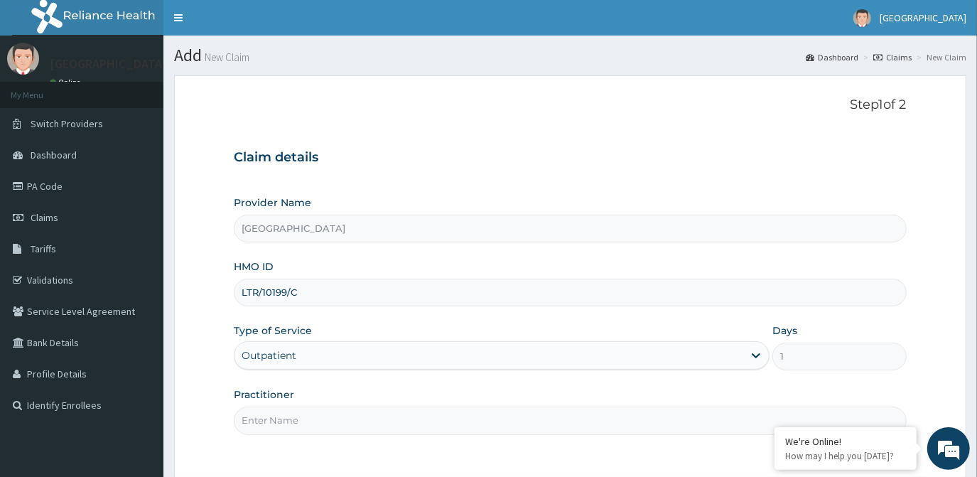
click at [323, 415] on input "Practitioner" at bounding box center [570, 420] width 672 height 28
type input "DR. OLA"
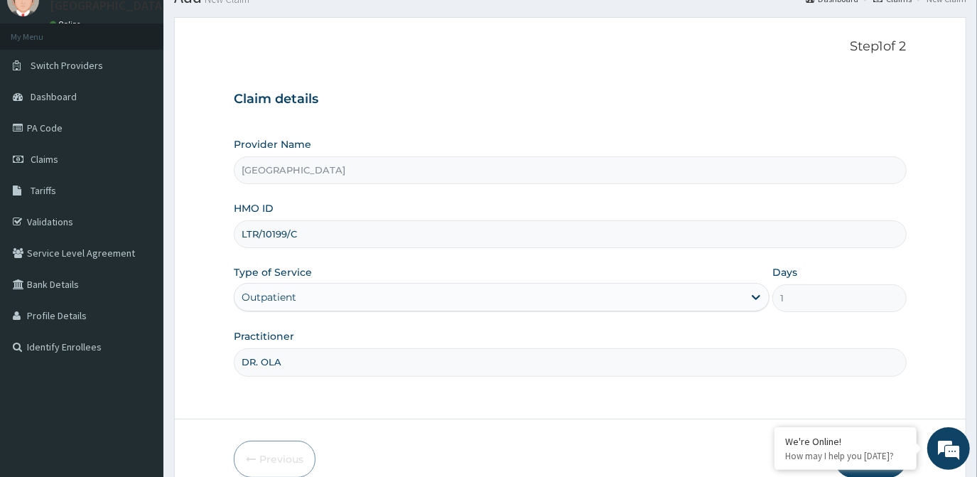
scroll to position [126, 0]
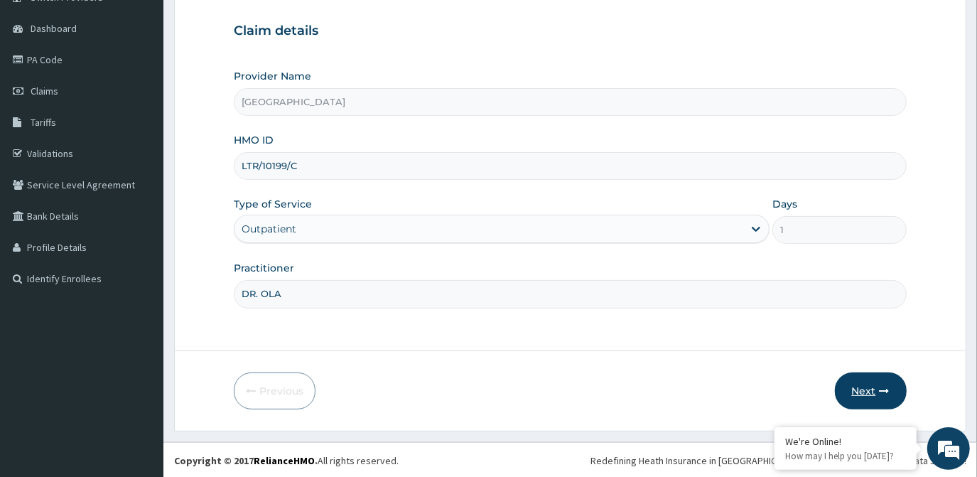
click at [856, 389] on button "Next" at bounding box center [871, 390] width 72 height 37
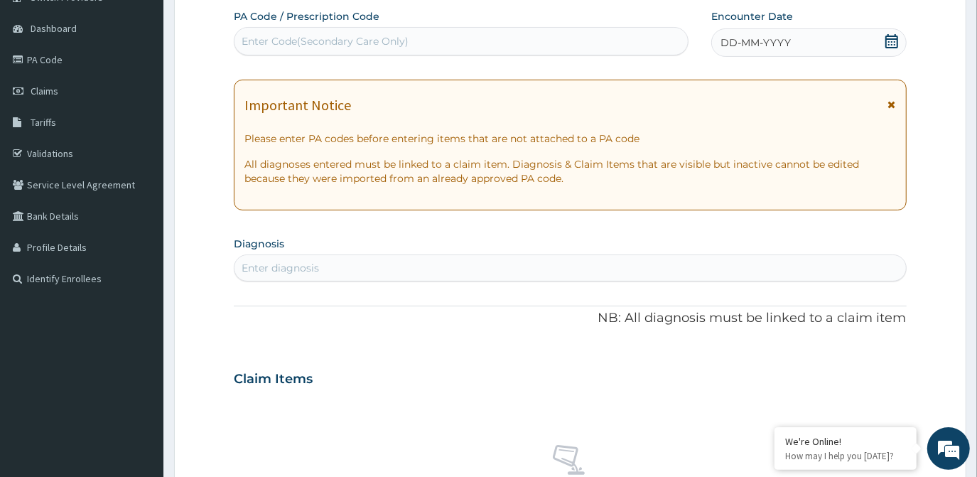
click at [413, 42] on div "Enter Code(Secondary Care Only)" at bounding box center [461, 41] width 453 height 23
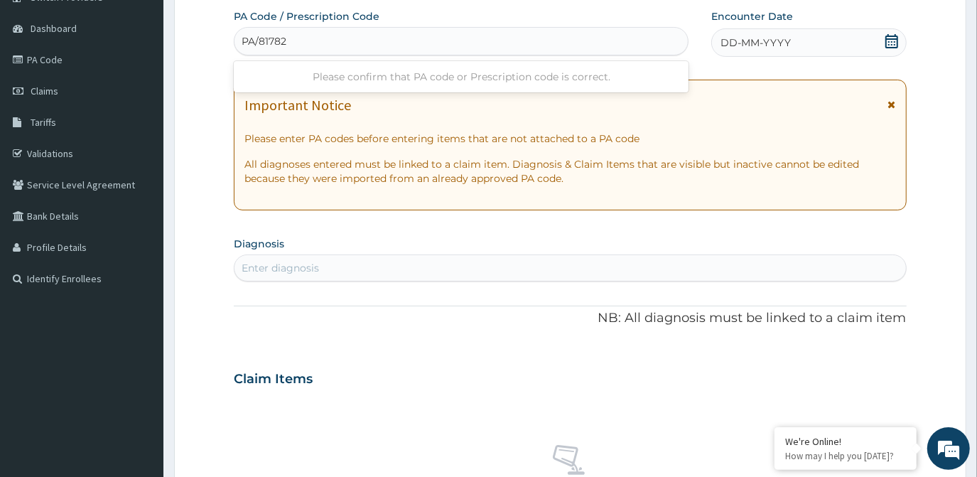
type input "PA/817823"
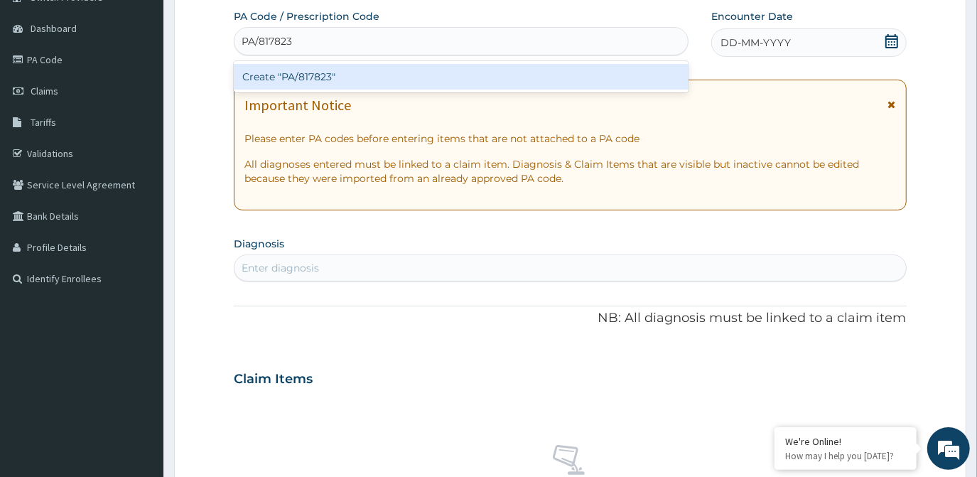
click at [464, 65] on div "Create "PA/817823"" at bounding box center [461, 77] width 455 height 26
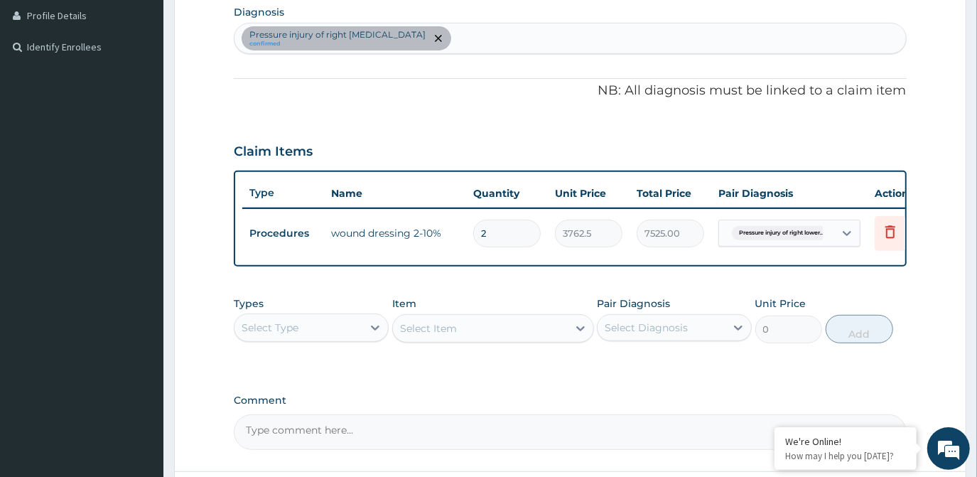
scroll to position [293, 0]
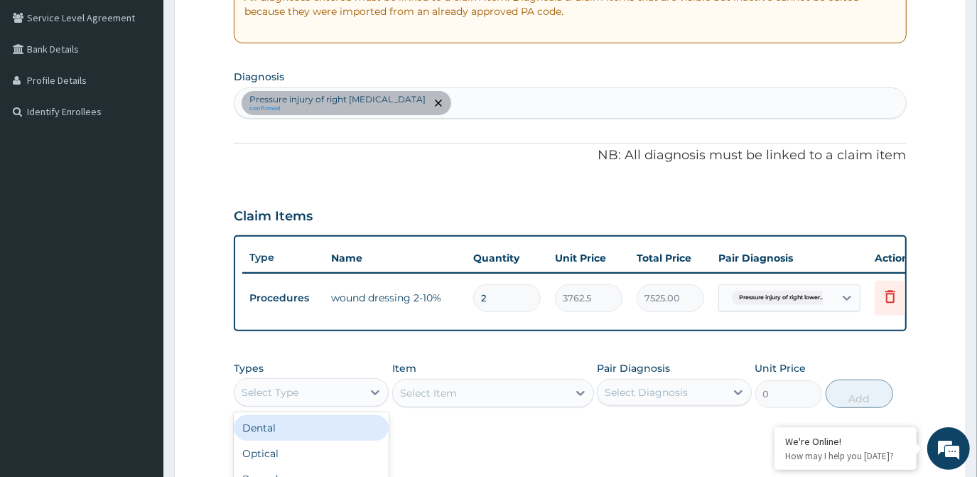
click at [331, 404] on div "Select Type" at bounding box center [299, 392] width 128 height 23
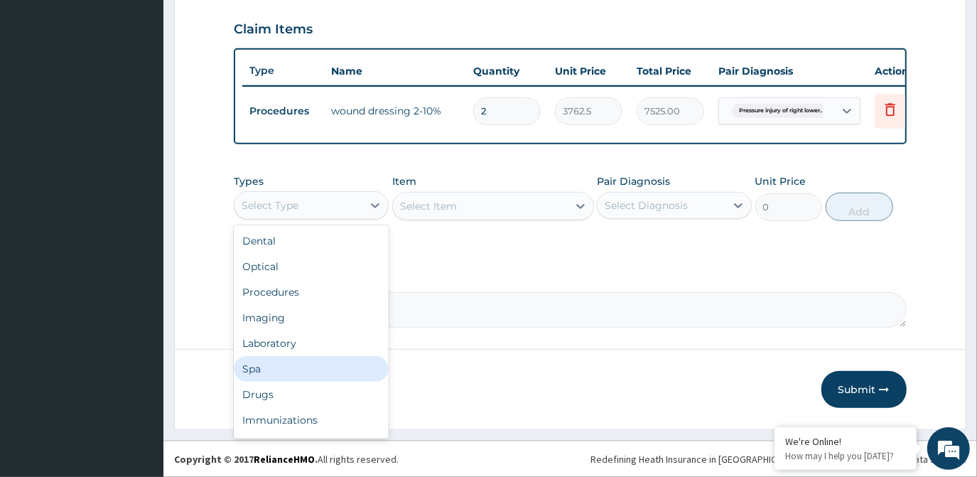
scroll to position [48, 0]
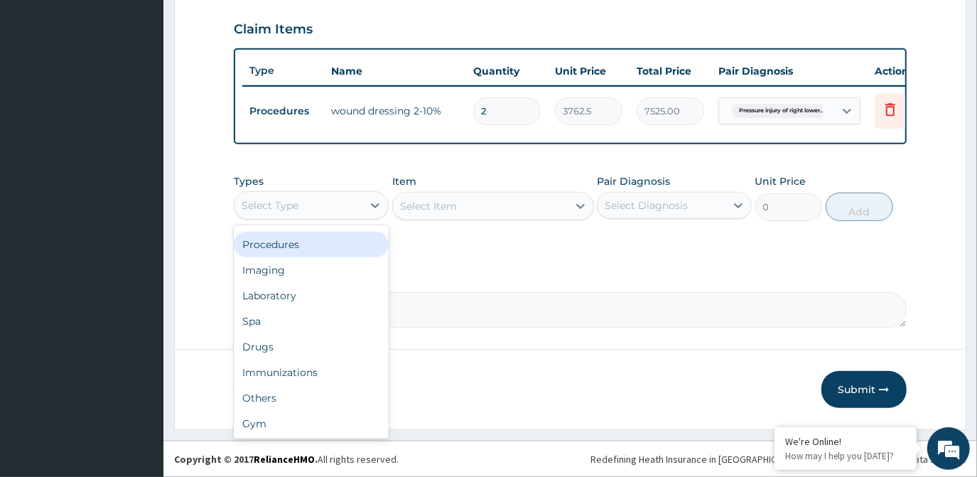
click at [313, 234] on div "Procedures" at bounding box center [311, 245] width 155 height 26
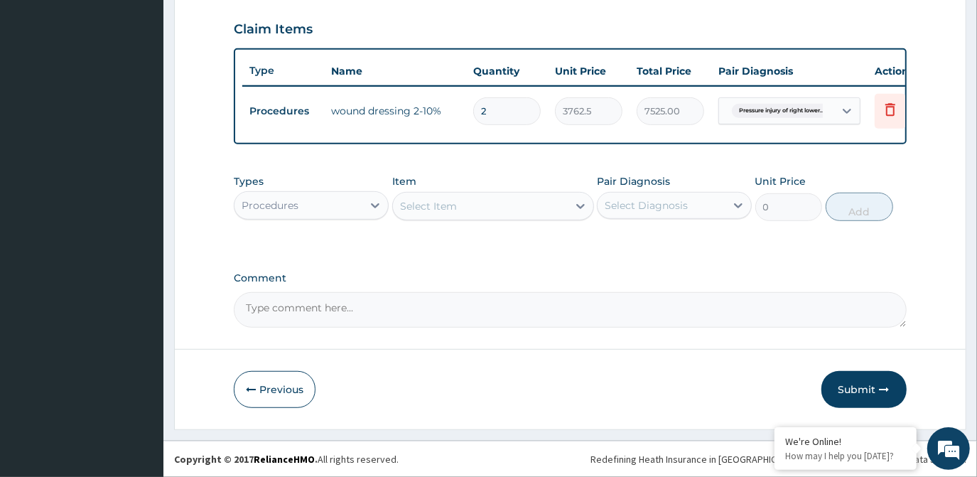
click at [534, 206] on div "Select Item" at bounding box center [480, 206] width 175 height 23
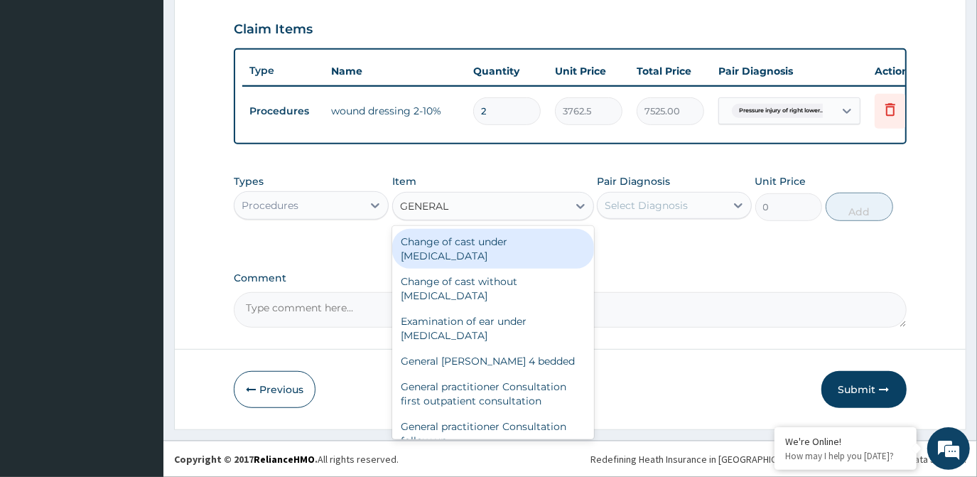
type input "GENERAL"
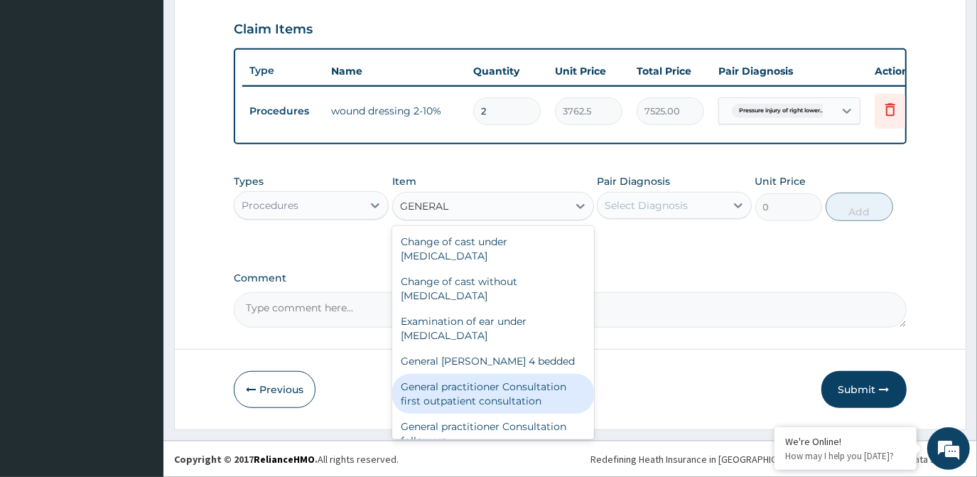
click at [481, 401] on div "General practitioner Consultation first outpatient consultation" at bounding box center [493, 394] width 202 height 40
type input "3547.5"
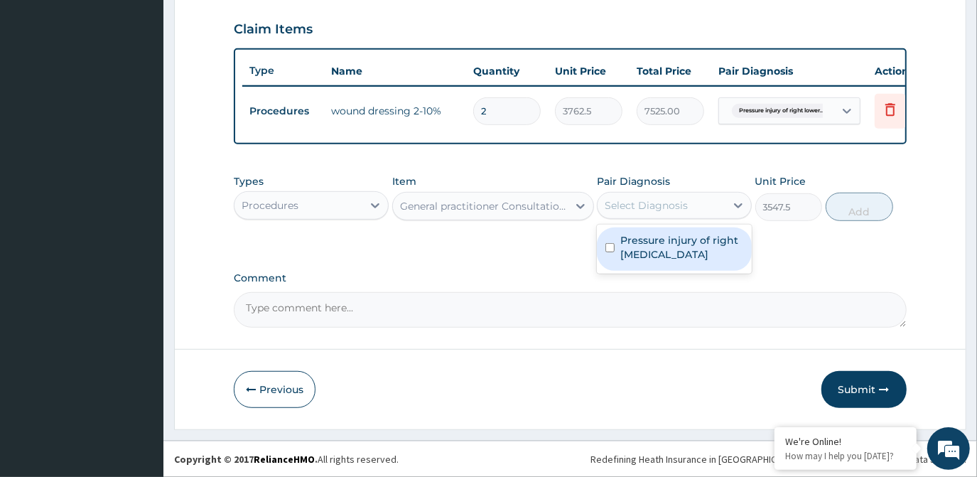
click at [635, 205] on div "Select Diagnosis" at bounding box center [646, 205] width 83 height 14
click at [637, 254] on label "Pressure injury of right [MEDICAL_DATA]" at bounding box center [681, 247] width 123 height 28
checkbox input "true"
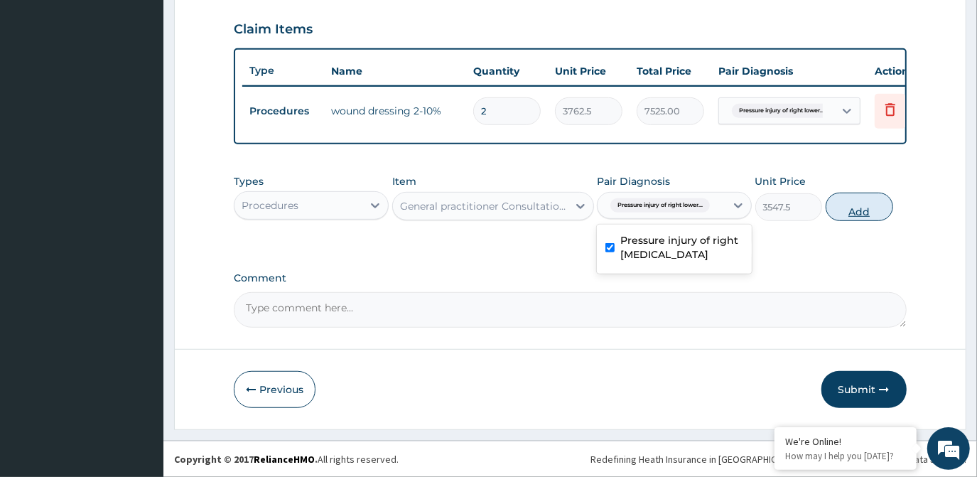
click at [848, 209] on button "Add" at bounding box center [860, 207] width 68 height 28
type input "0"
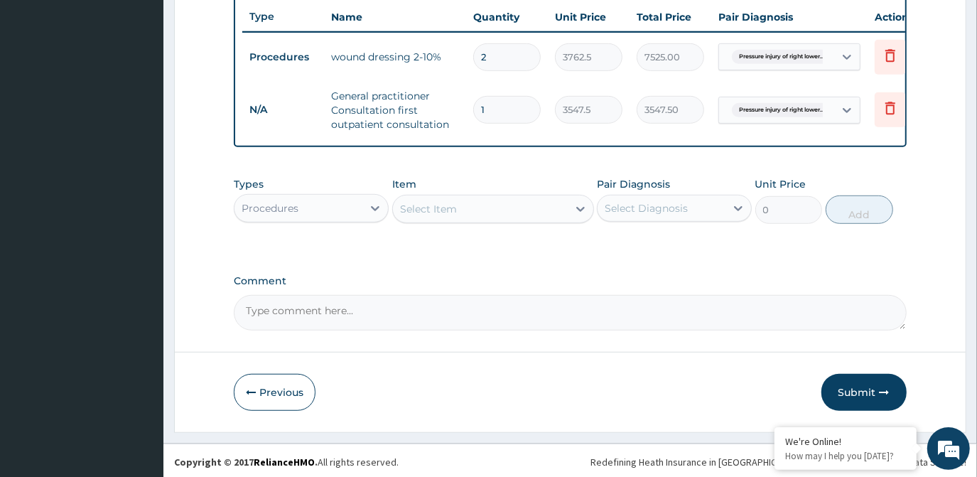
scroll to position [544, 0]
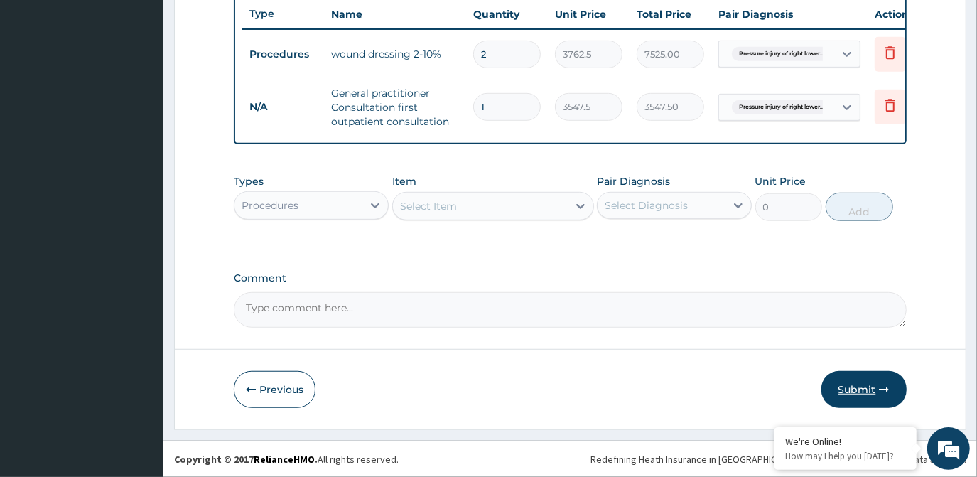
click at [862, 396] on button "Submit" at bounding box center [863, 389] width 85 height 37
